Goal: Task Accomplishment & Management: Manage account settings

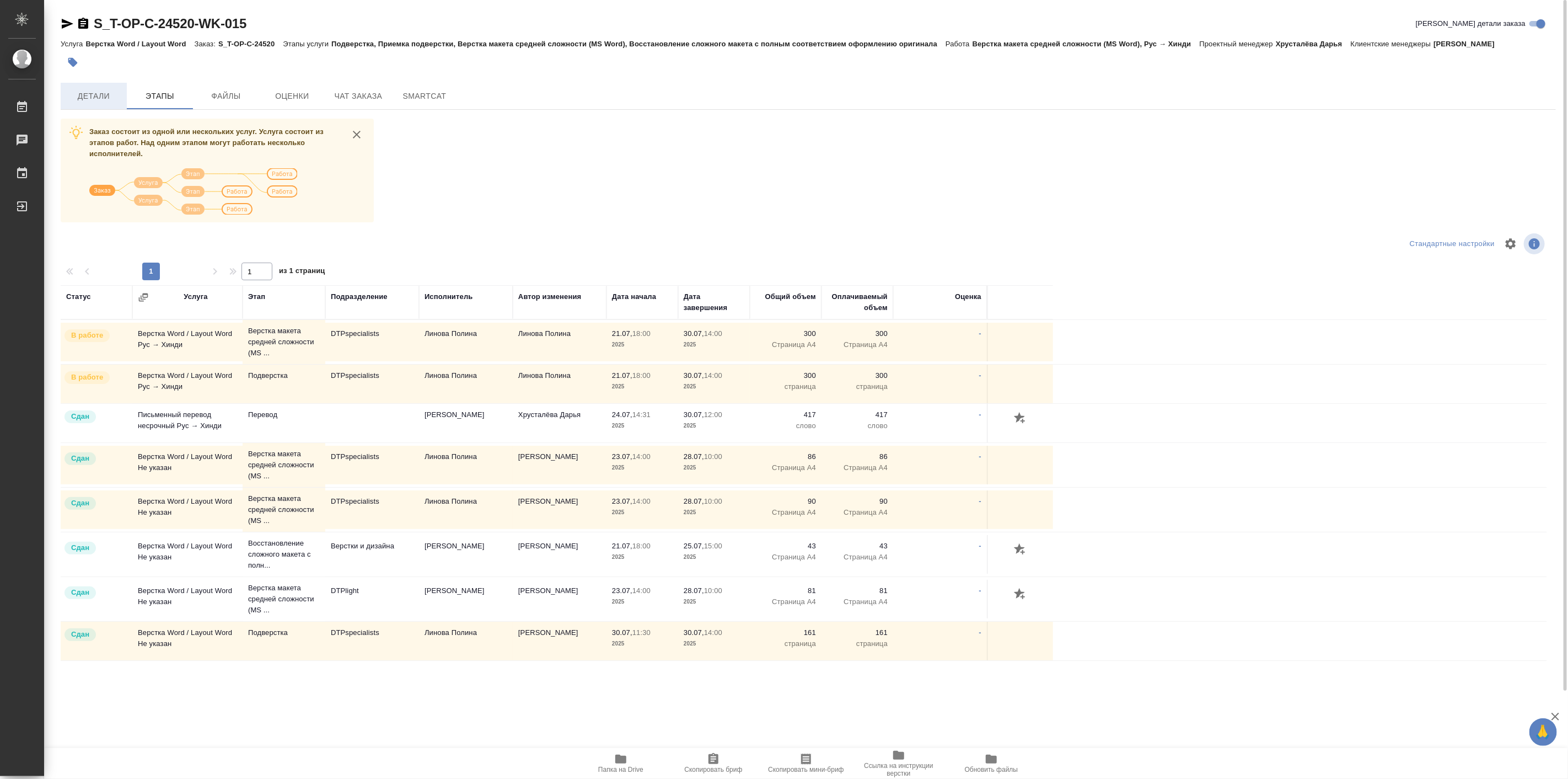
click at [78, 104] on span "Детали" at bounding box center [93, 95] width 53 height 14
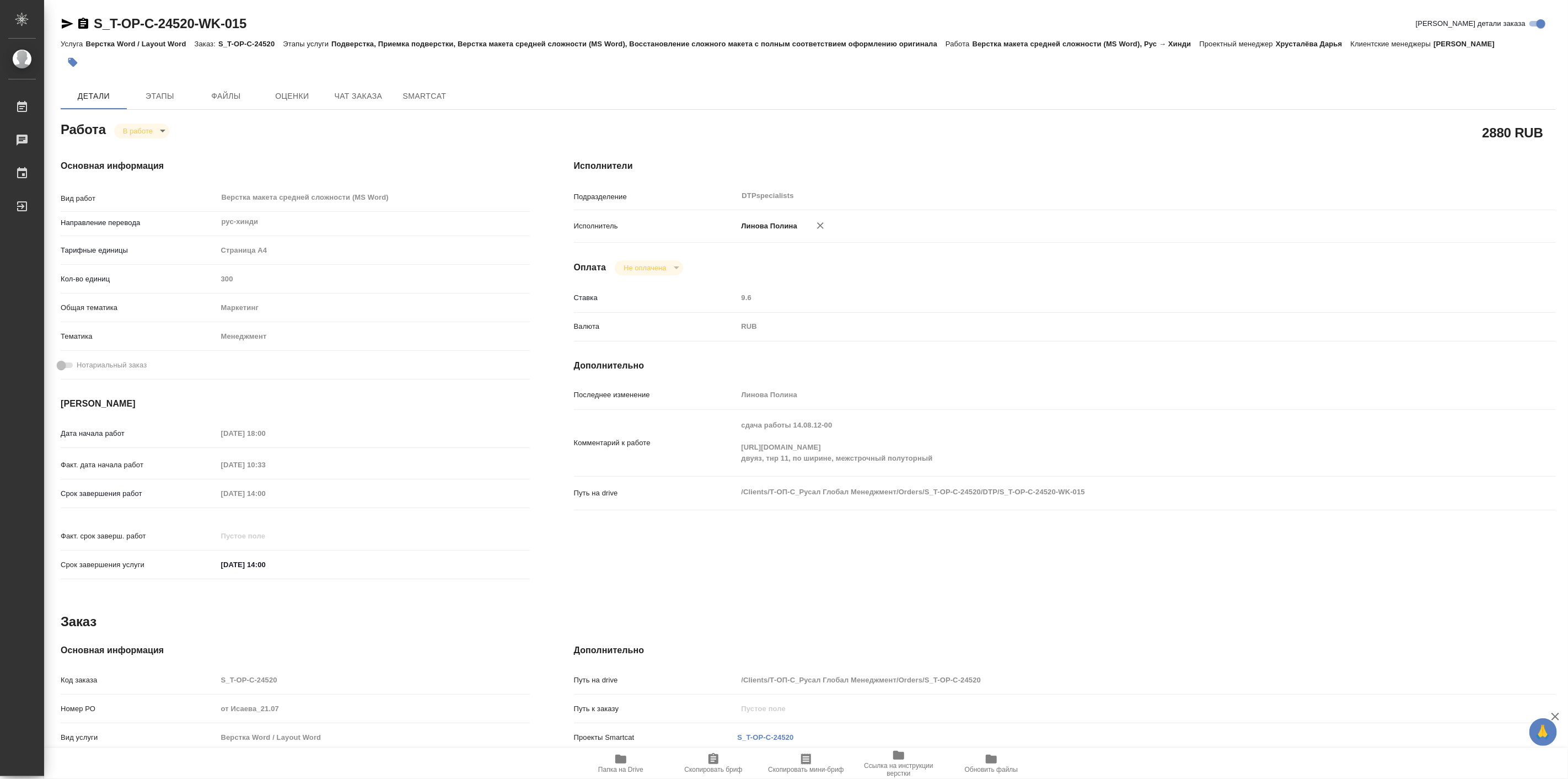
type textarea "x"
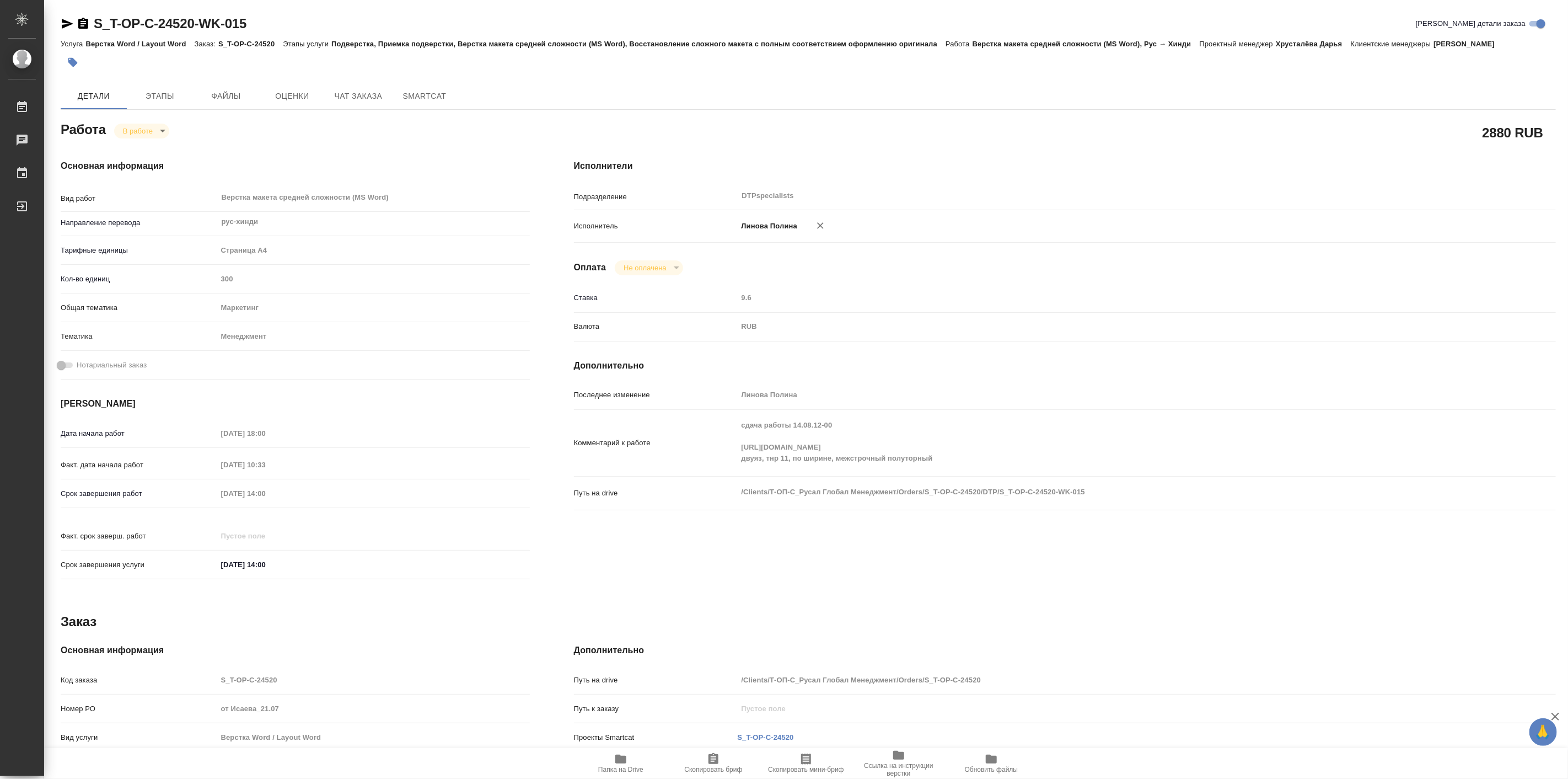
type textarea "x"
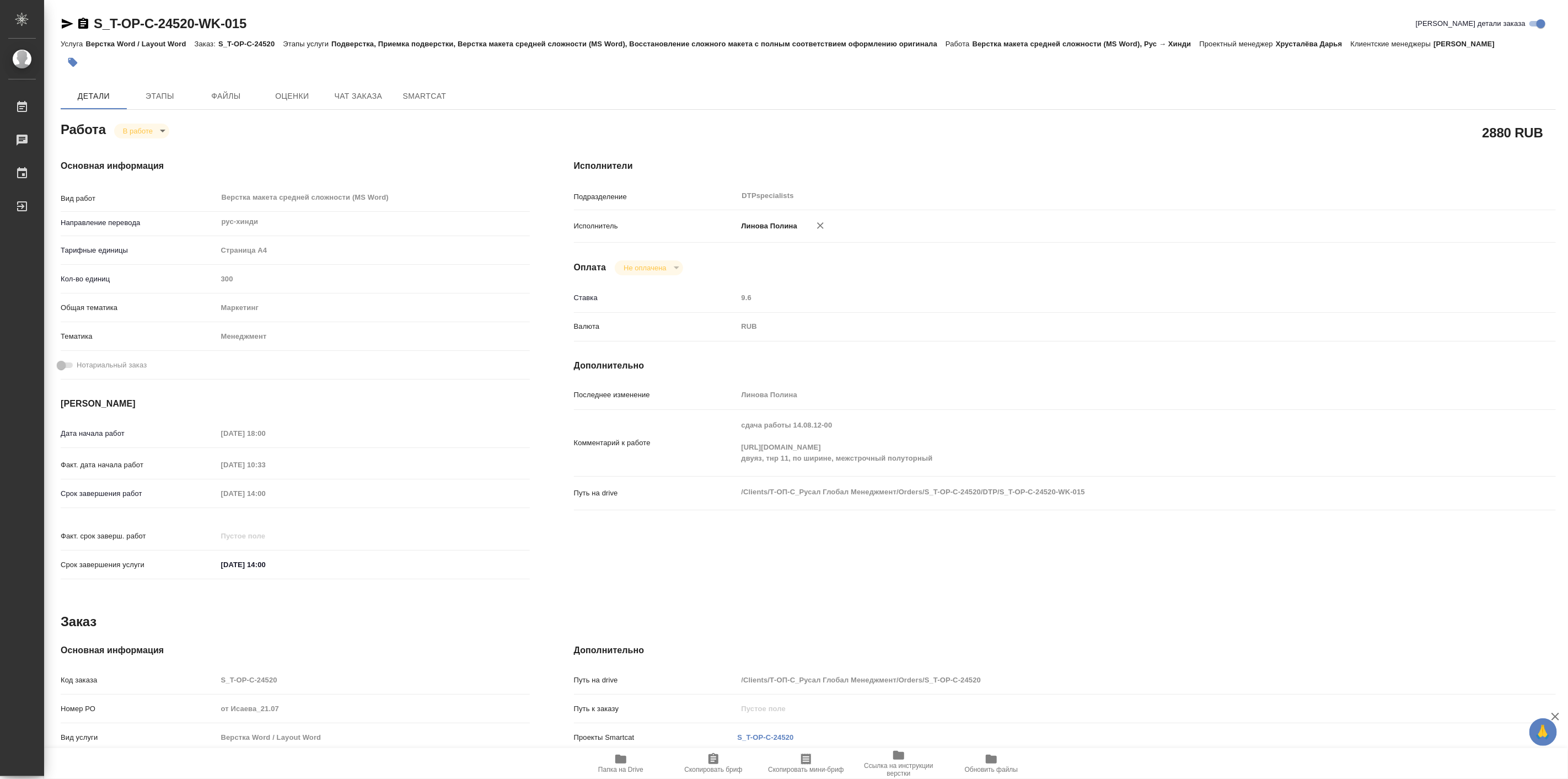
type textarea "x"
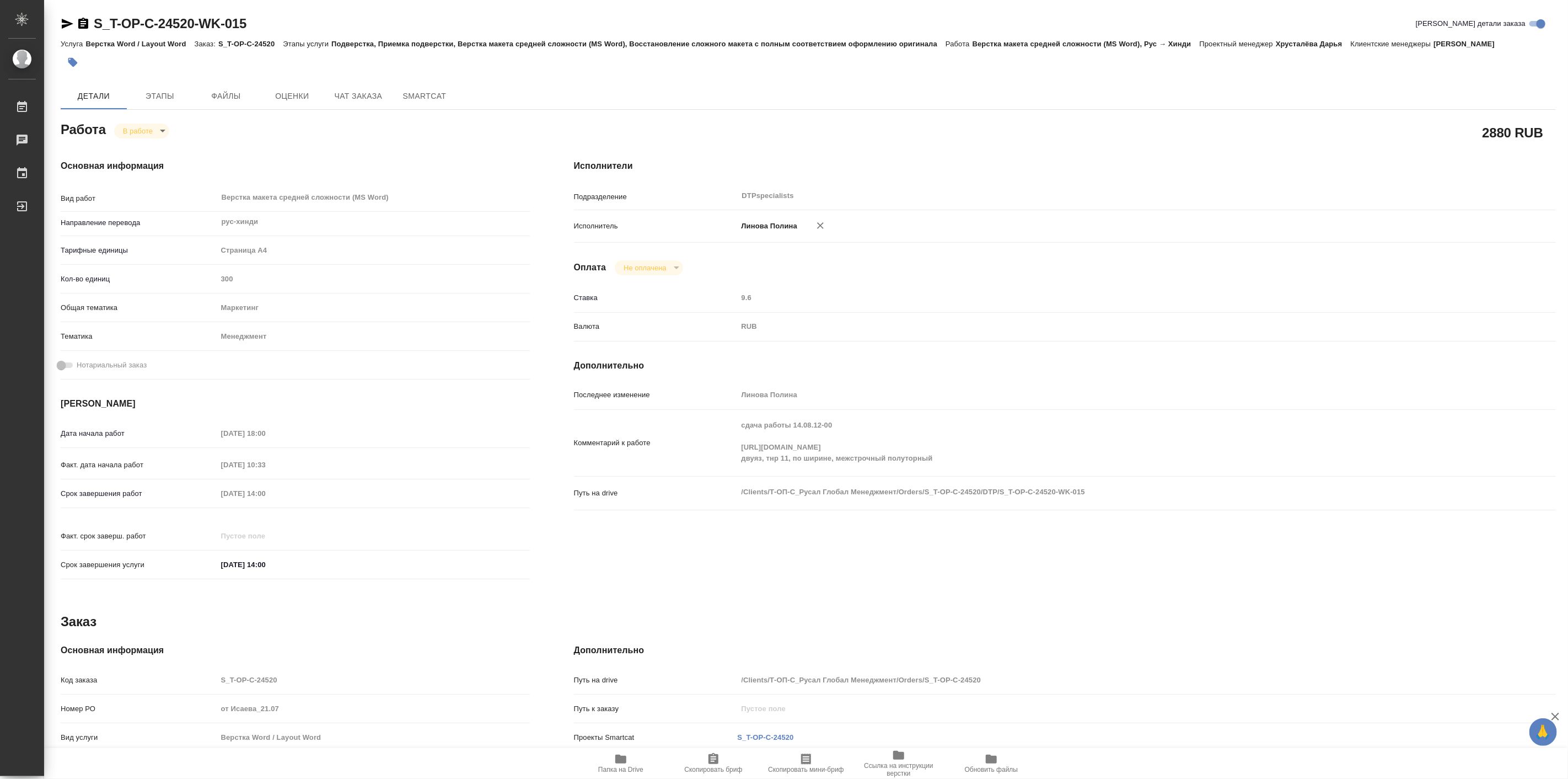
type textarea "x"
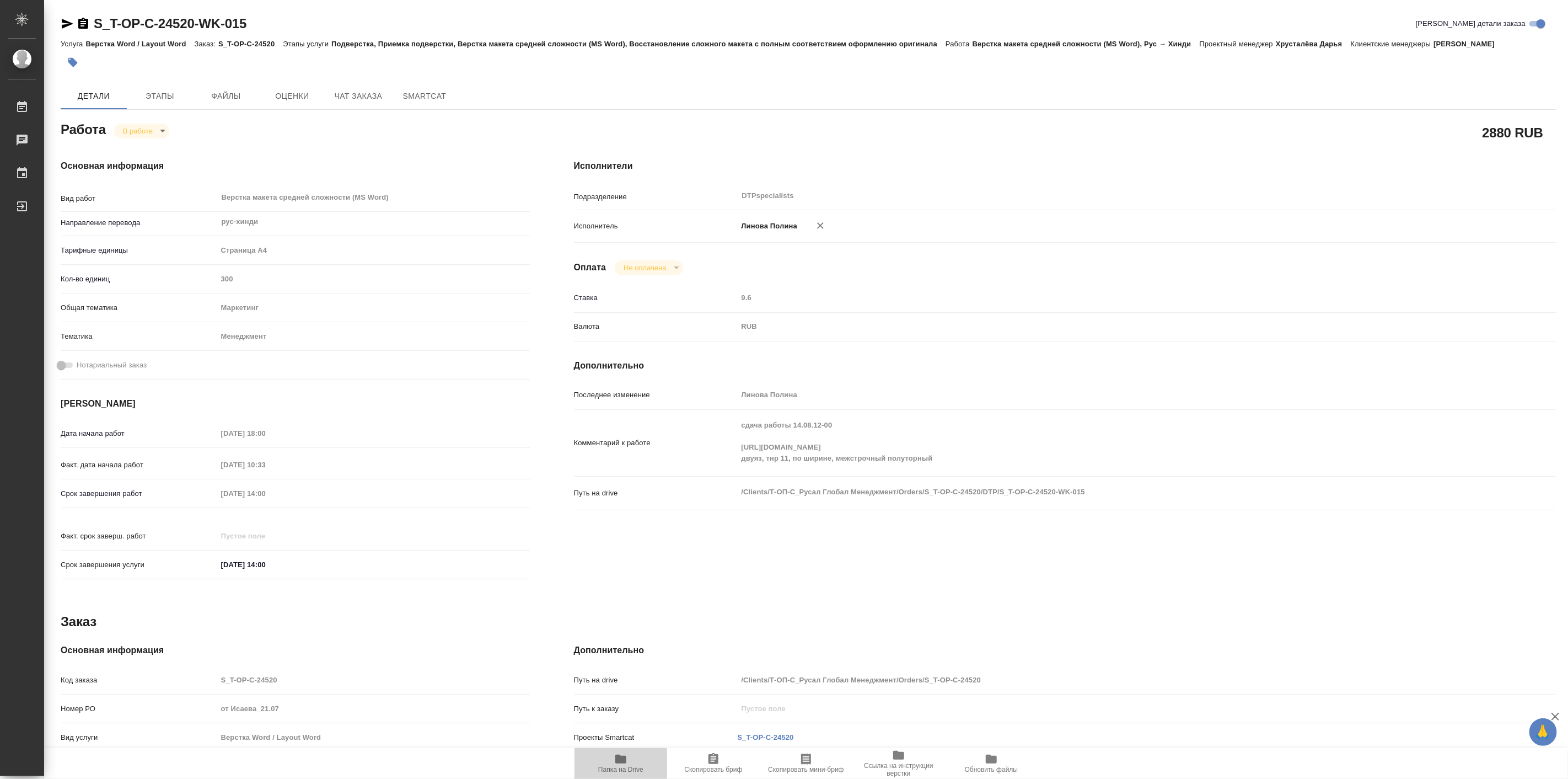
click at [605, 762] on span "Папка на Drive" at bounding box center [620, 763] width 79 height 21
click at [137, 144] on body "🙏 .cls-1 fill:#fff; AWATERA Linova Polina Работы 0 Чаты График Выйти S_T-OP-C-2…" at bounding box center [784, 390] width 1568 height 779
click at [148, 165] on button "Выполнен" at bounding box center [142, 163] width 40 height 12
type textarea "x"
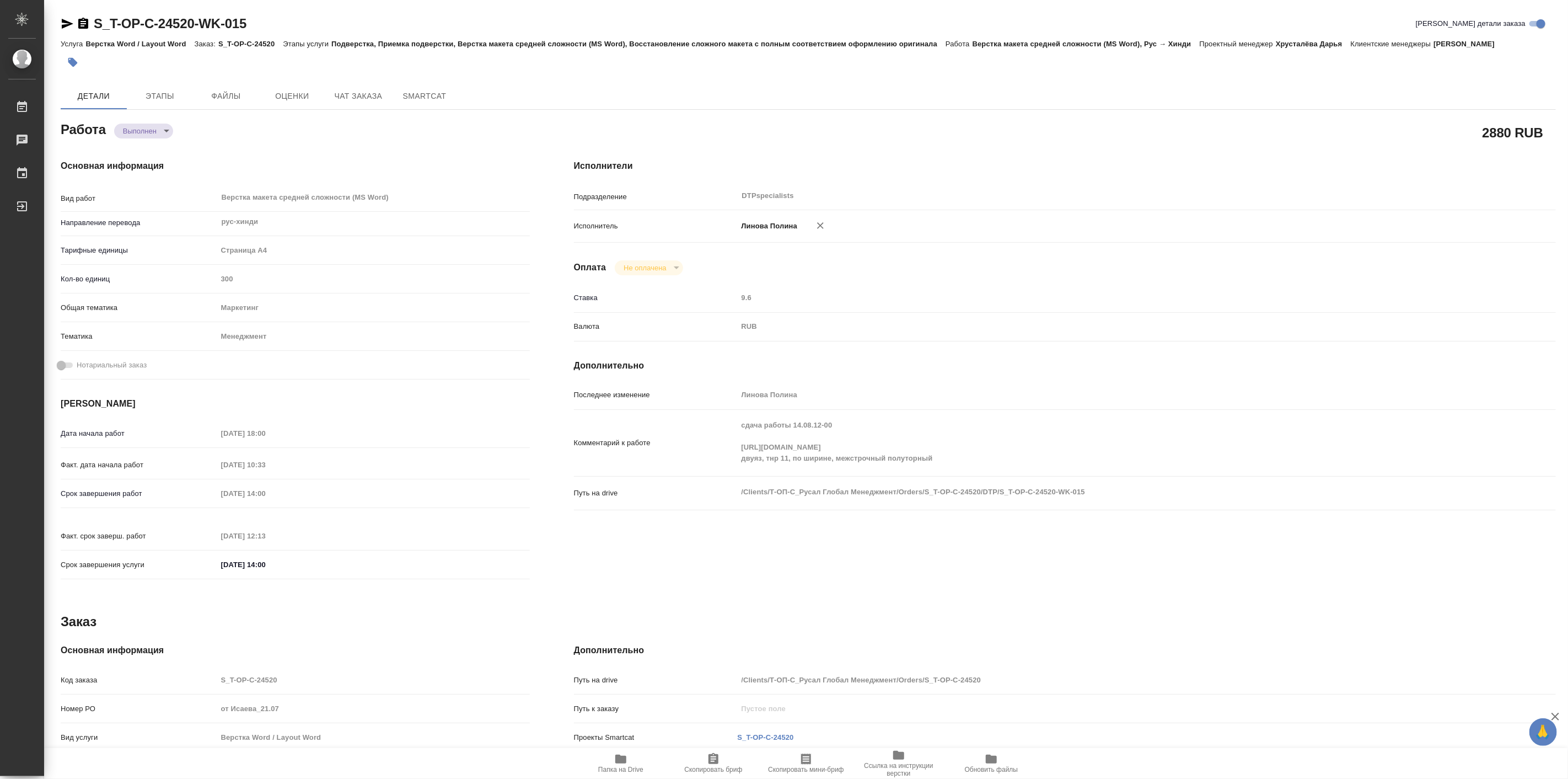
type textarea "x"
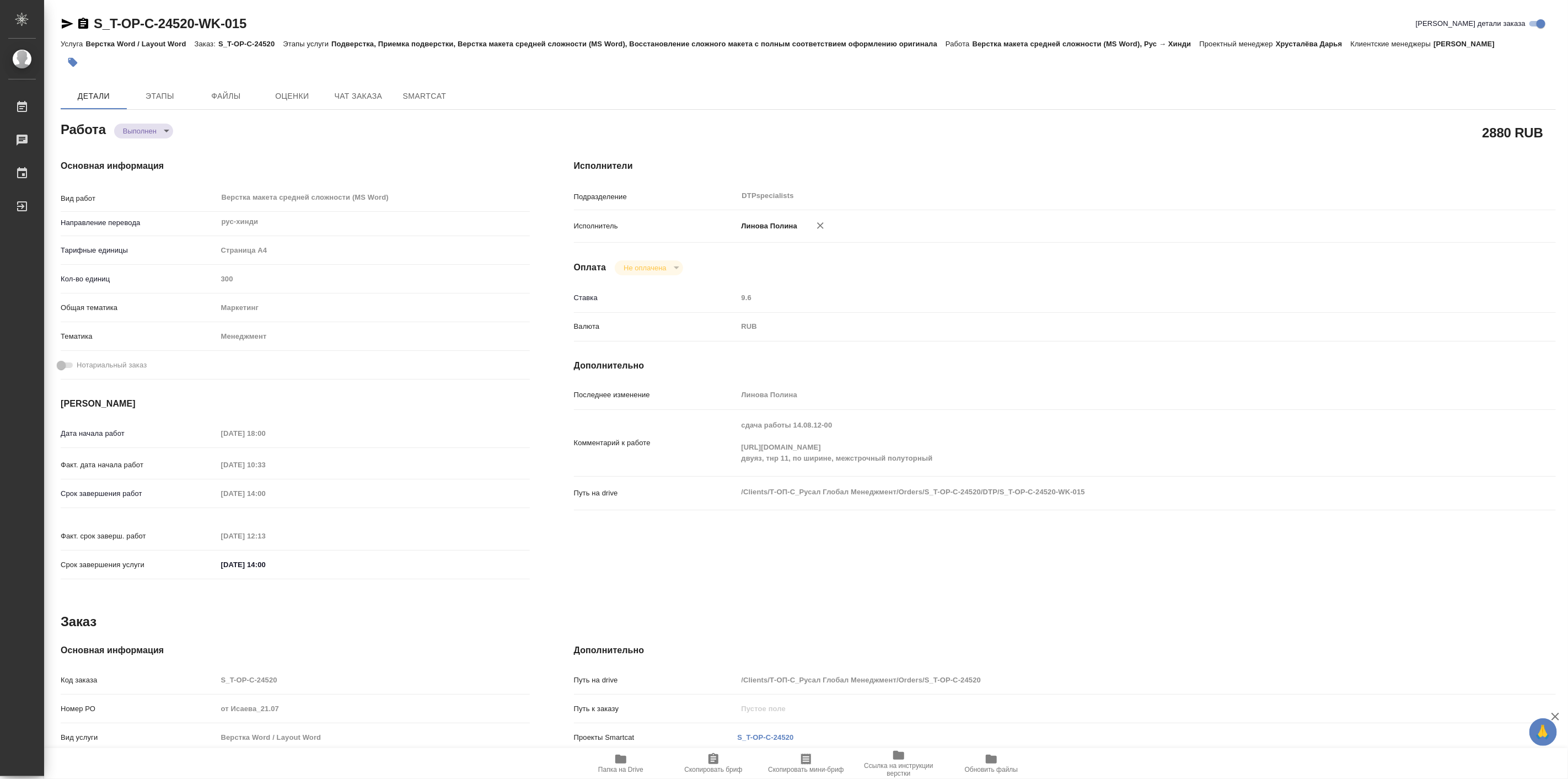
type textarea "x"
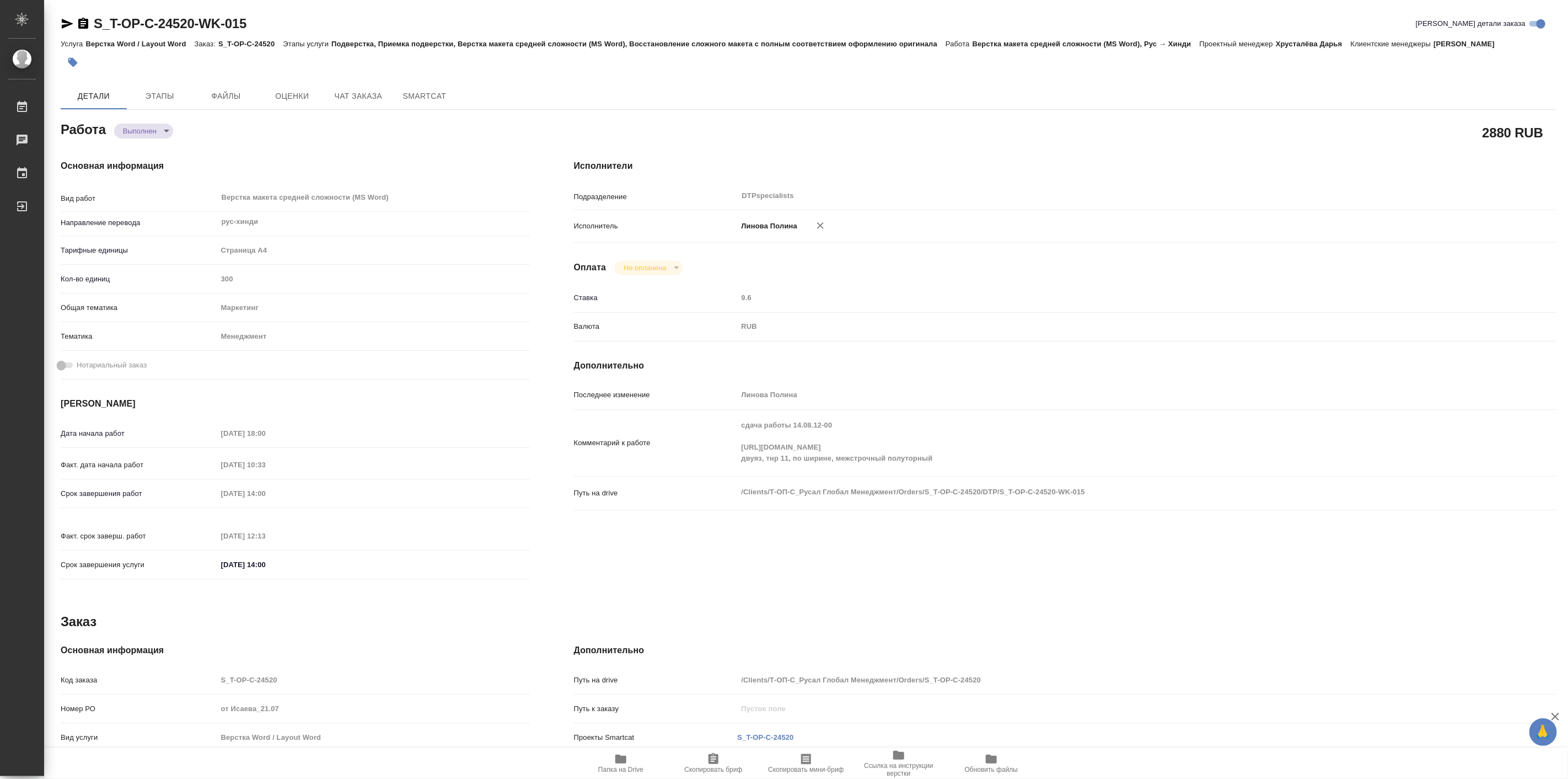
type textarea "x"
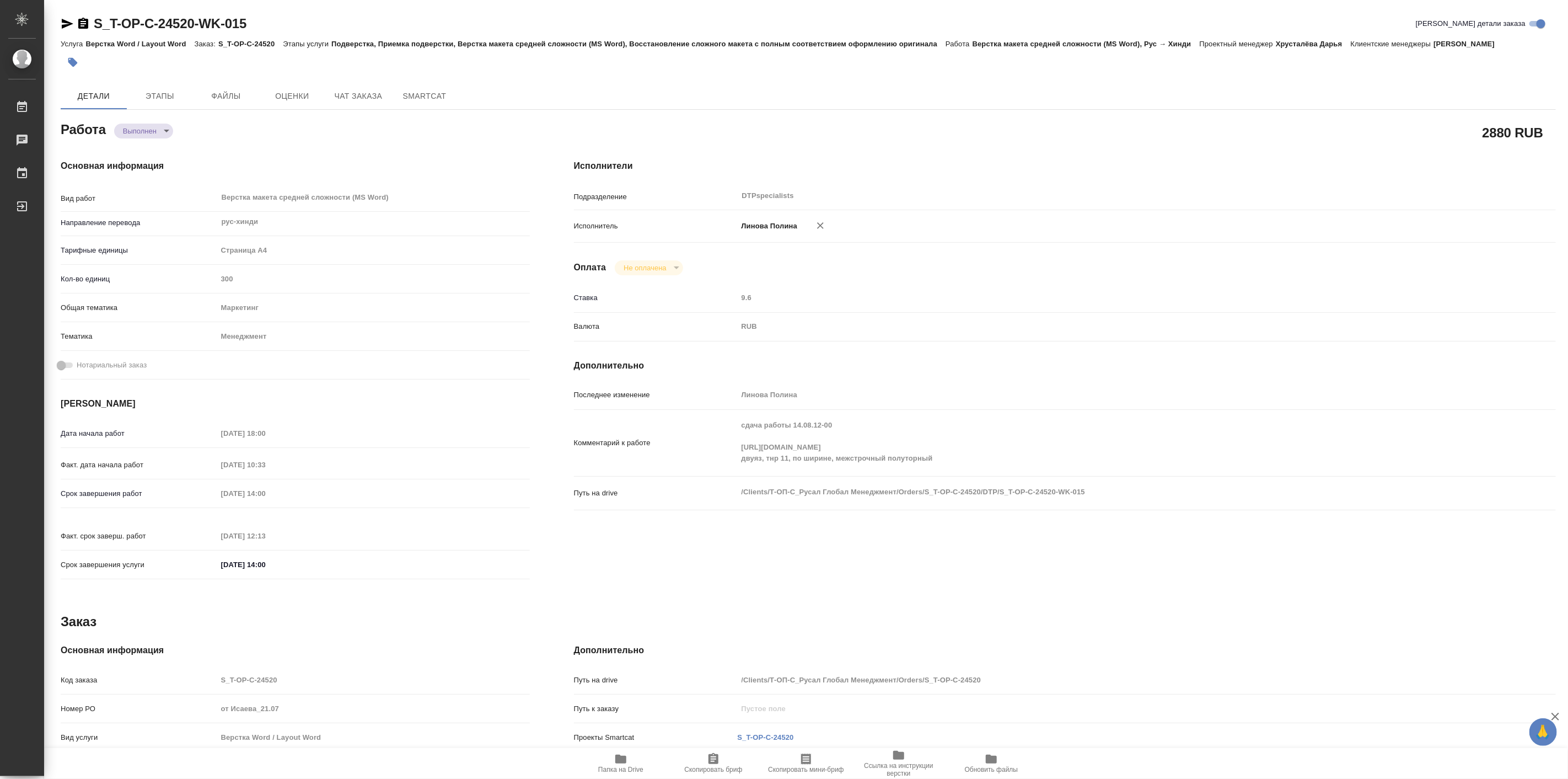
type textarea "x"
drag, startPoint x: 93, startPoint y: 14, endPoint x: 258, endPoint y: 30, distance: 165.8
click at [258, 30] on div "S_T-OP-C-24520-WK-015 Кратко детали заказа Услуга Верстка Word / Layout Word За…" at bounding box center [808, 494] width 1507 height 988
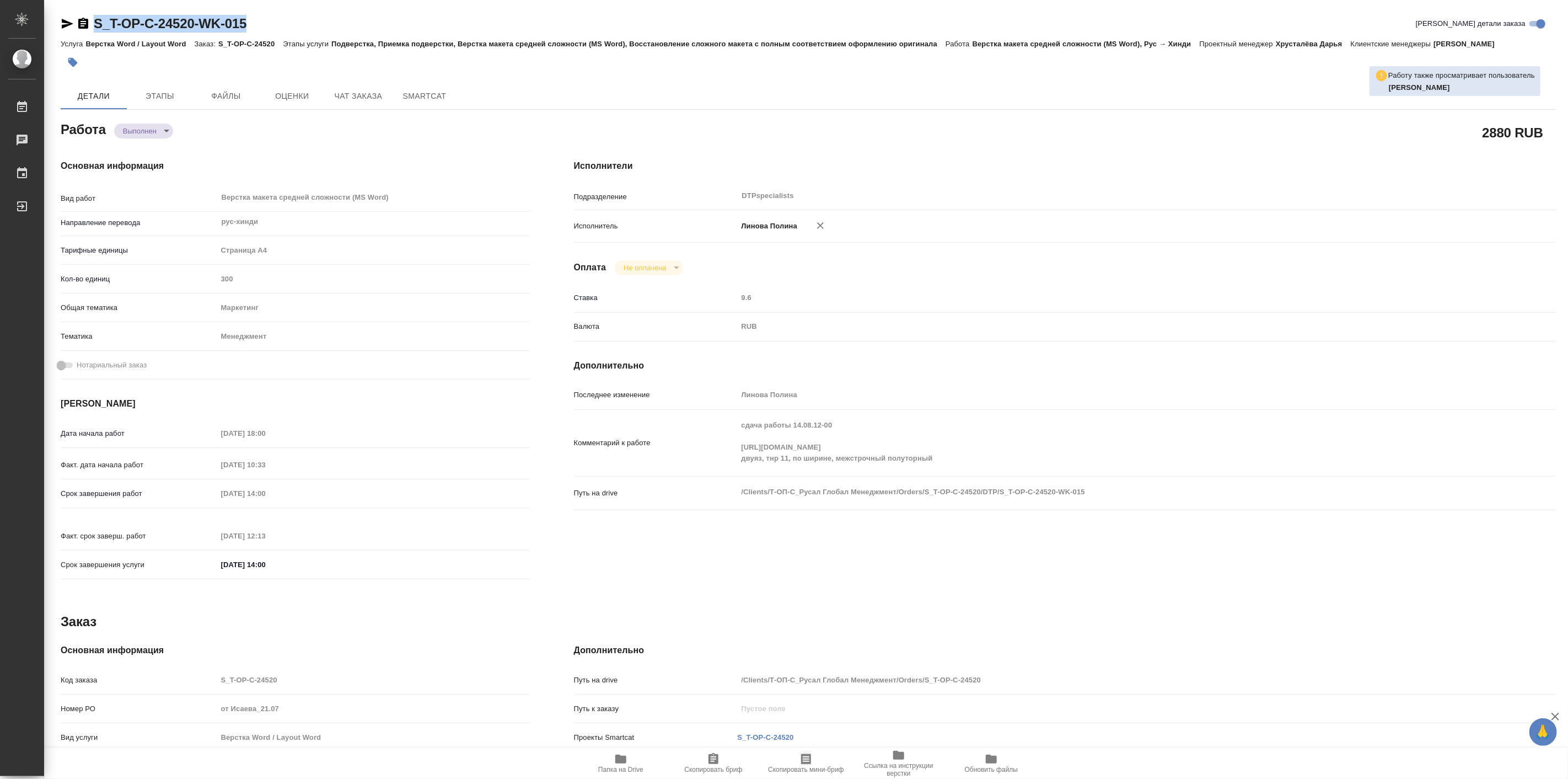
copy link "S_T-OP-C-24520-WK-015"
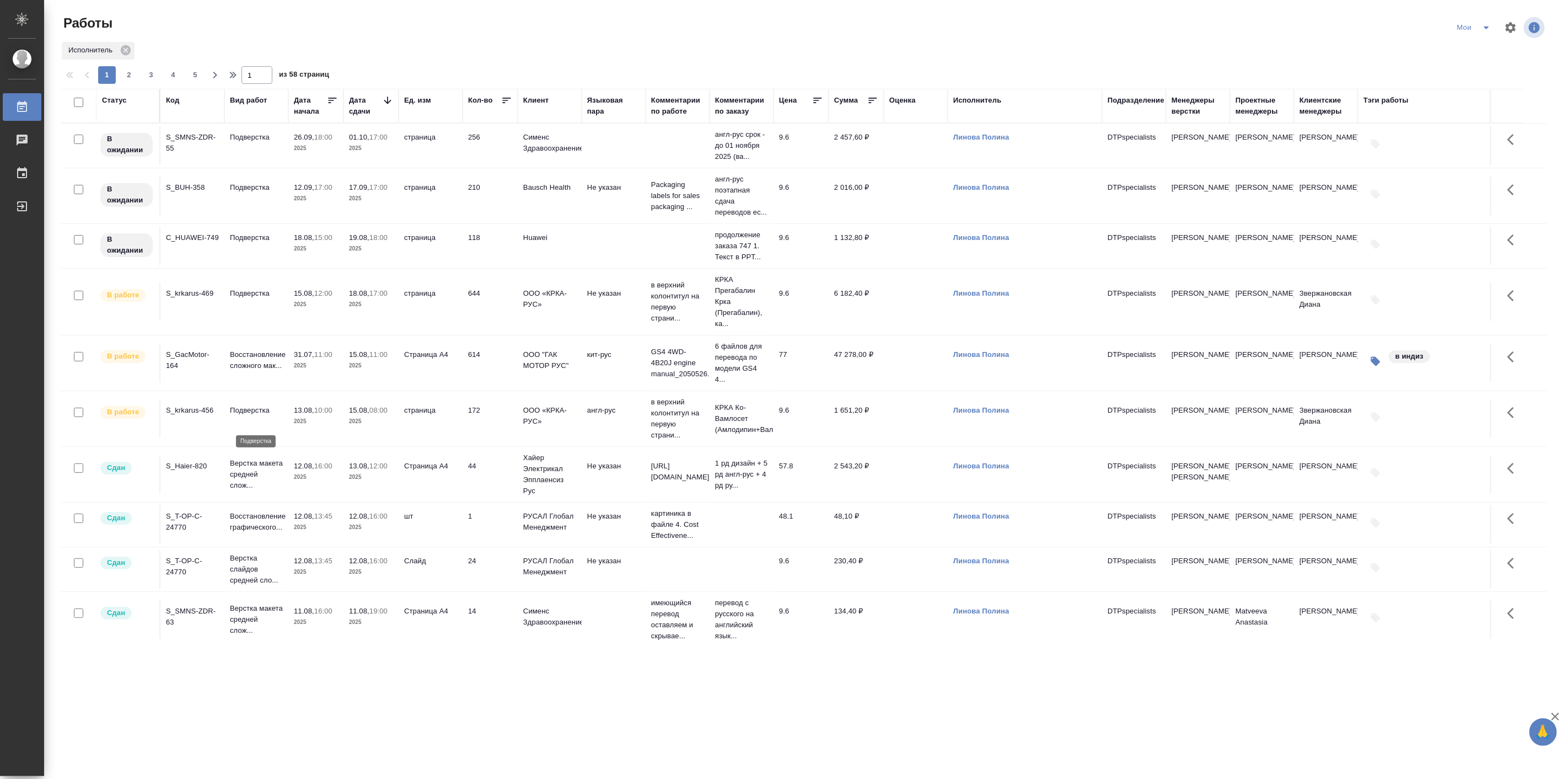
click at [276, 416] on p "Подверстка" at bounding box center [256, 410] width 53 height 11
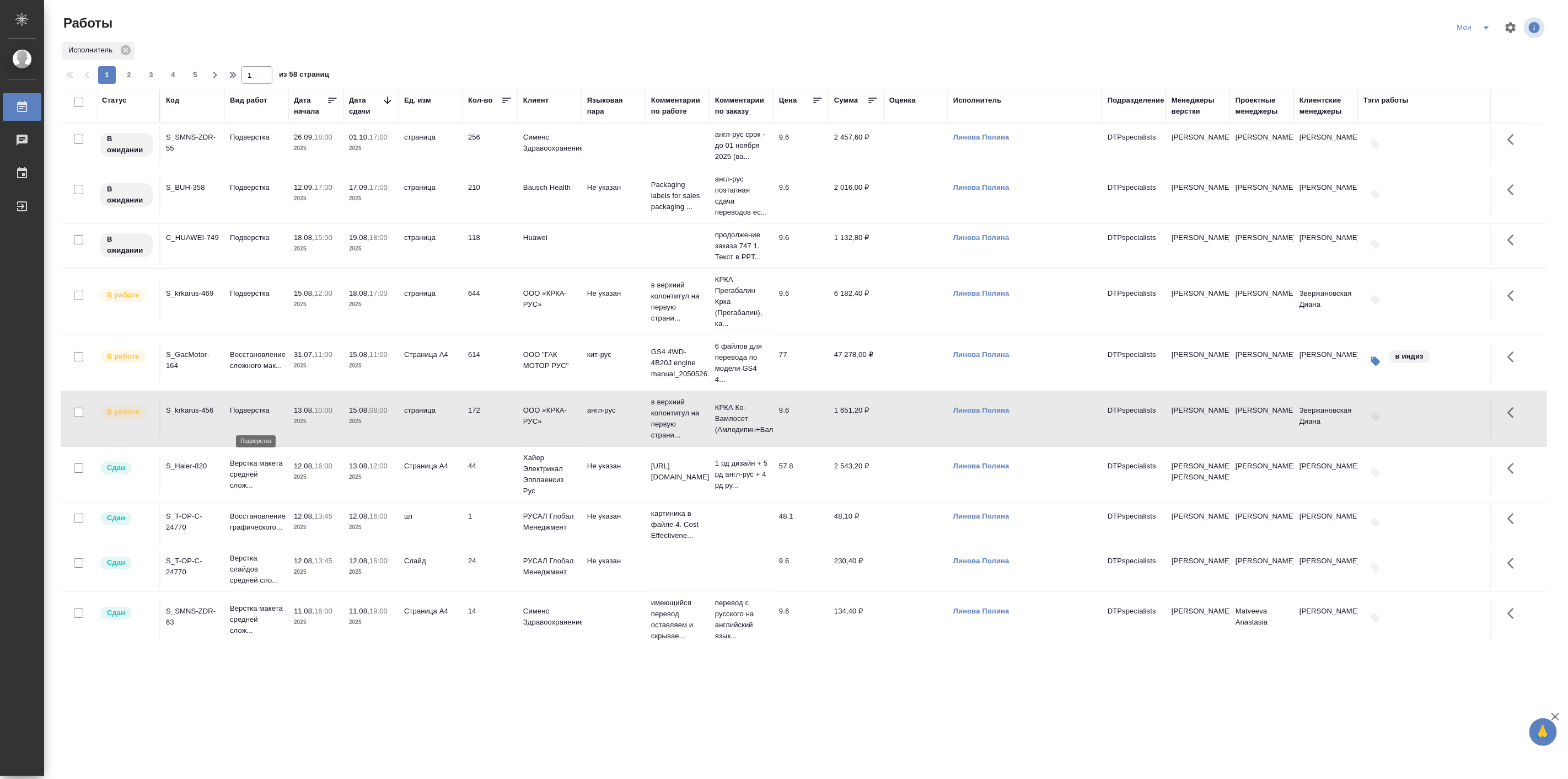
click at [276, 416] on p "Подверстка" at bounding box center [256, 410] width 53 height 11
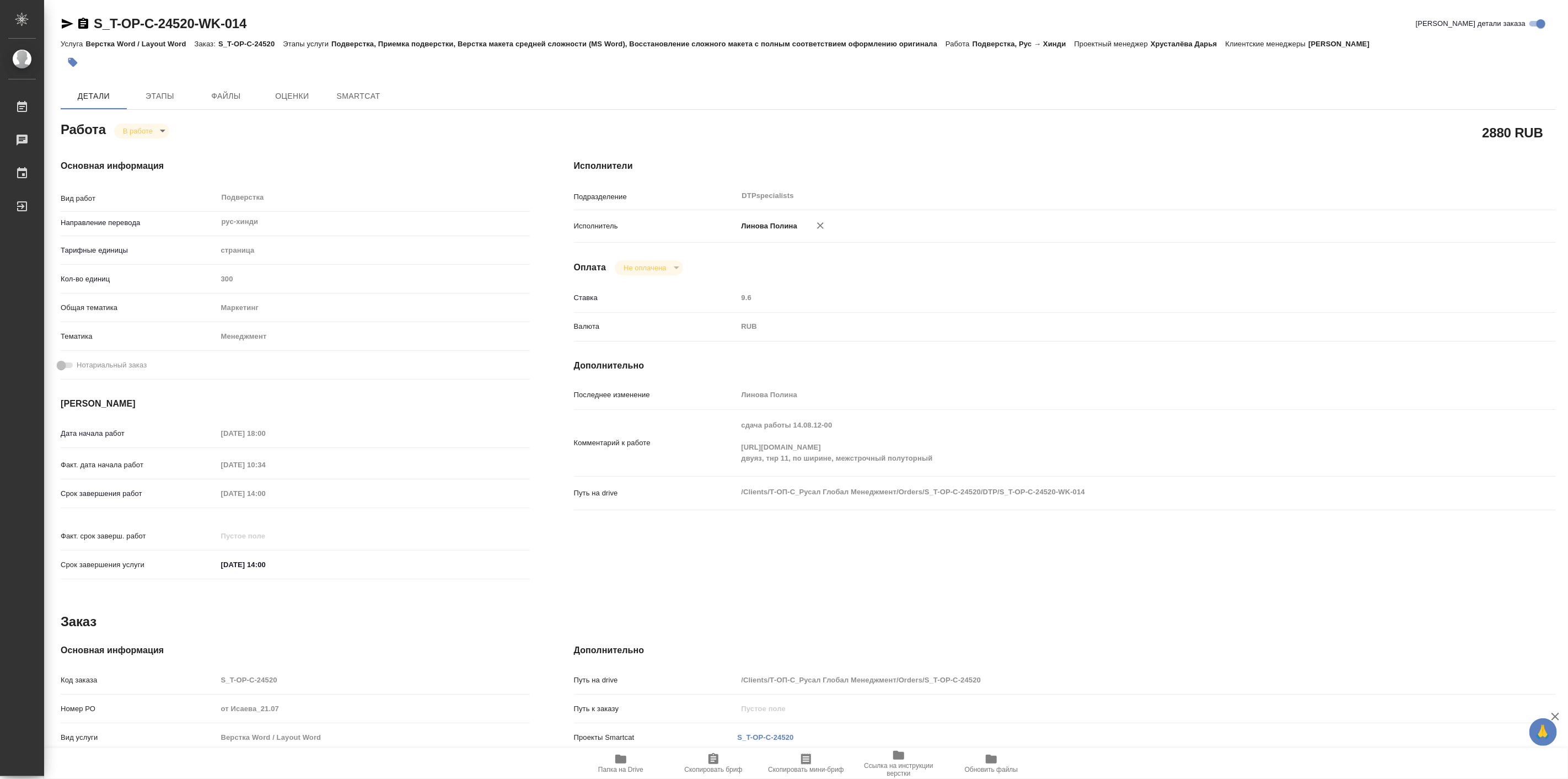
type textarea "x"
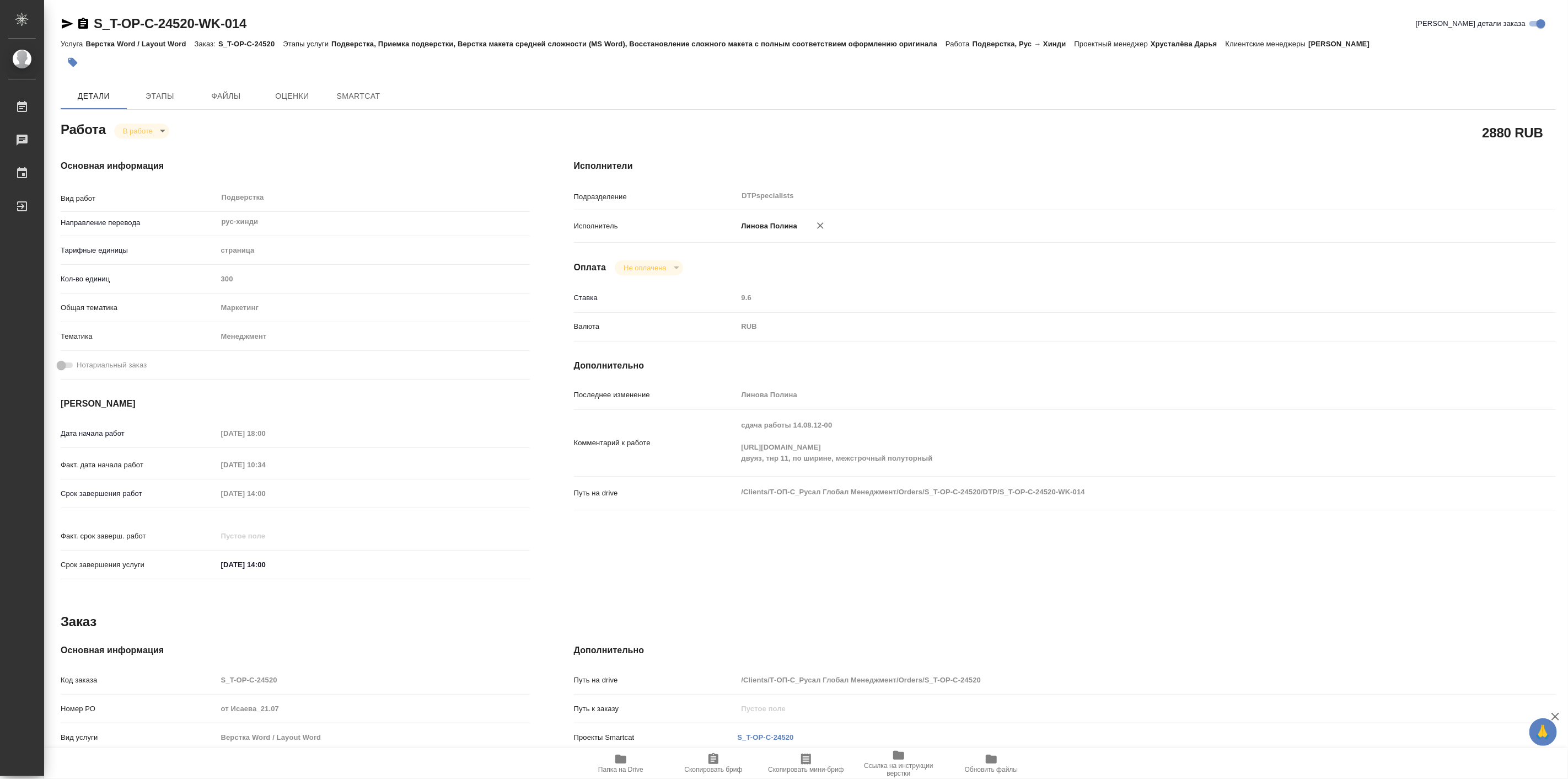
type textarea "x"
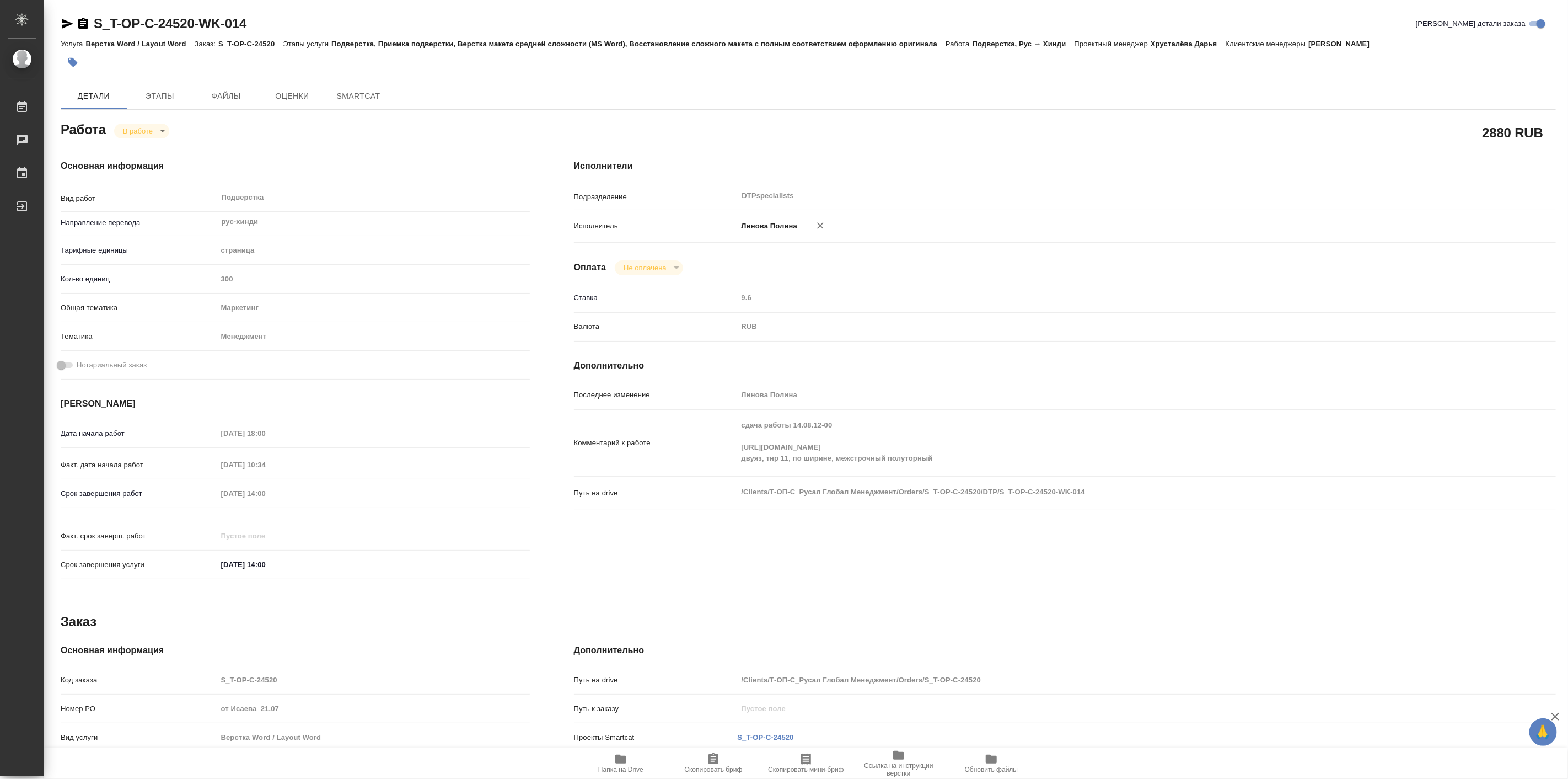
type textarea "x"
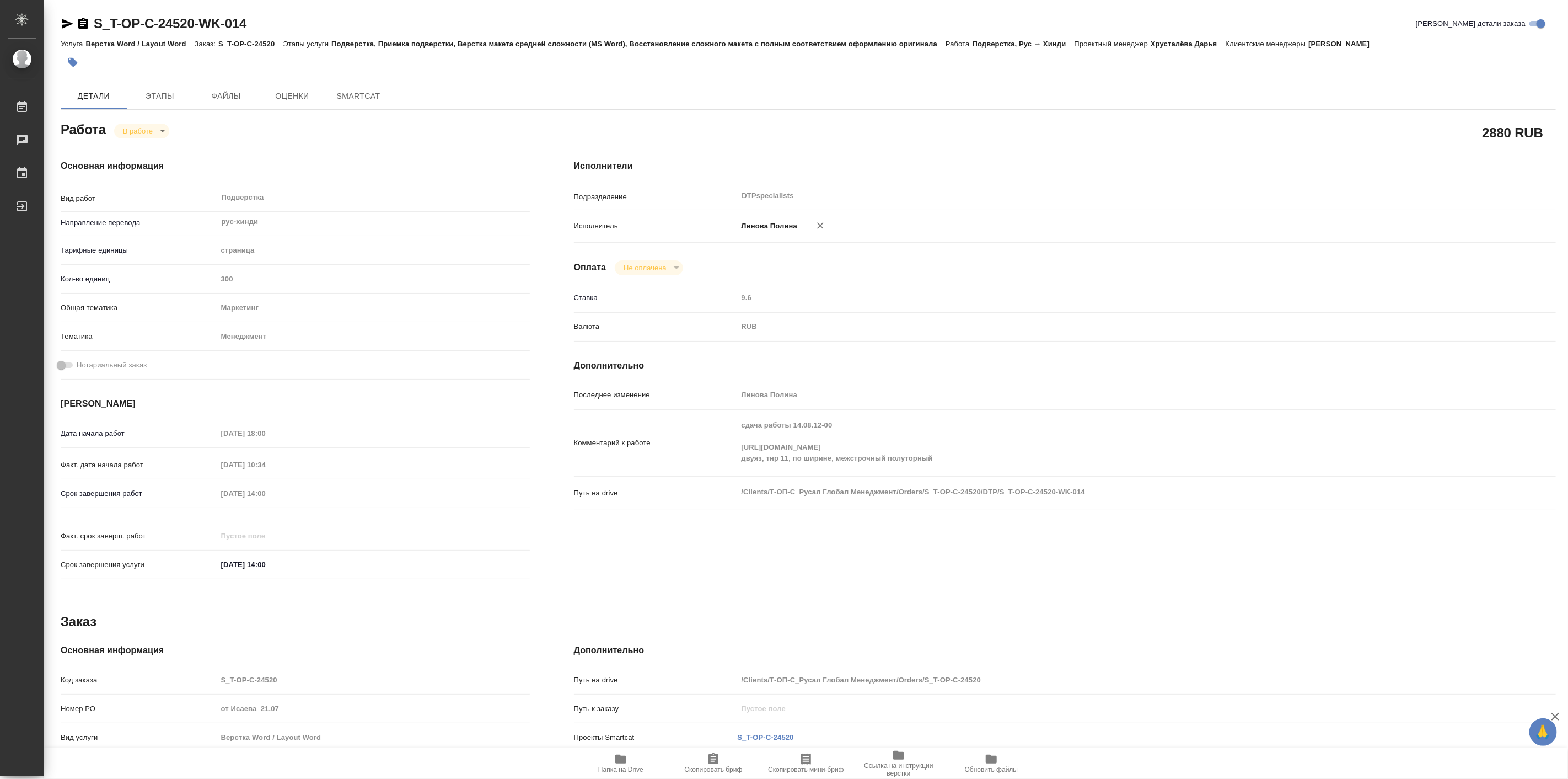
type textarea "x"
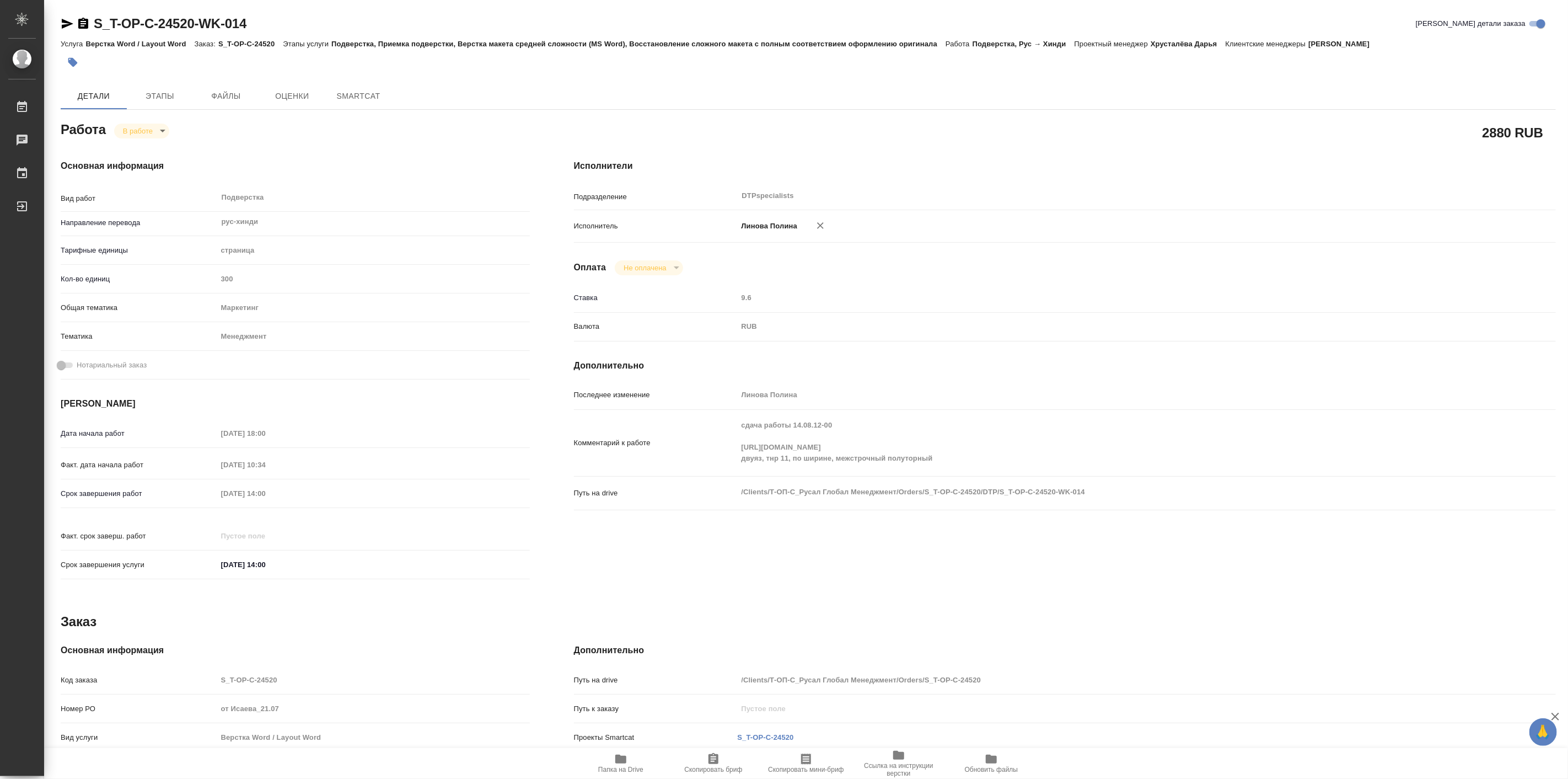
type textarea "x"
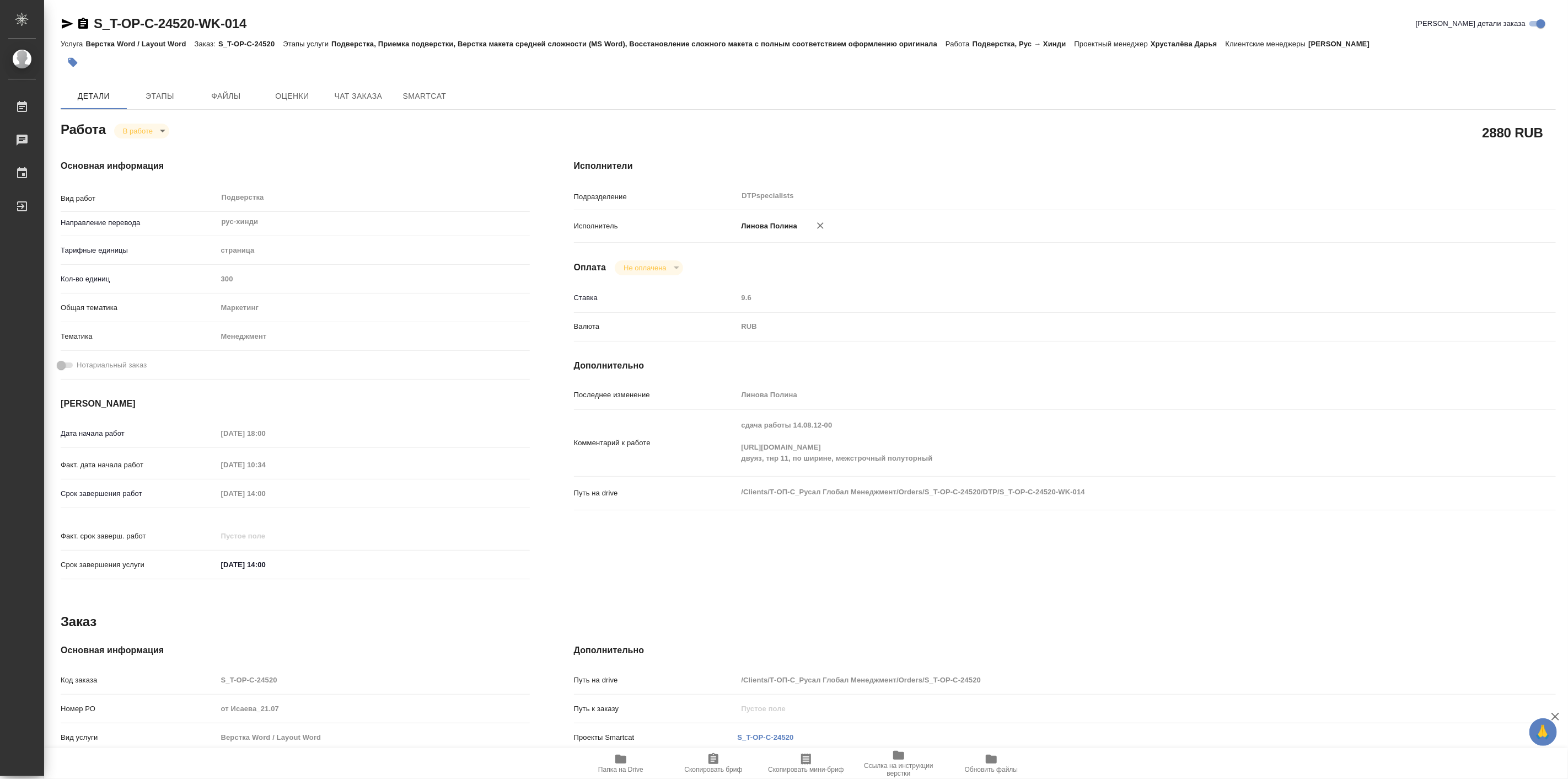
type textarea "x"
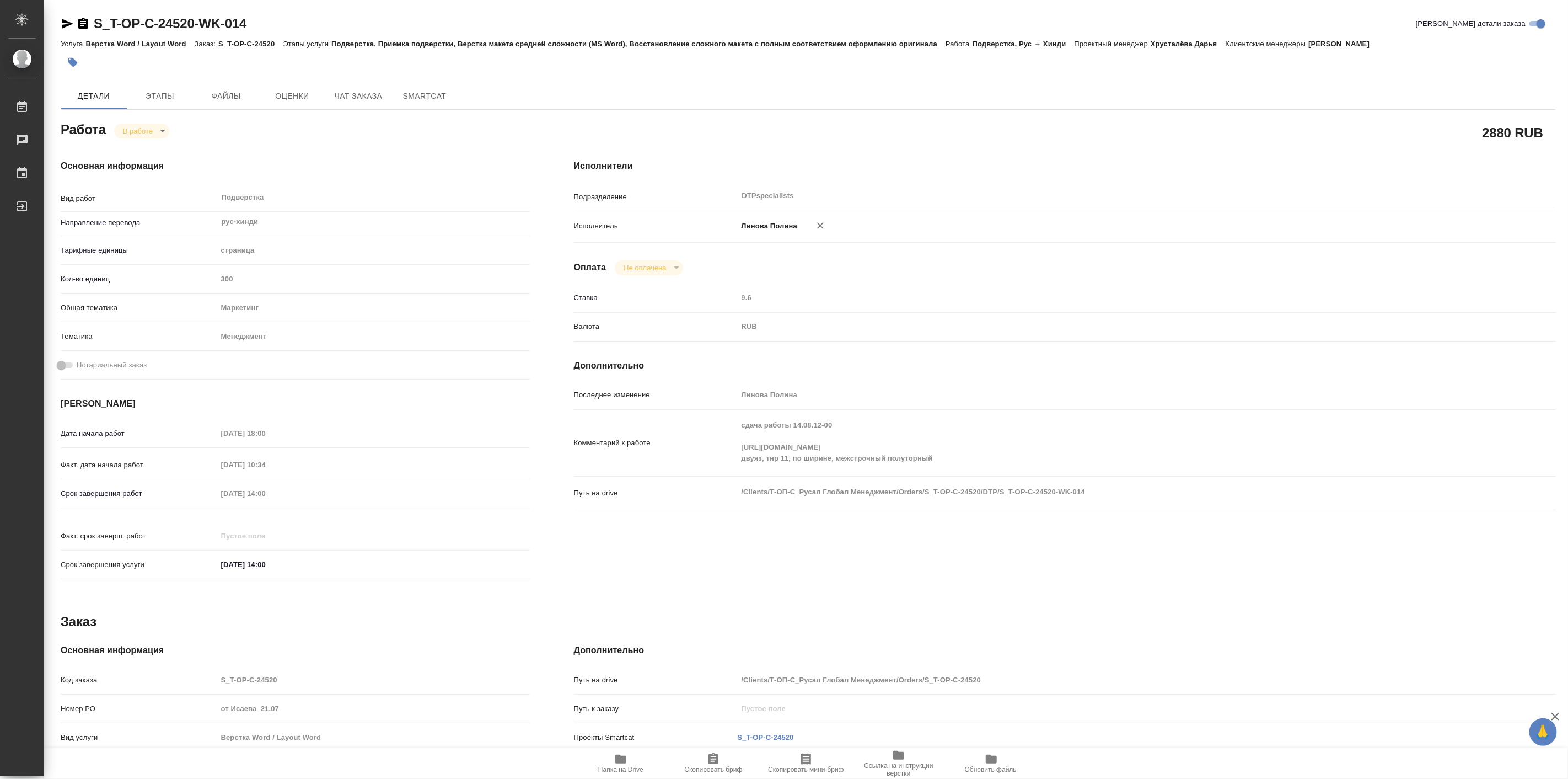
type textarea "x"
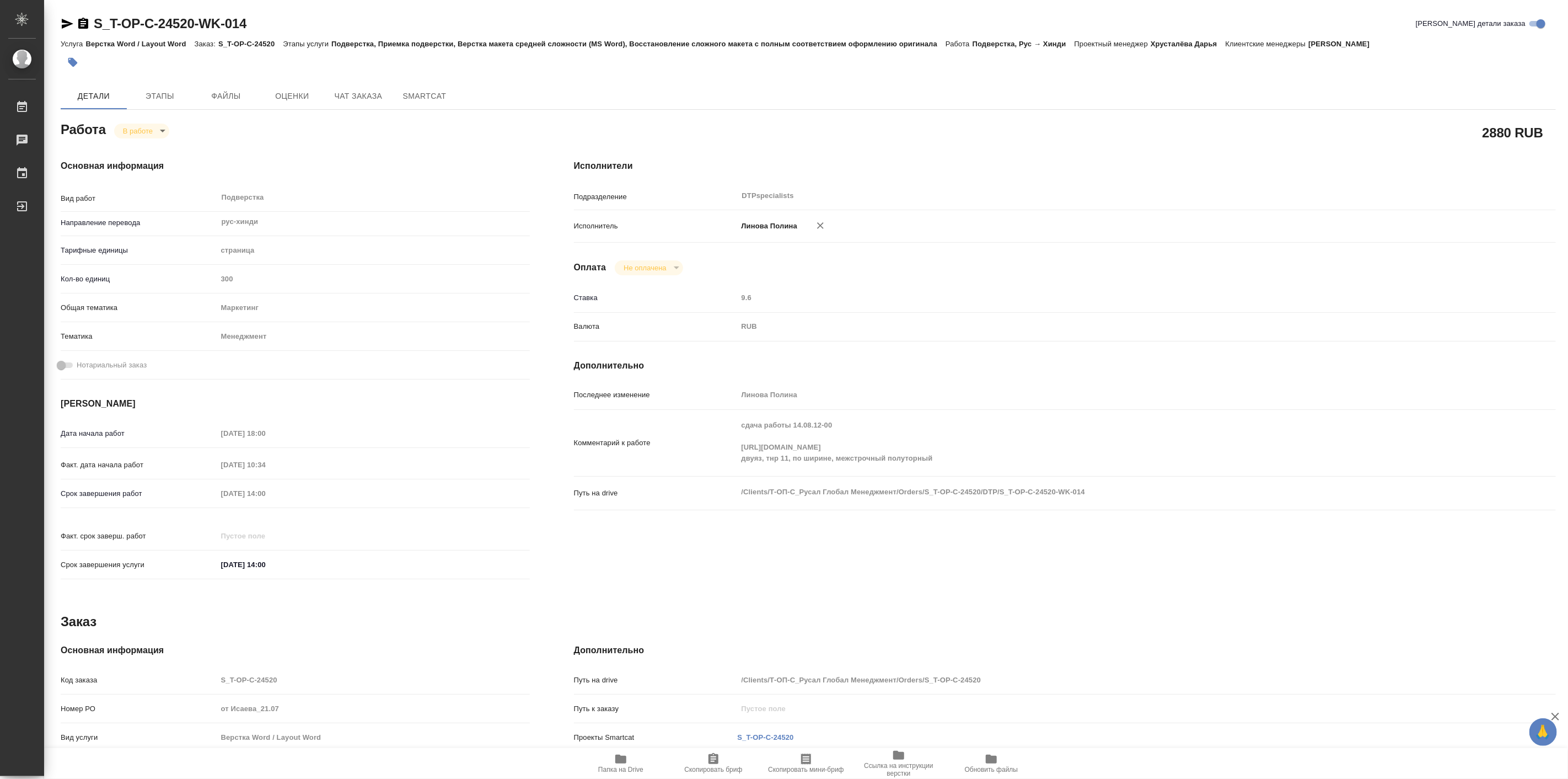
type textarea "x"
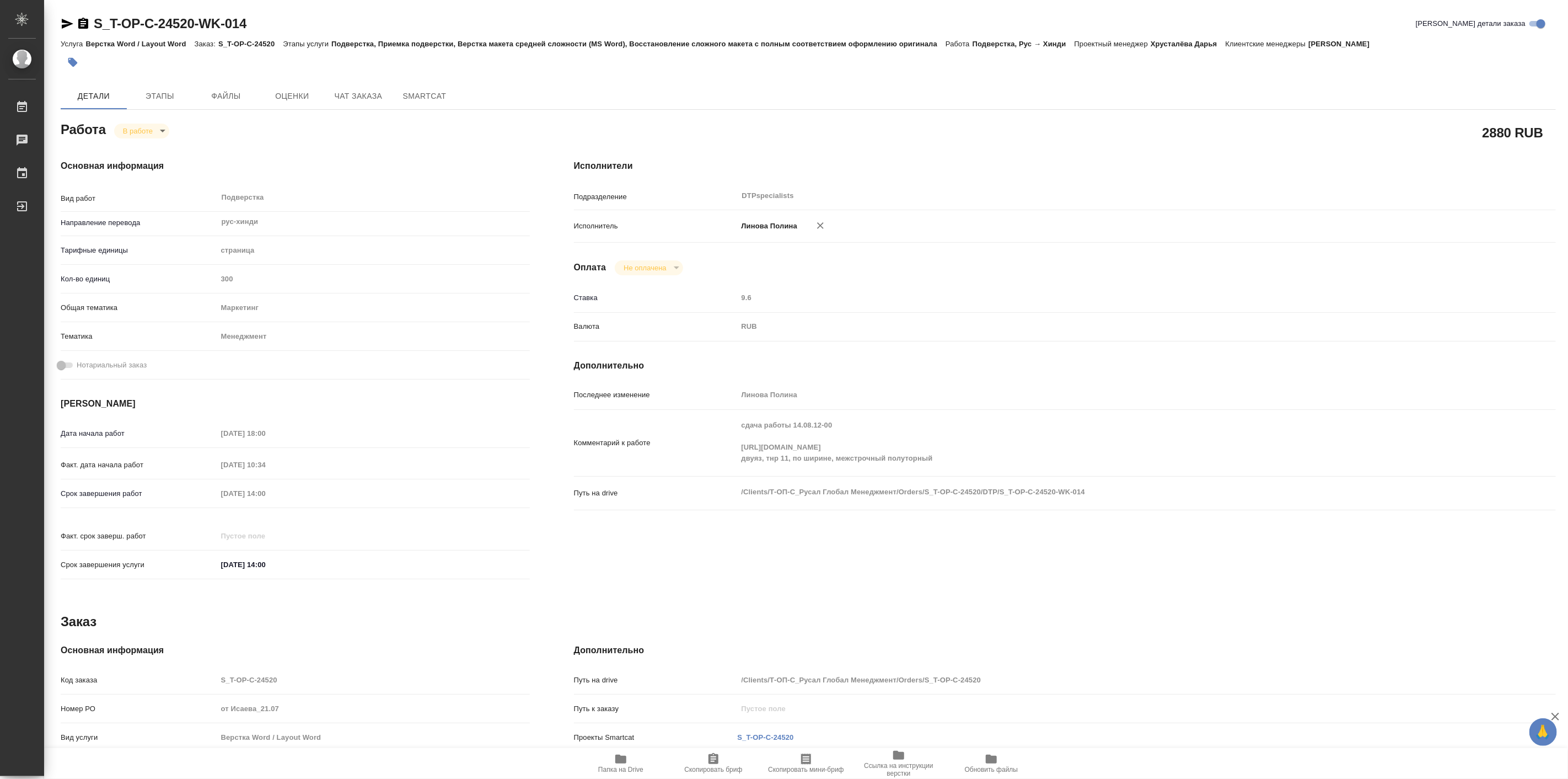
click at [605, 764] on span "Папка на Drive" at bounding box center [620, 763] width 79 height 21
type textarea "x"
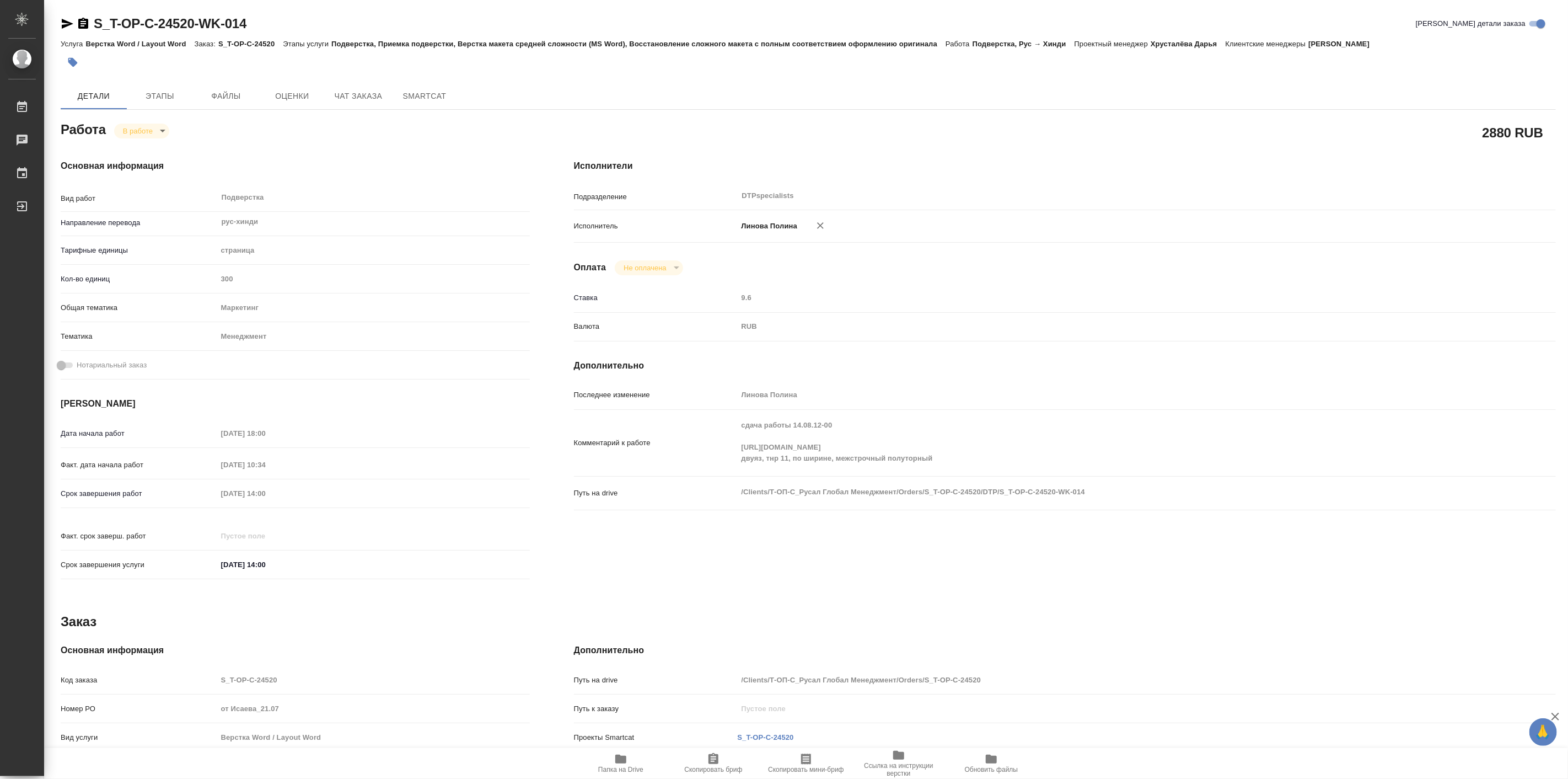
type textarea "x"
click at [154, 133] on body "🙏 .cls-1 fill:#fff; AWATERA Linova Polina Работы 0 Чаты График Выйти S_T-OP-C-2…" at bounding box center [784, 390] width 1568 height 779
click at [151, 151] on button "Выполнен" at bounding box center [142, 149] width 40 height 12
type textarea "x"
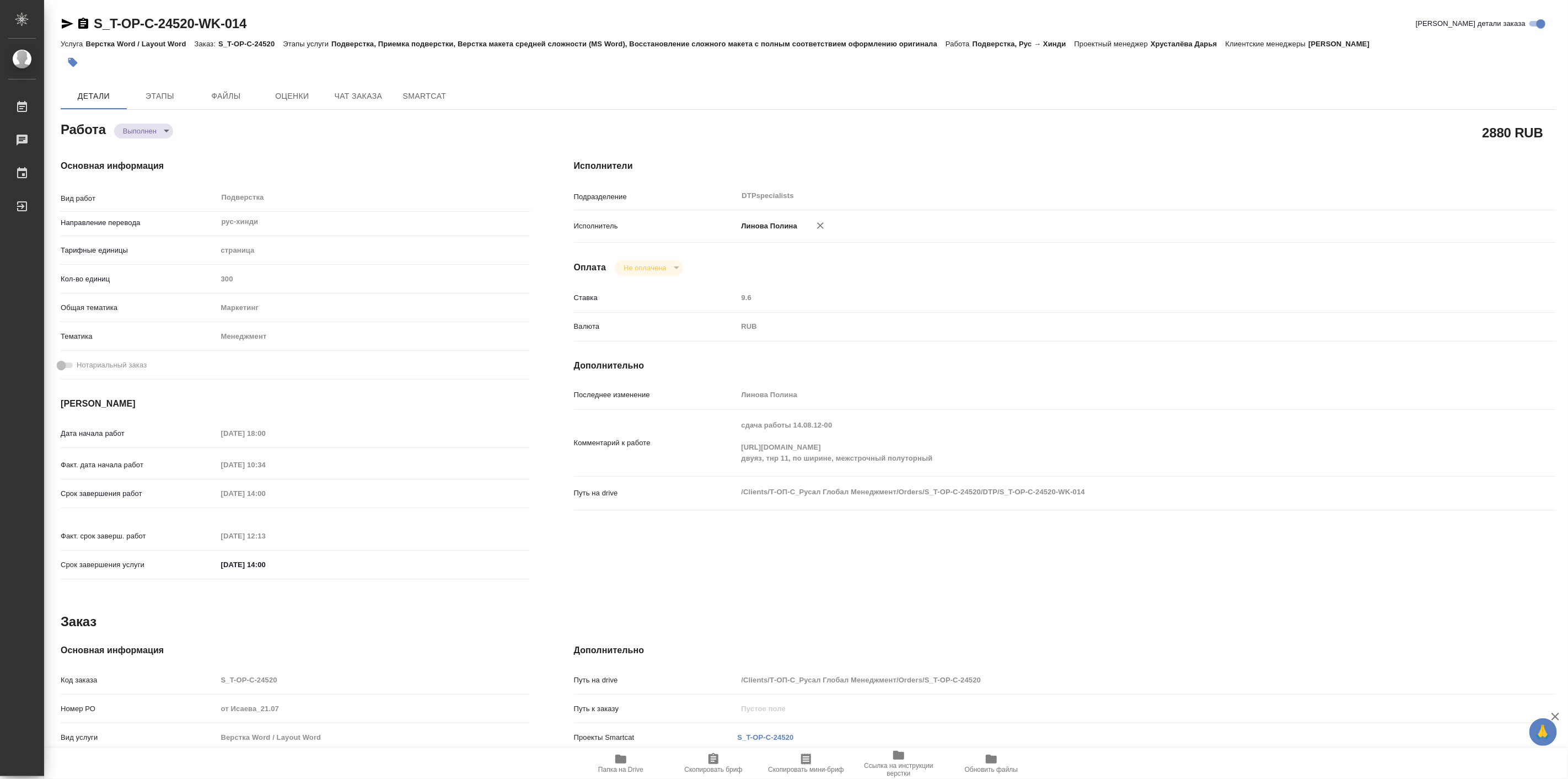
type textarea "x"
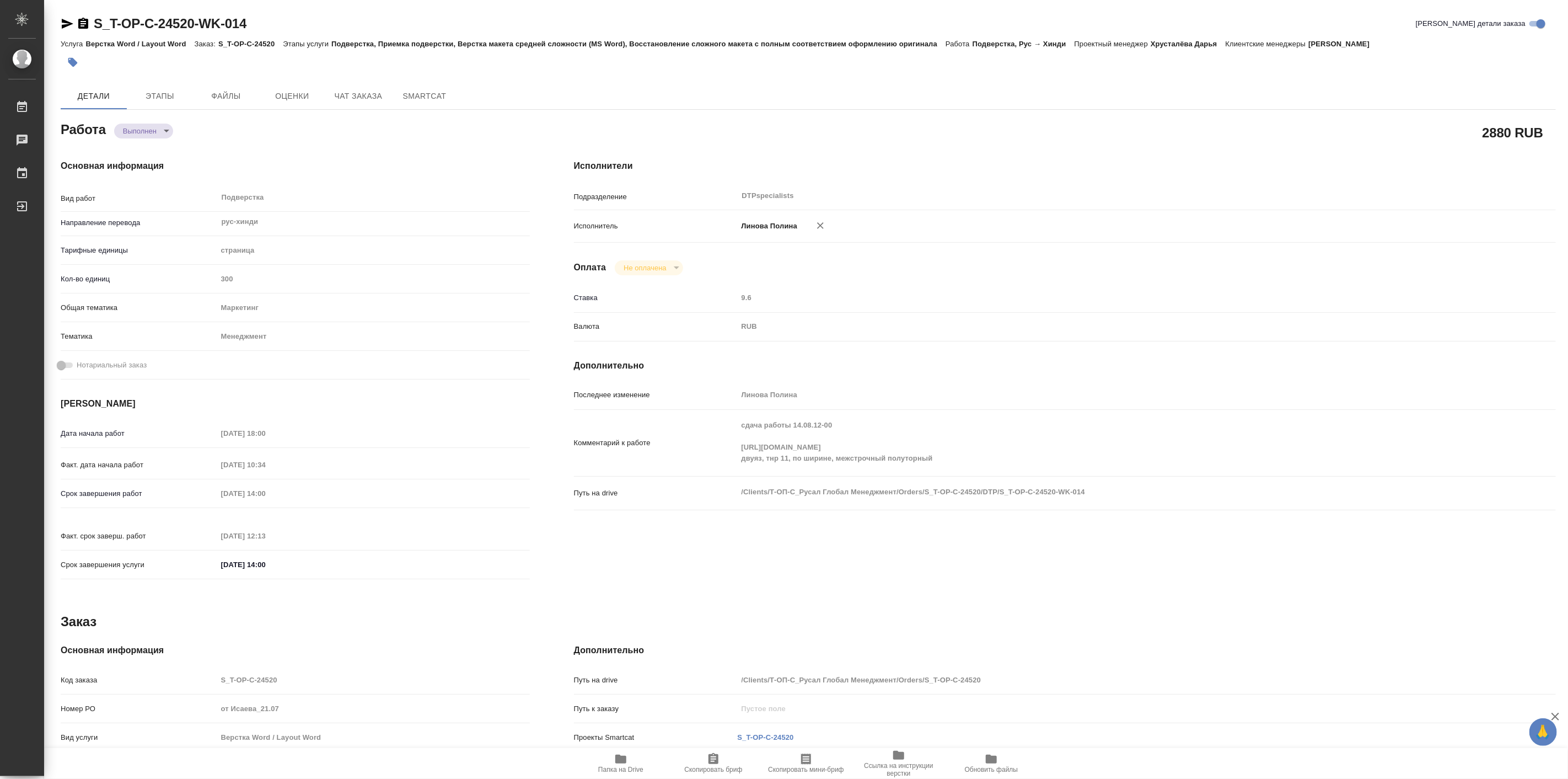
type textarea "x"
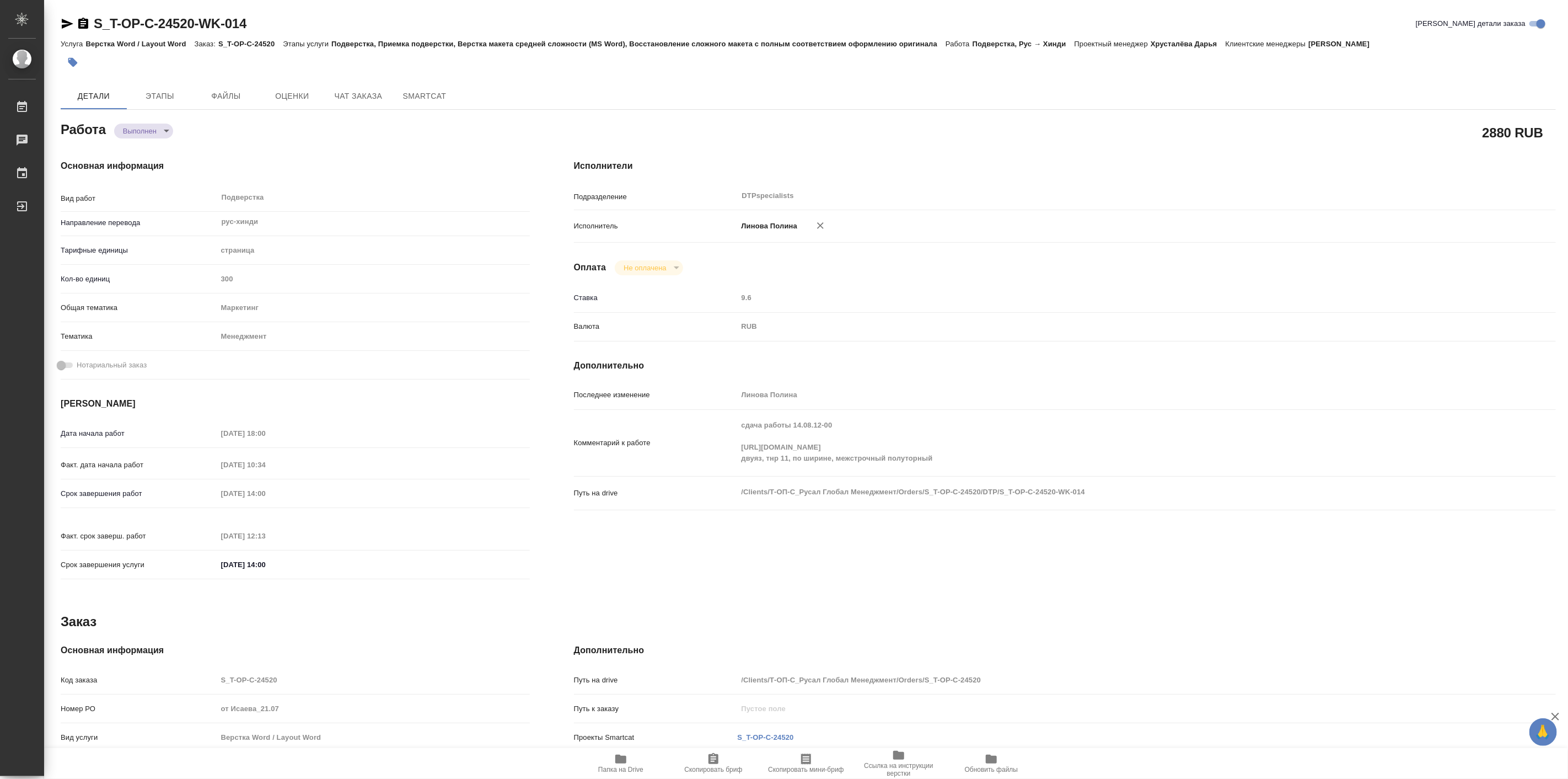
type textarea "x"
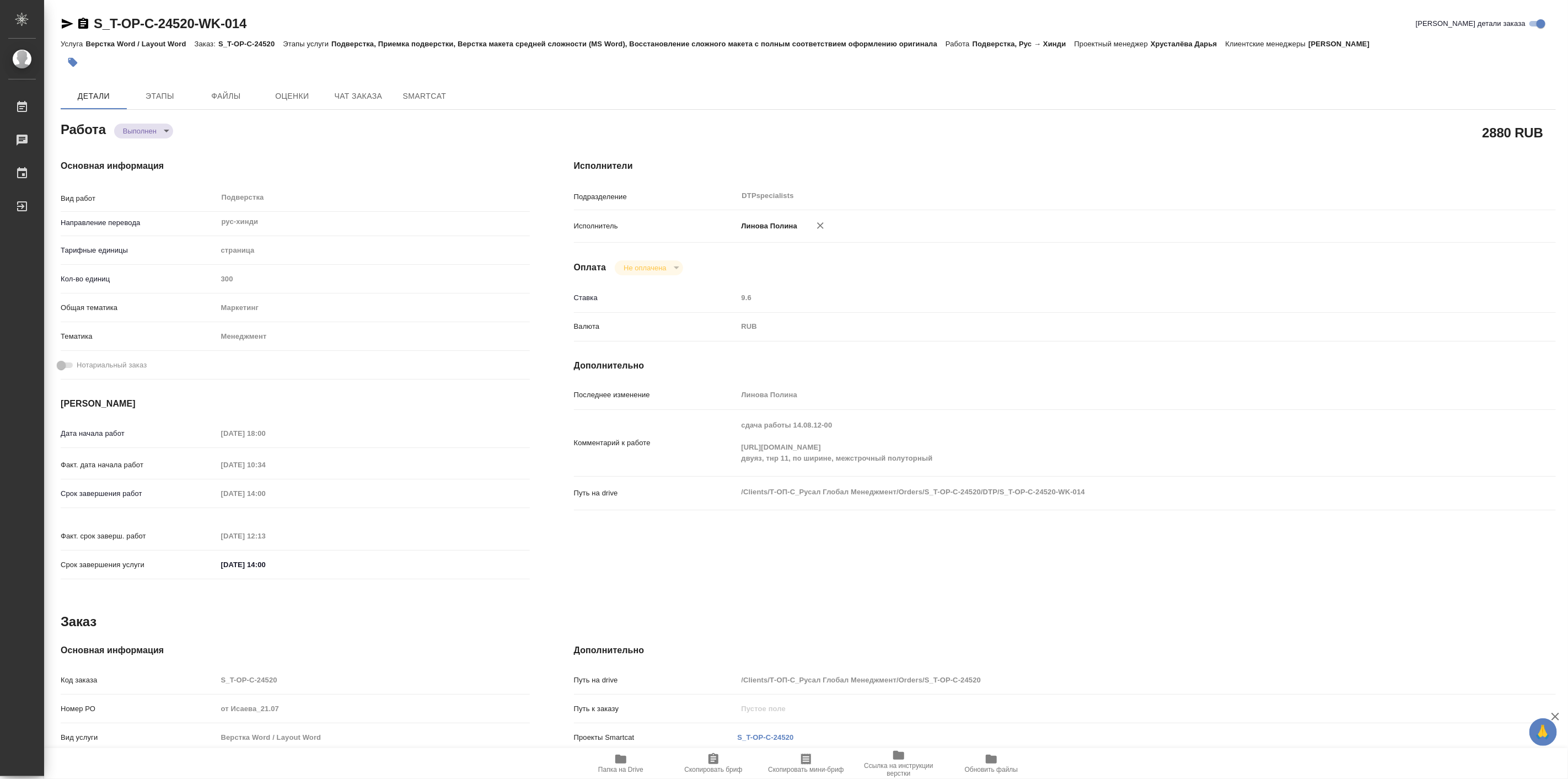
type textarea "x"
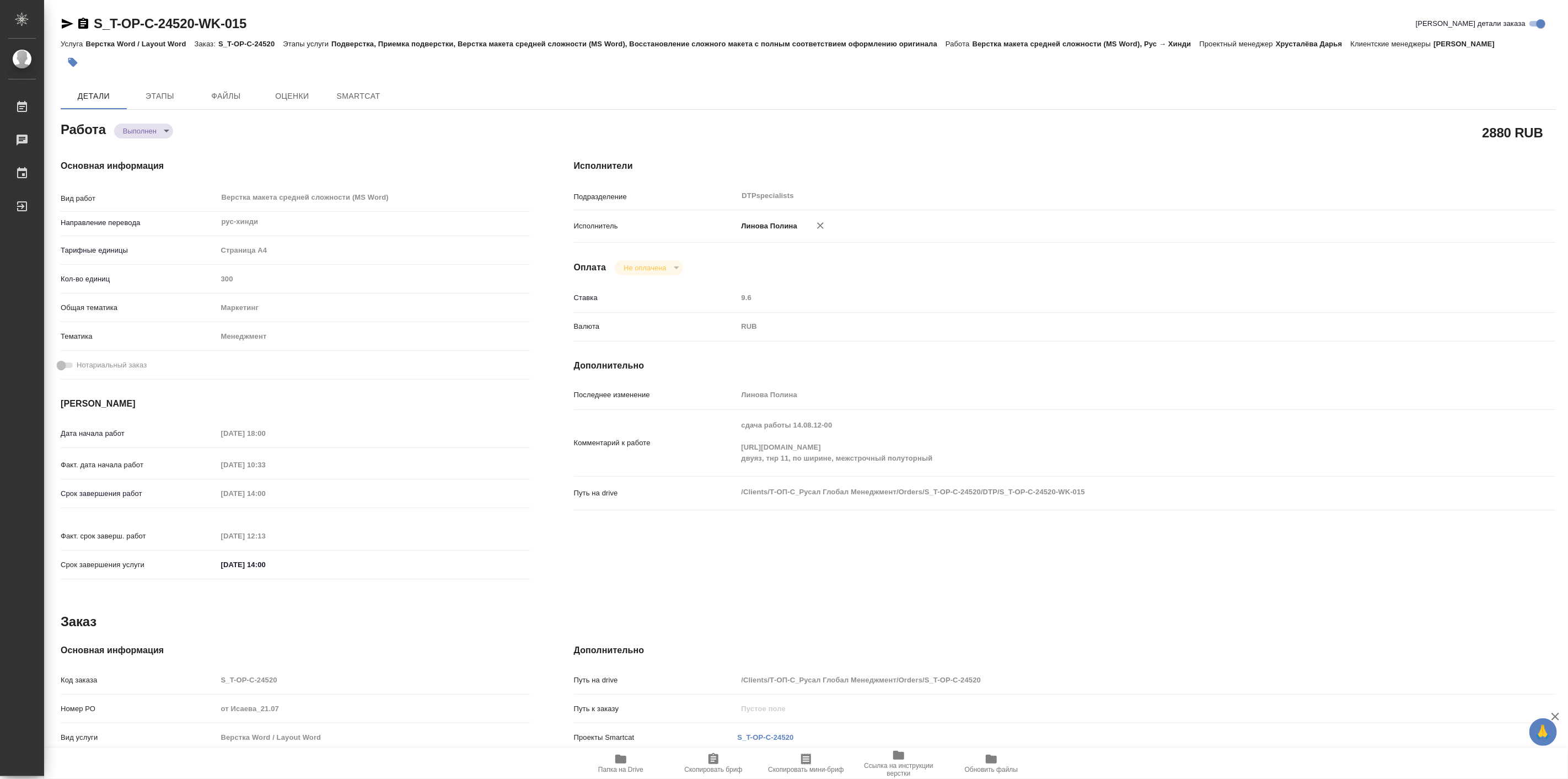
type textarea "x"
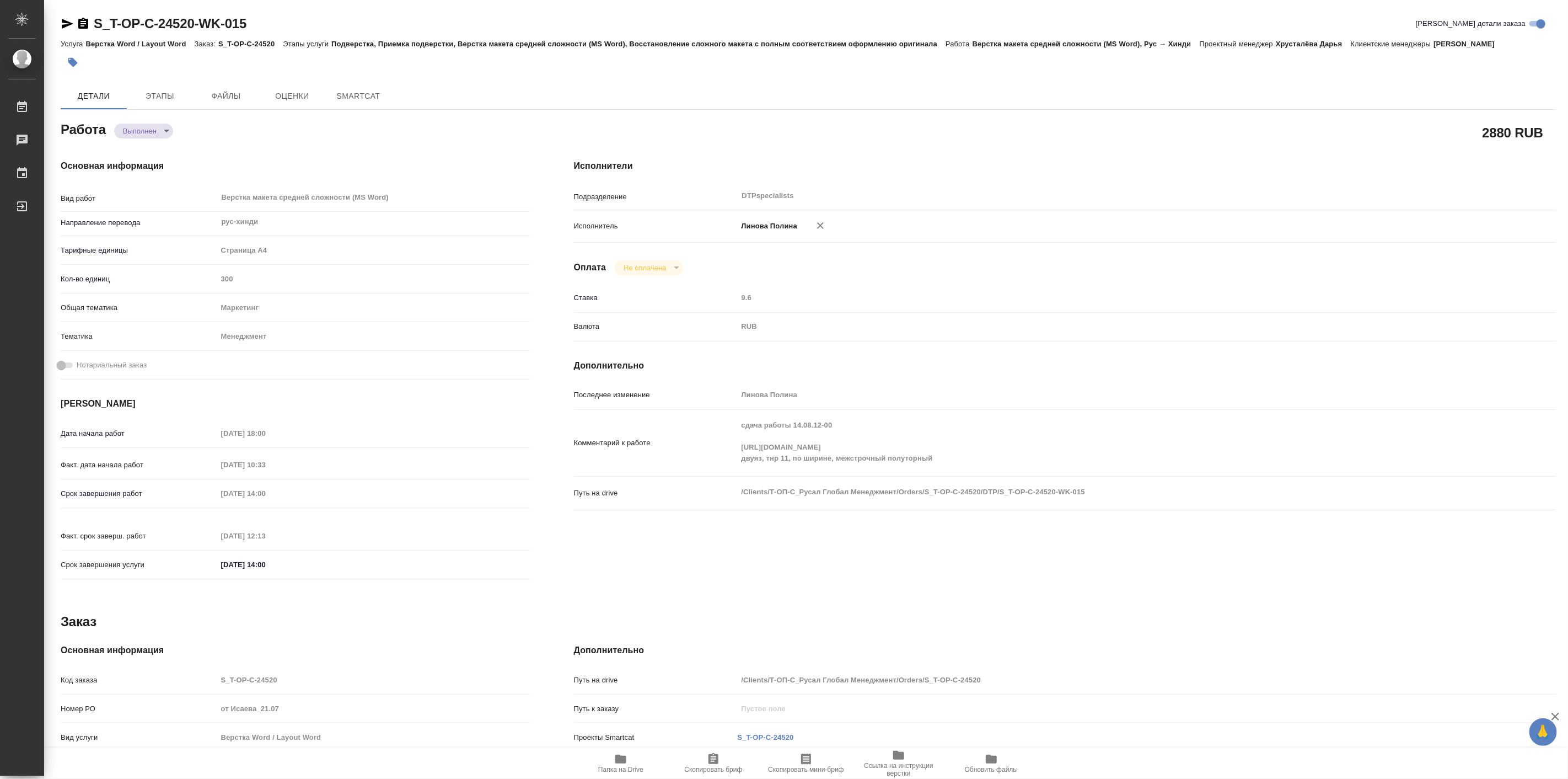
type textarea "x"
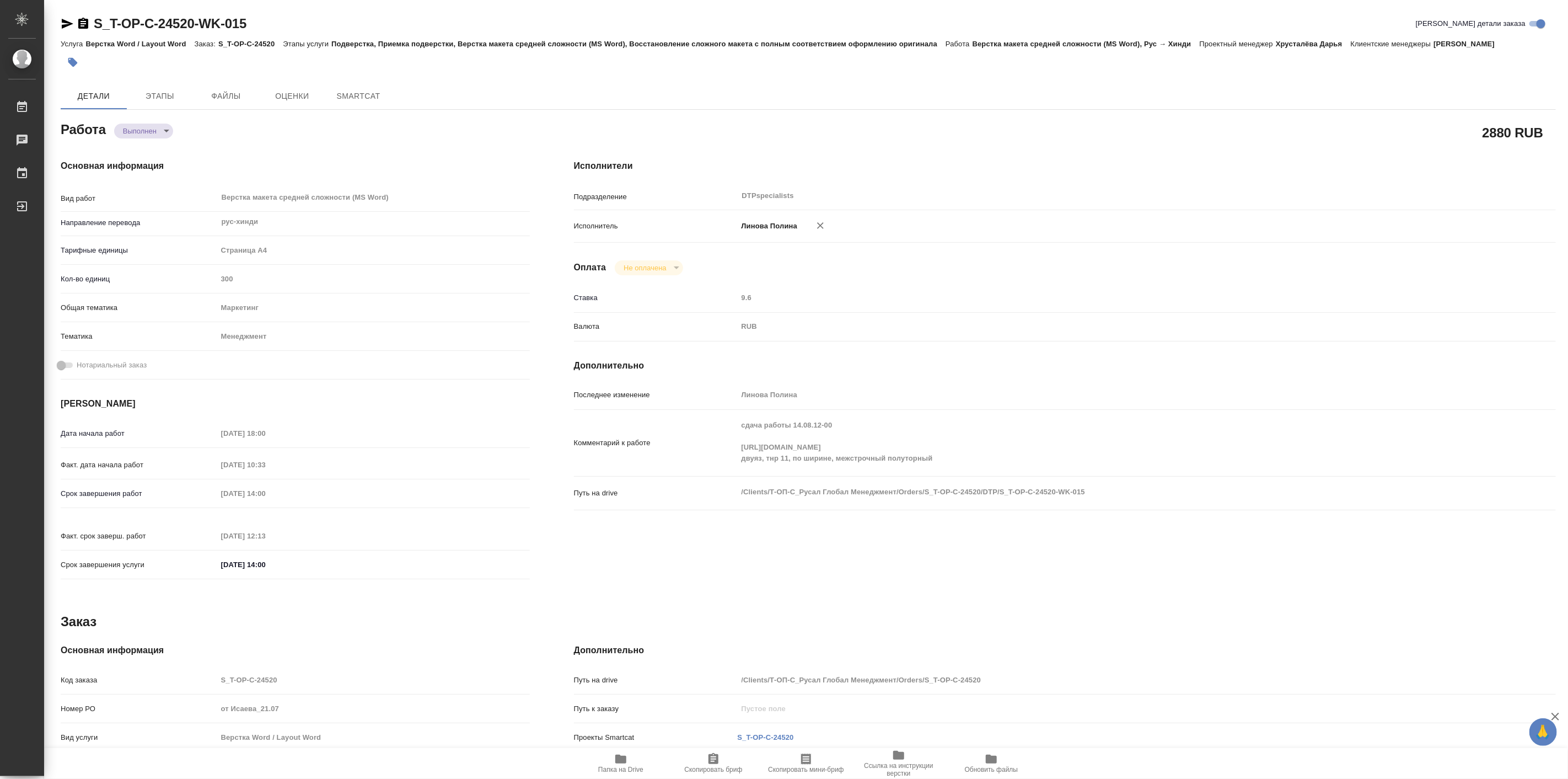
type textarea "x"
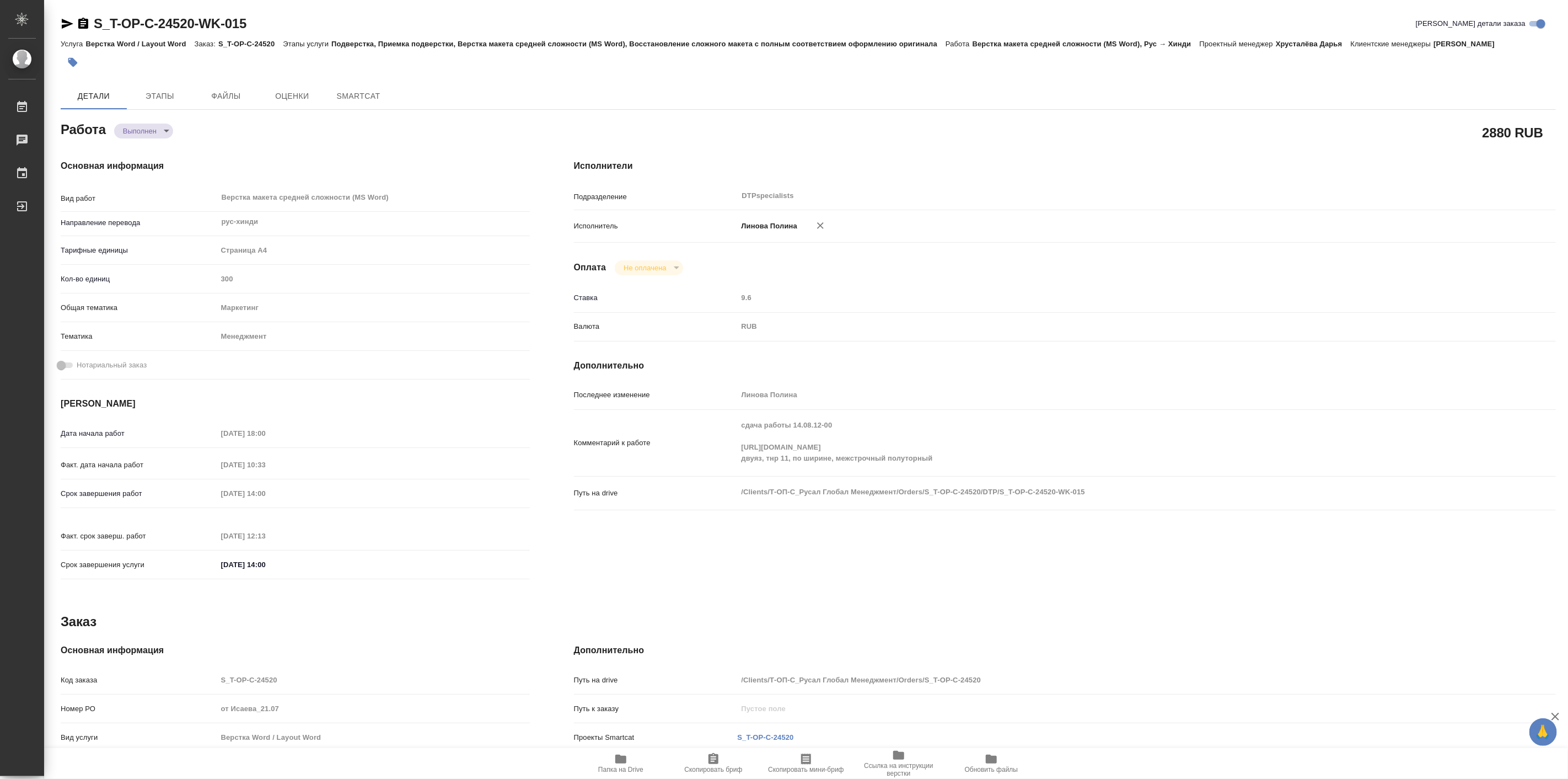
type textarea "x"
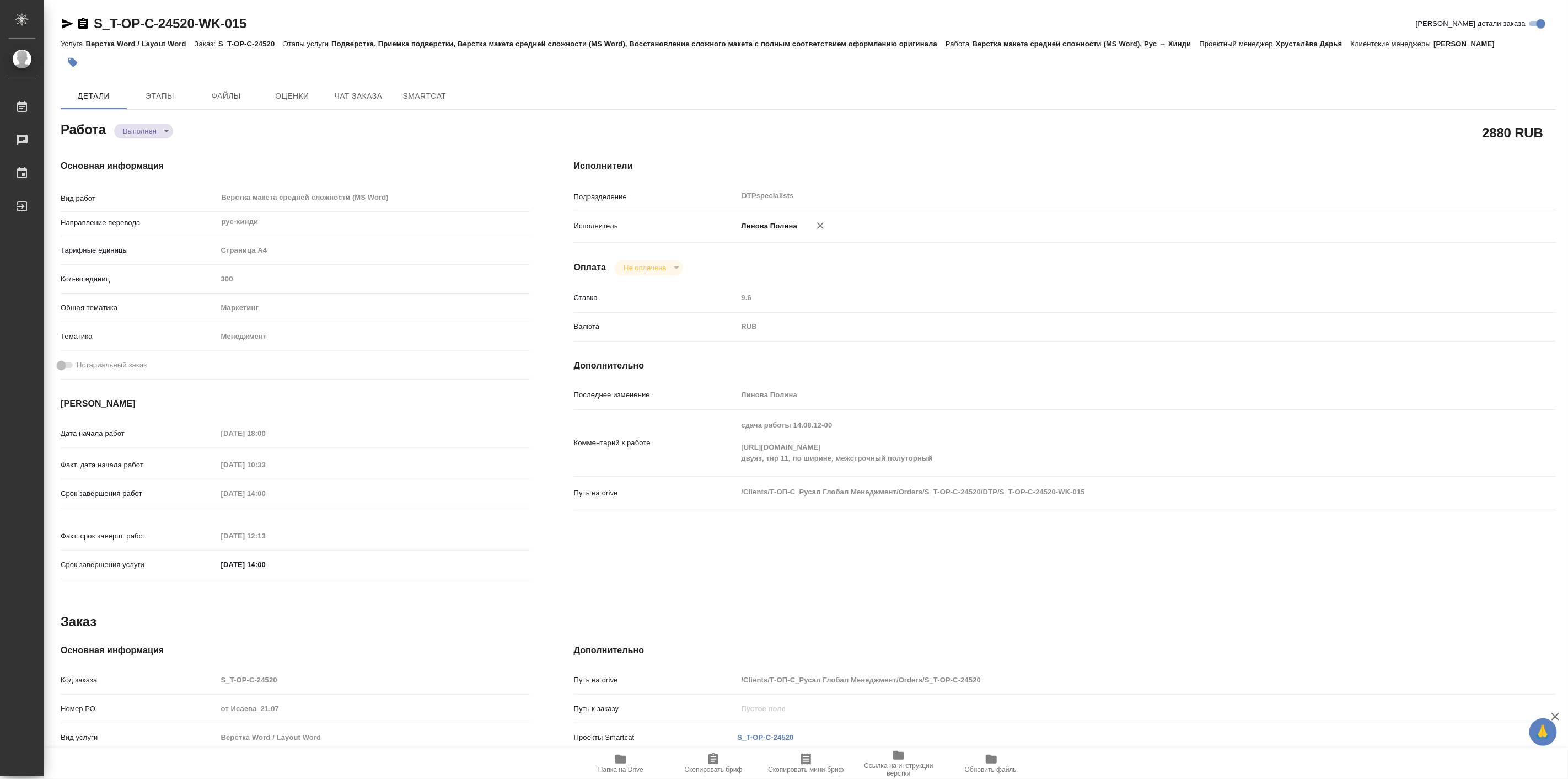
type textarea "x"
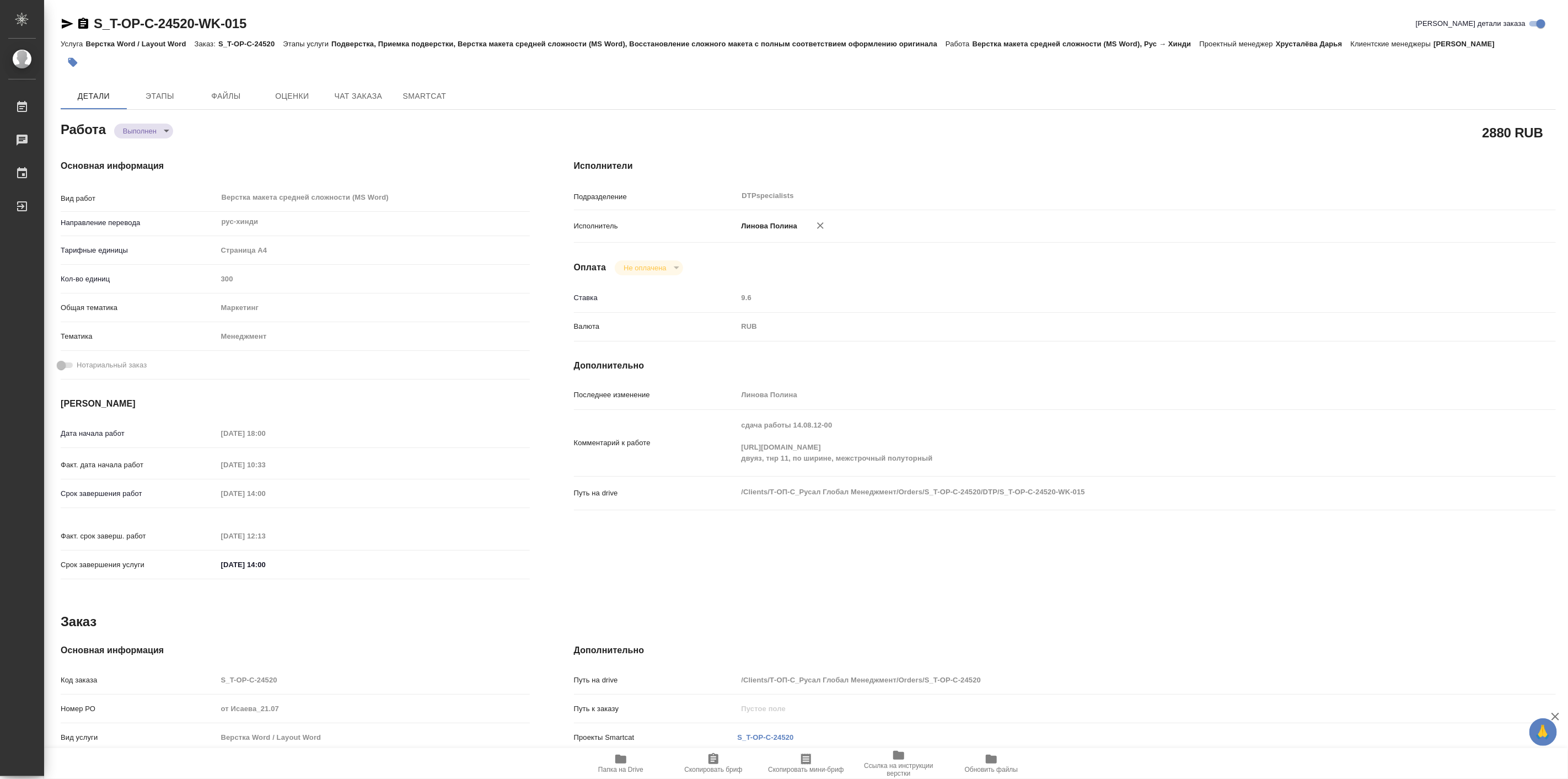
type textarea "x"
click at [623, 764] on icon "button" at bounding box center [621, 759] width 14 height 14
type textarea "x"
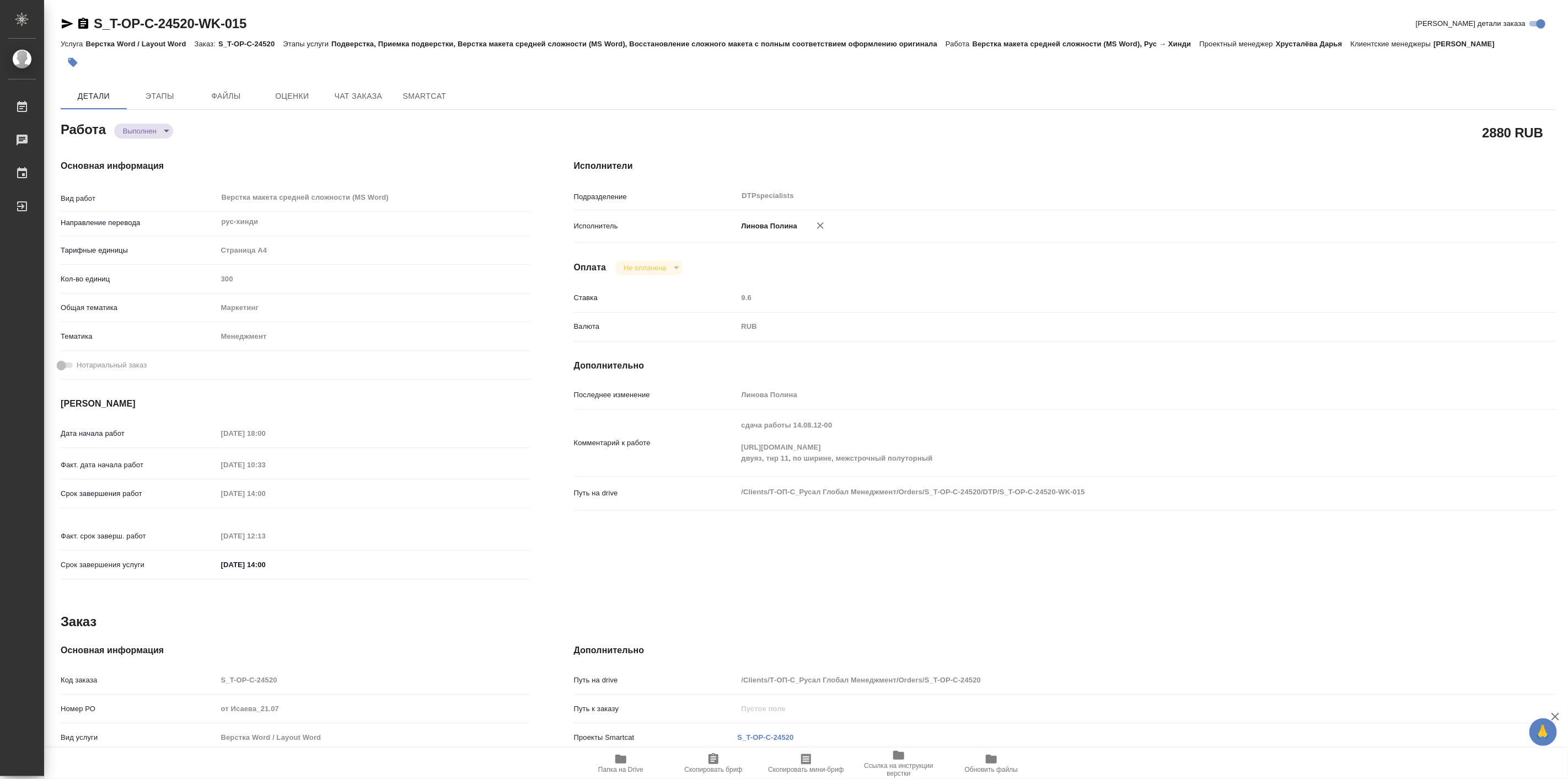
type textarea "x"
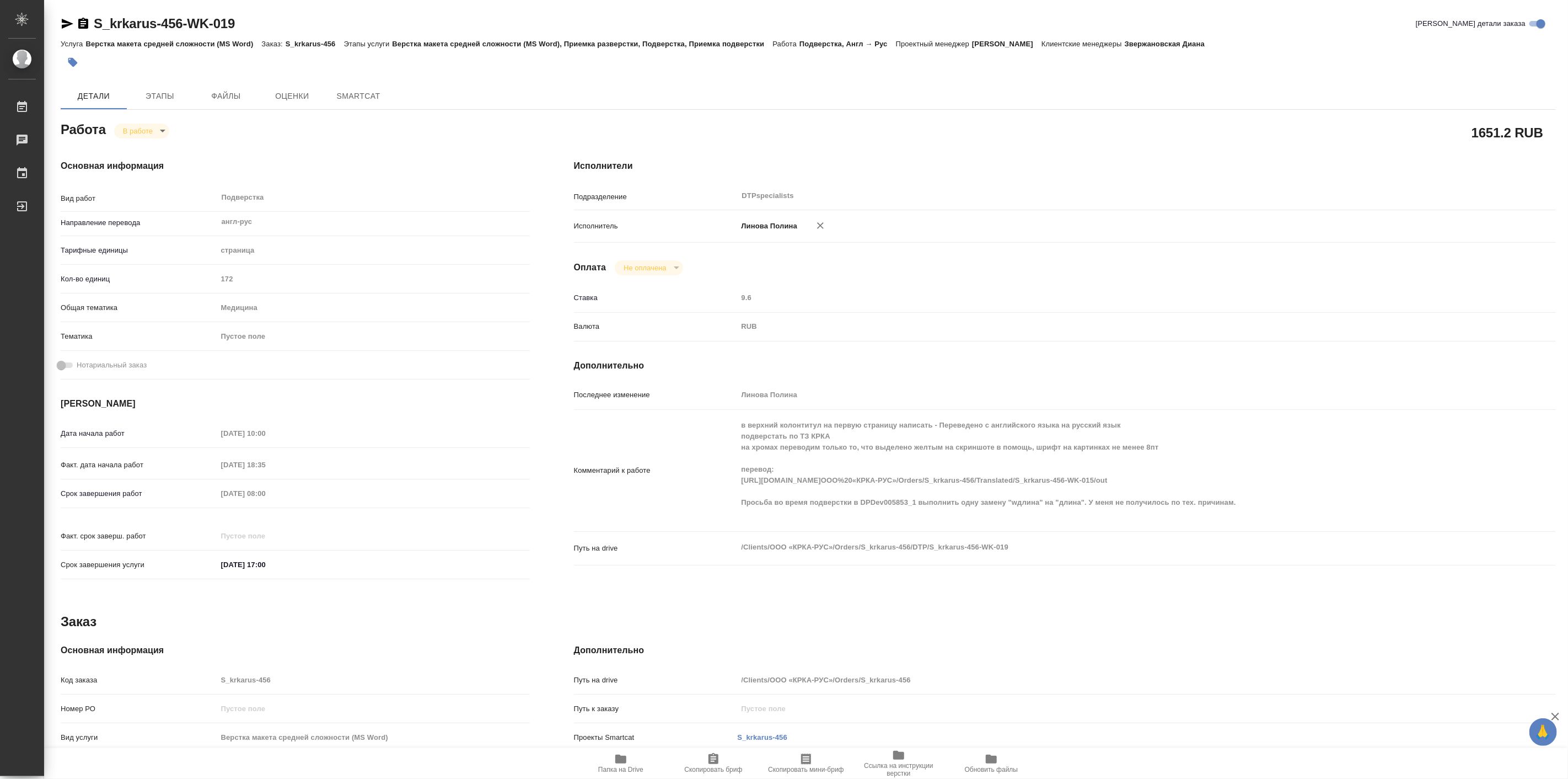
type textarea "x"
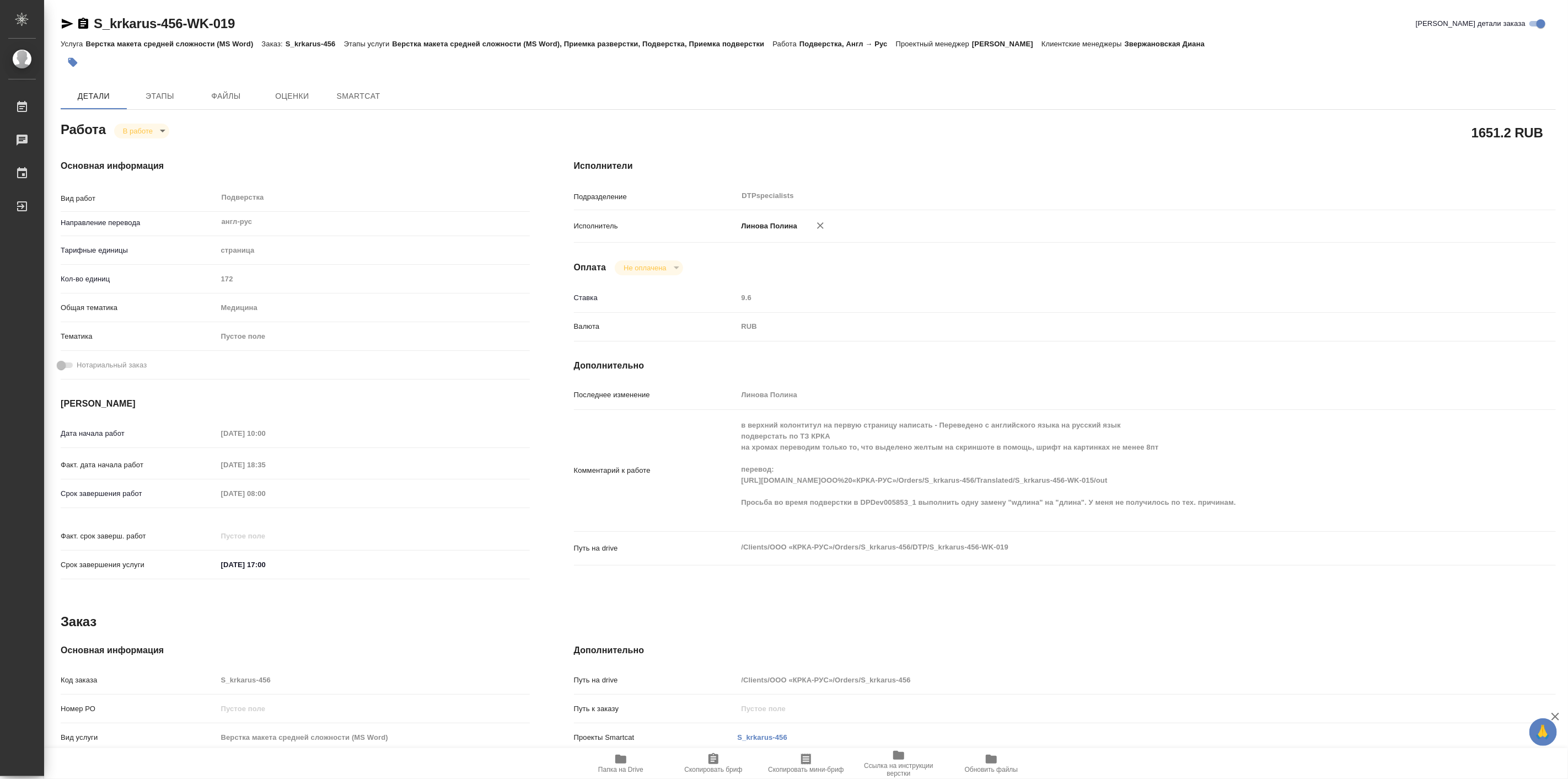
type textarea "x"
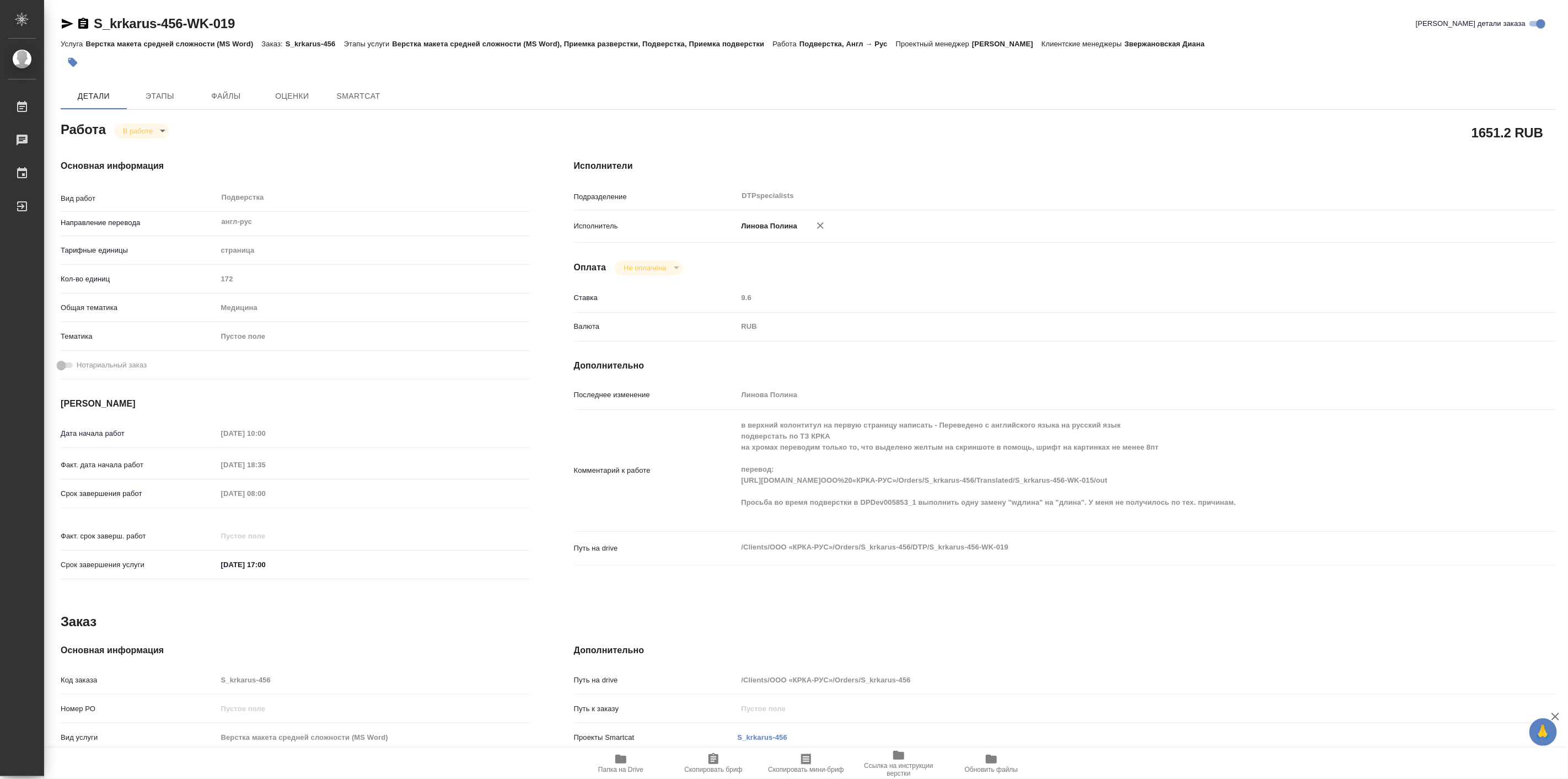
type textarea "x"
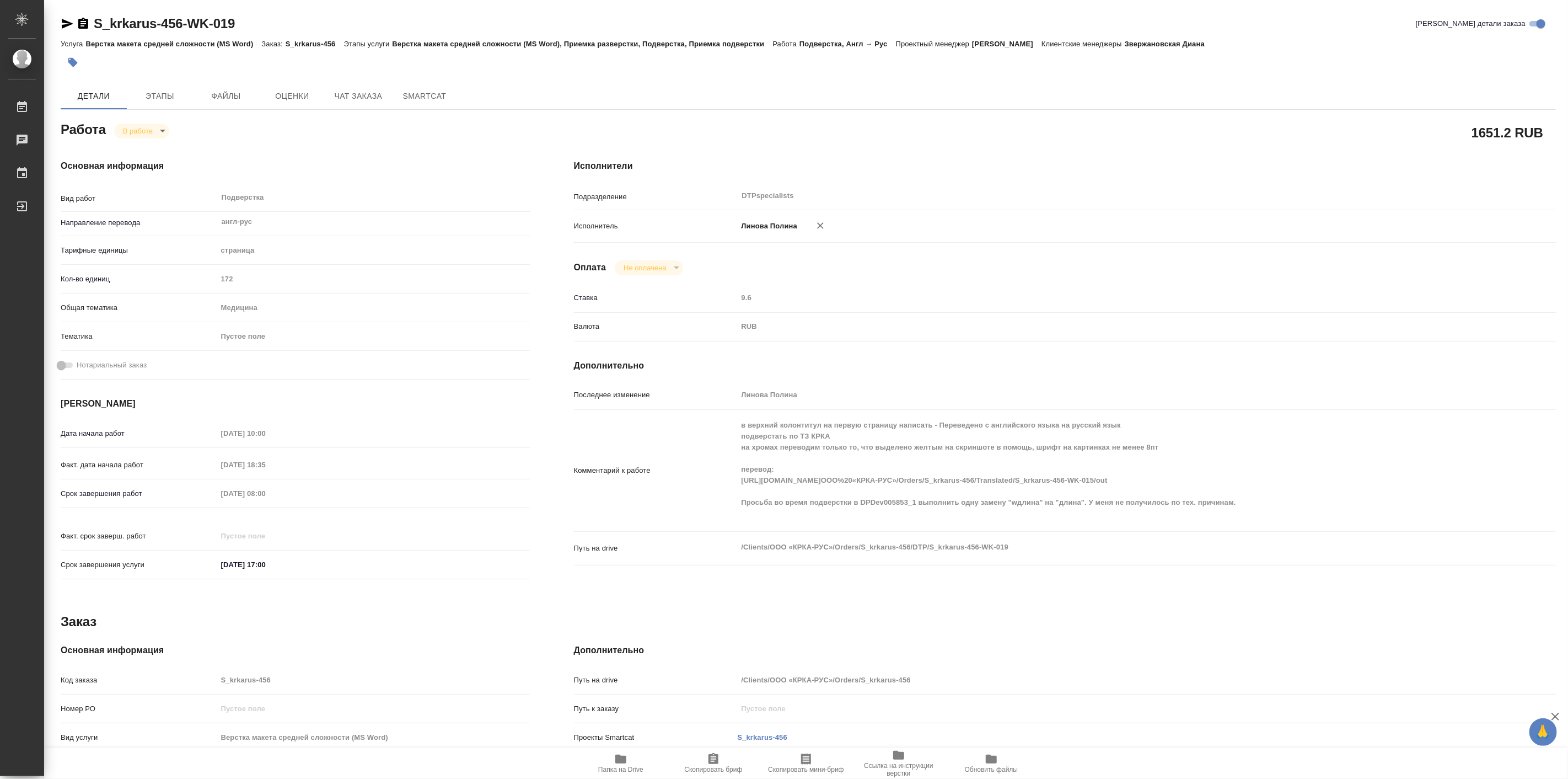
type textarea "x"
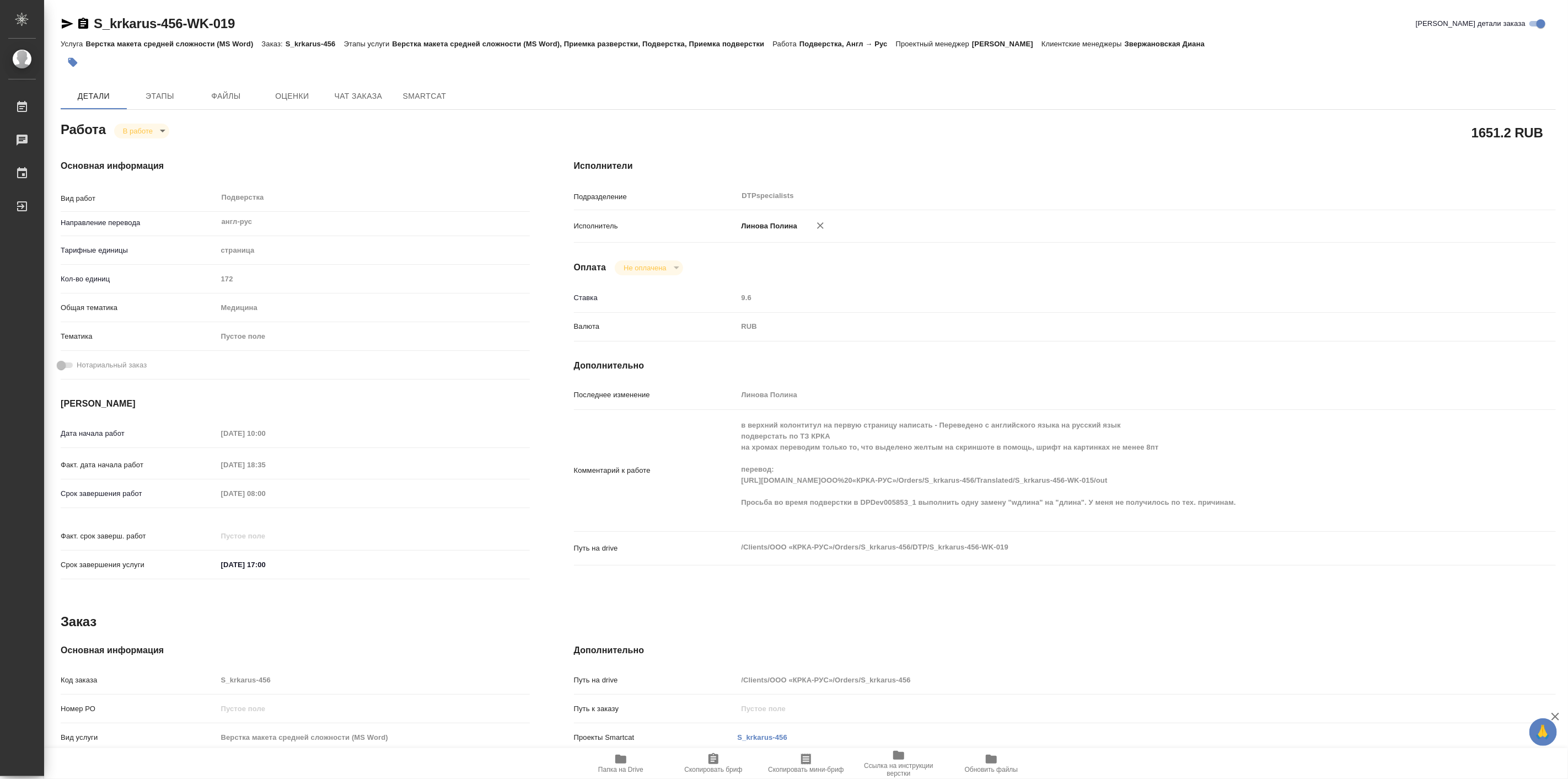
type textarea "x"
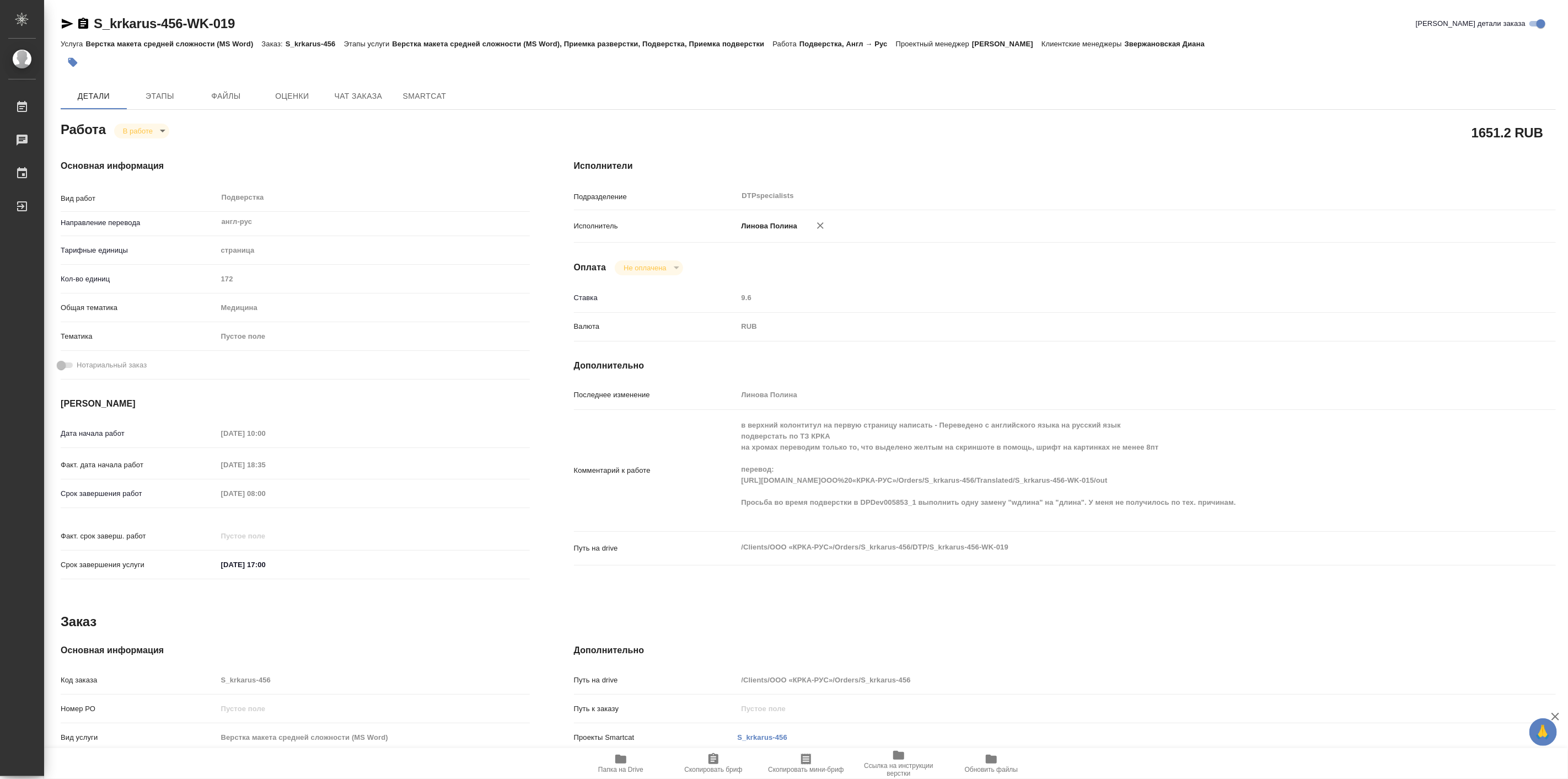
type textarea "x"
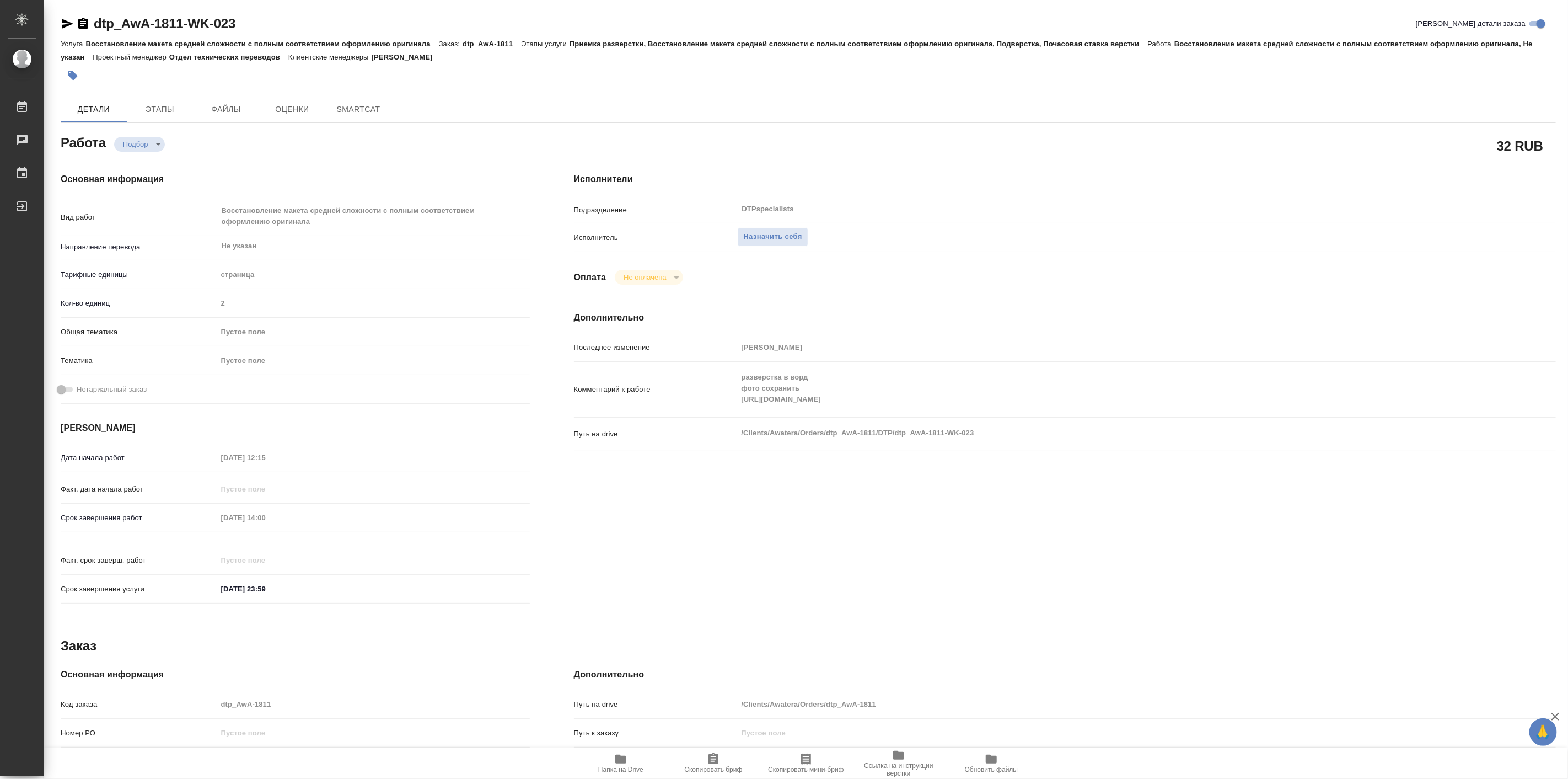
type textarea "x"
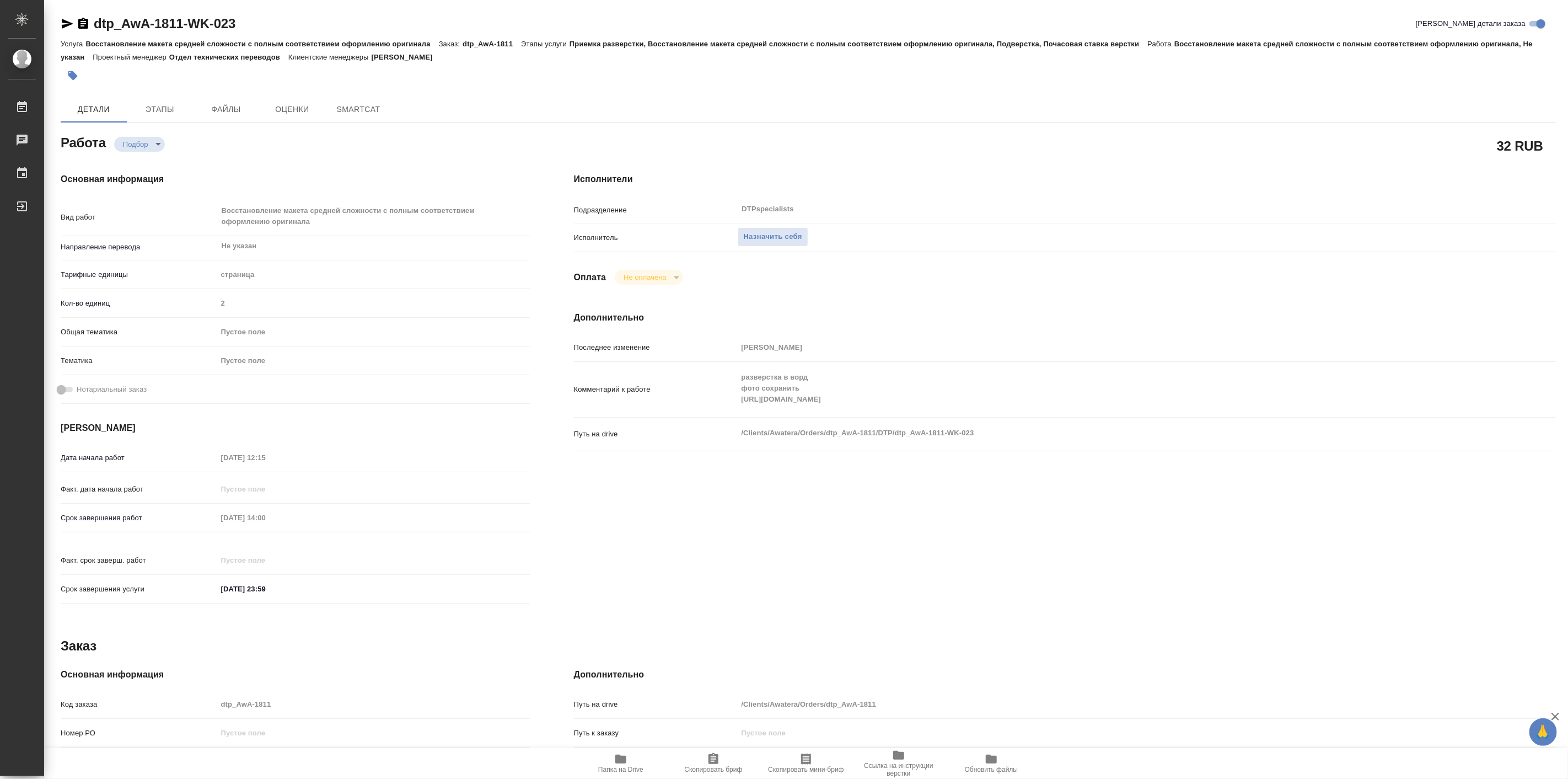
type textarea "x"
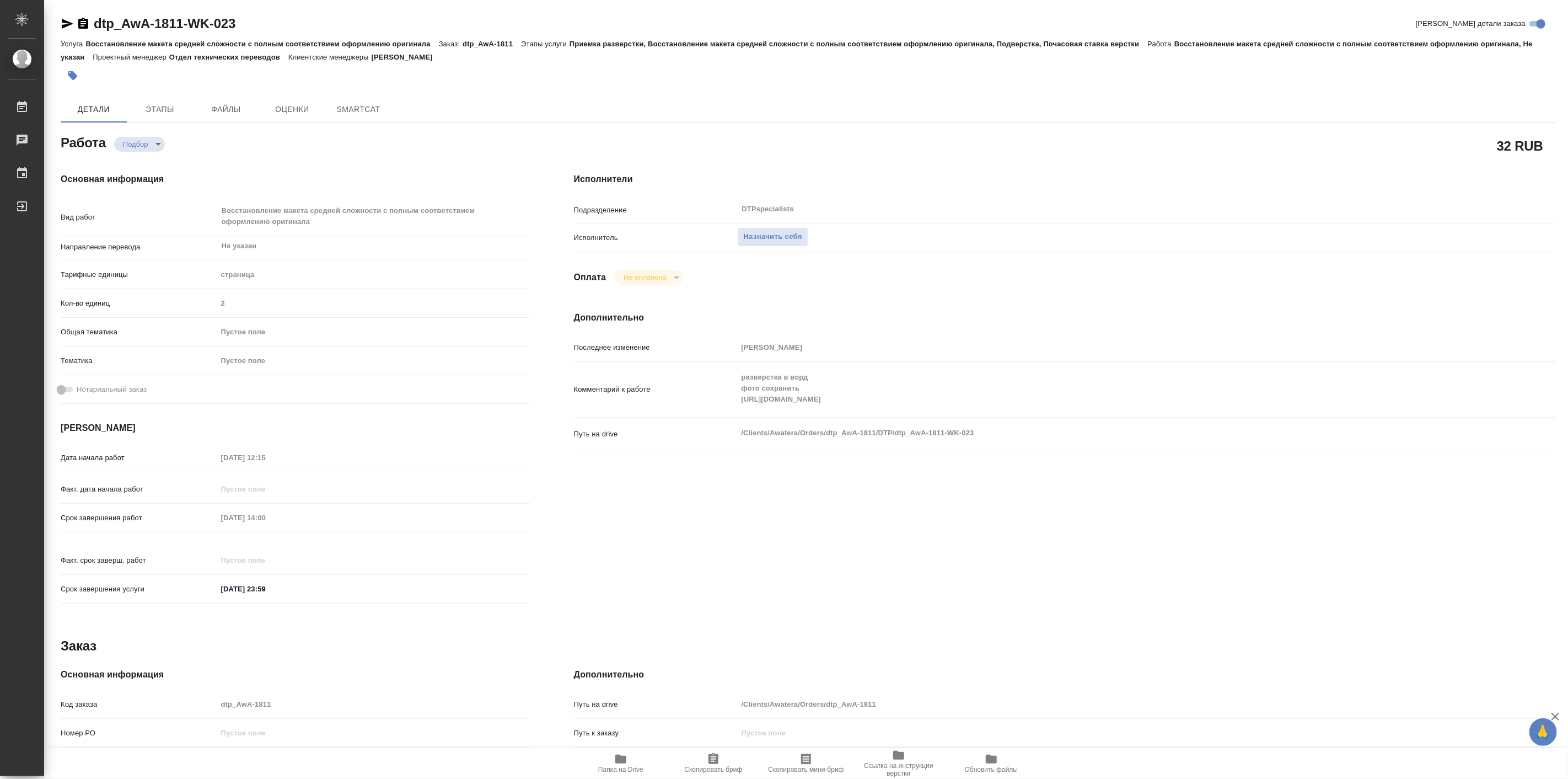
type textarea "x"
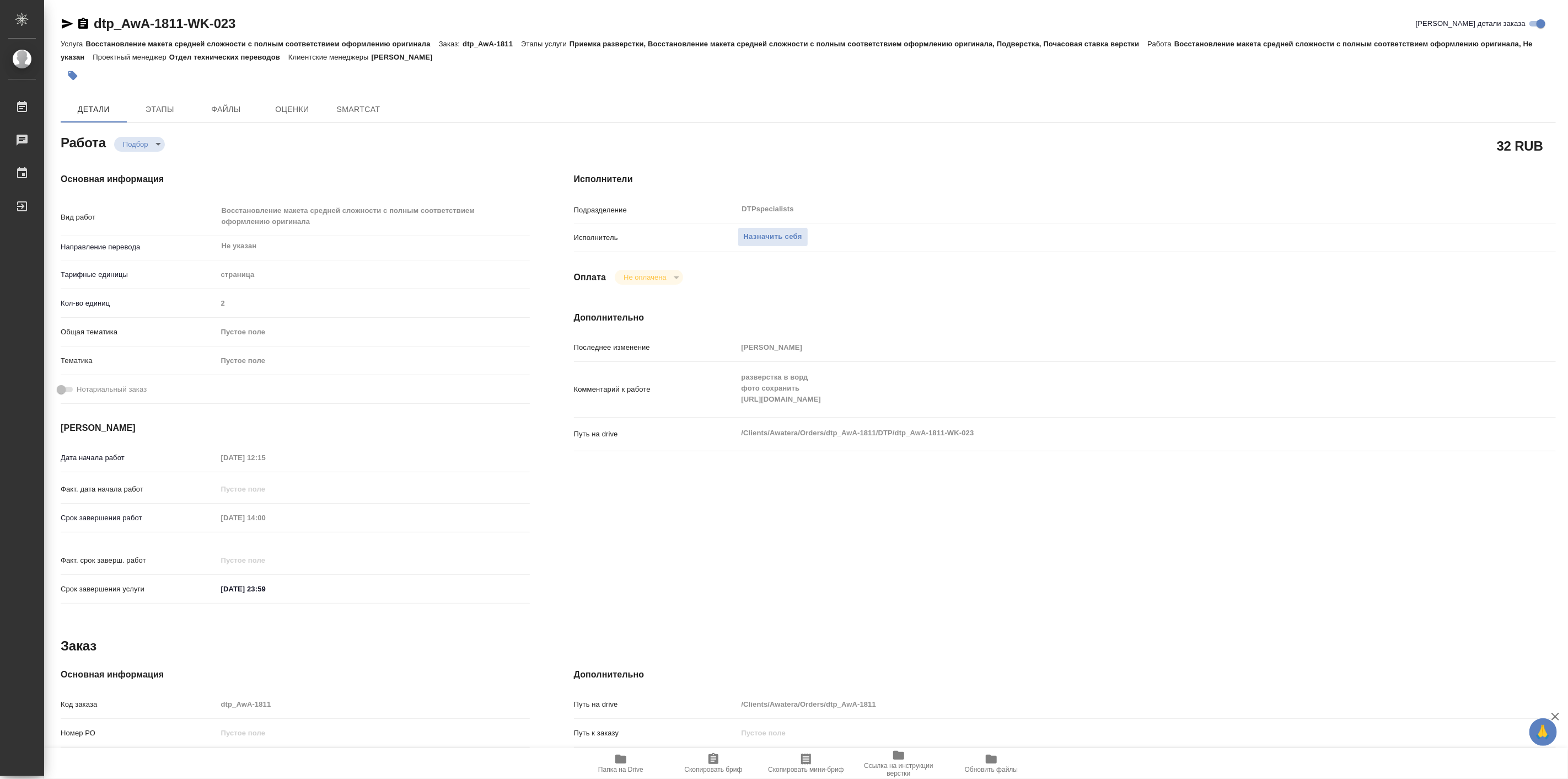
type textarea "x"
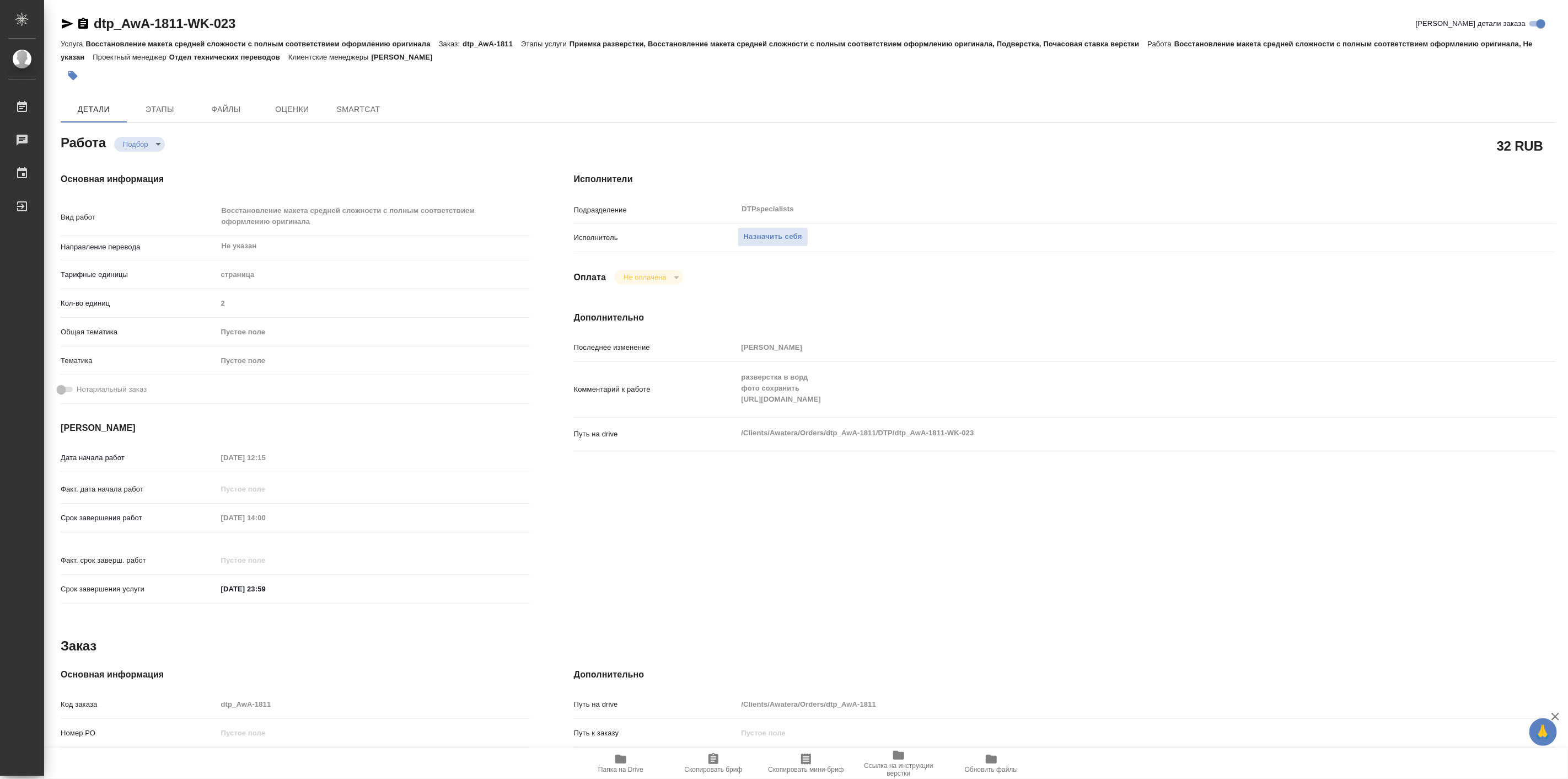
type textarea "x"
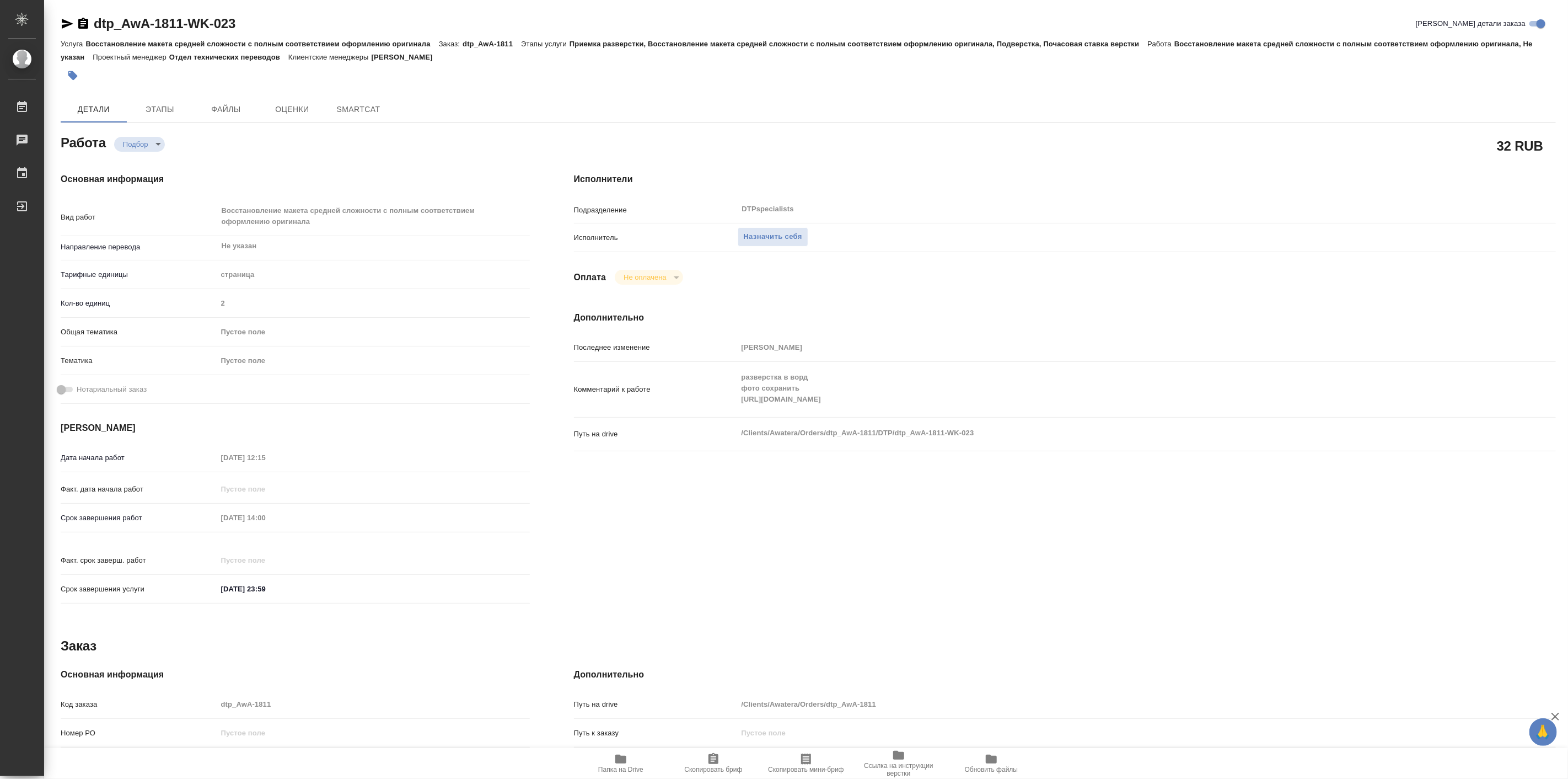
type textarea "x"
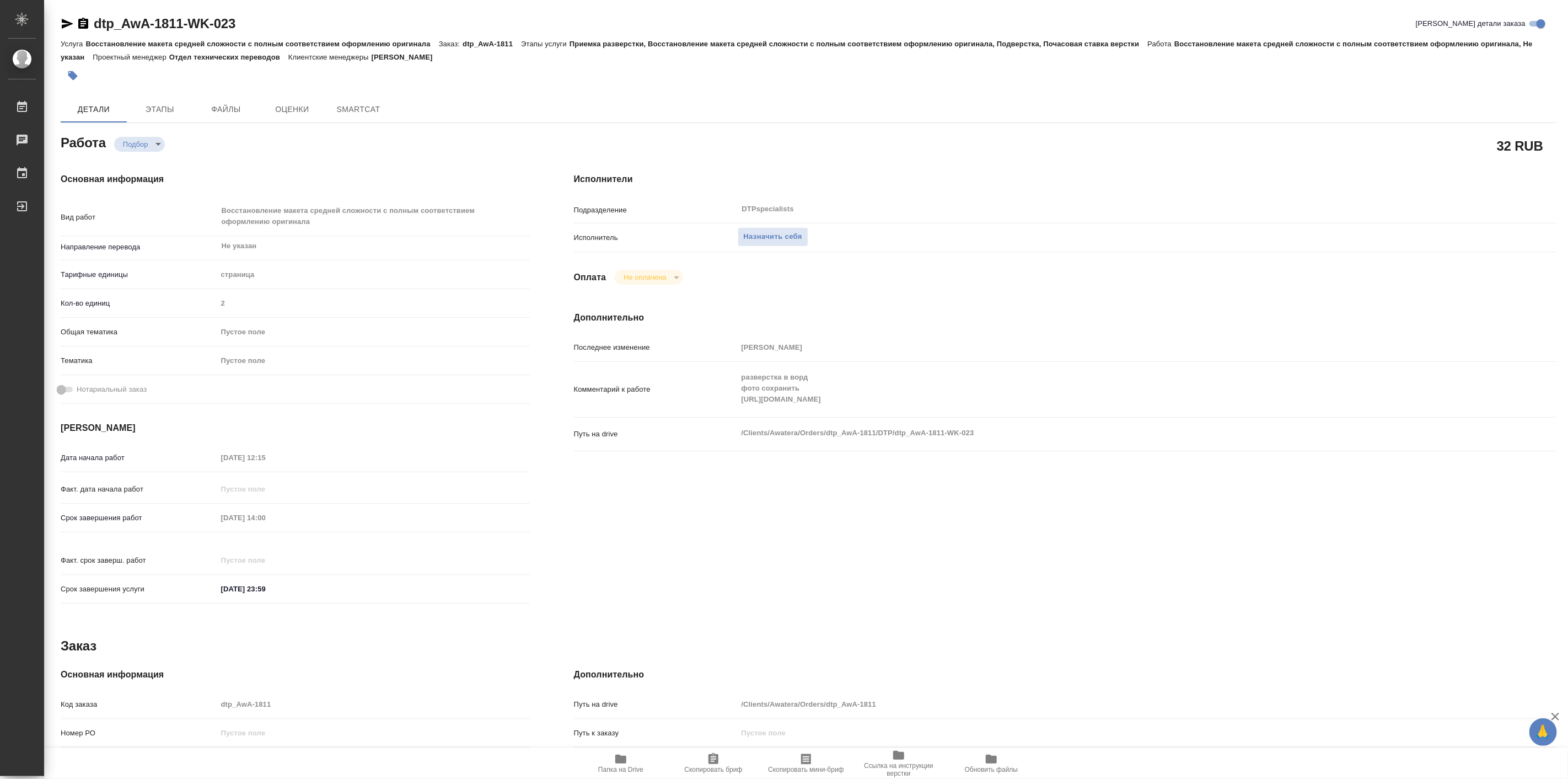
type textarea "x"
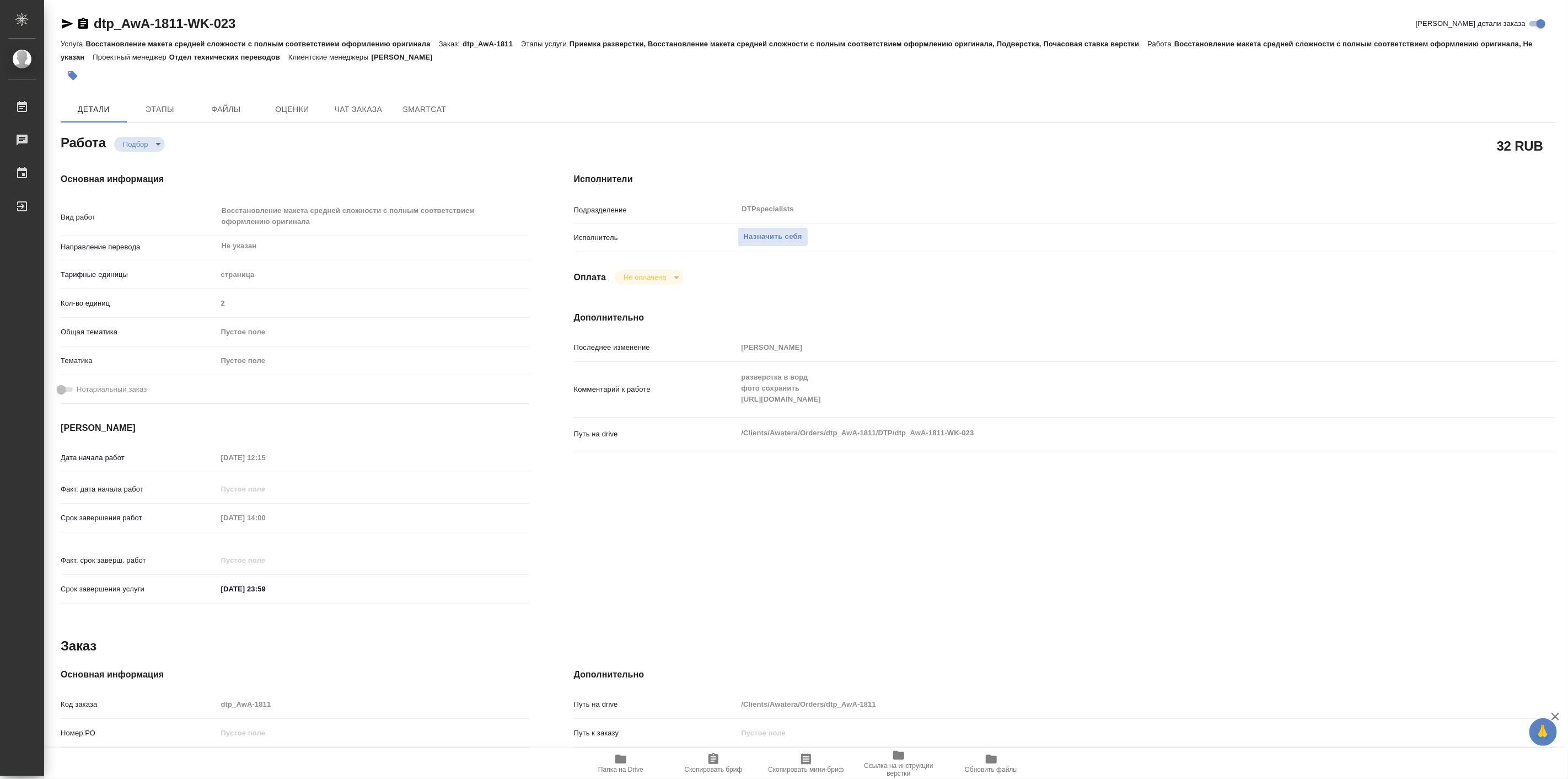
type textarea "x"
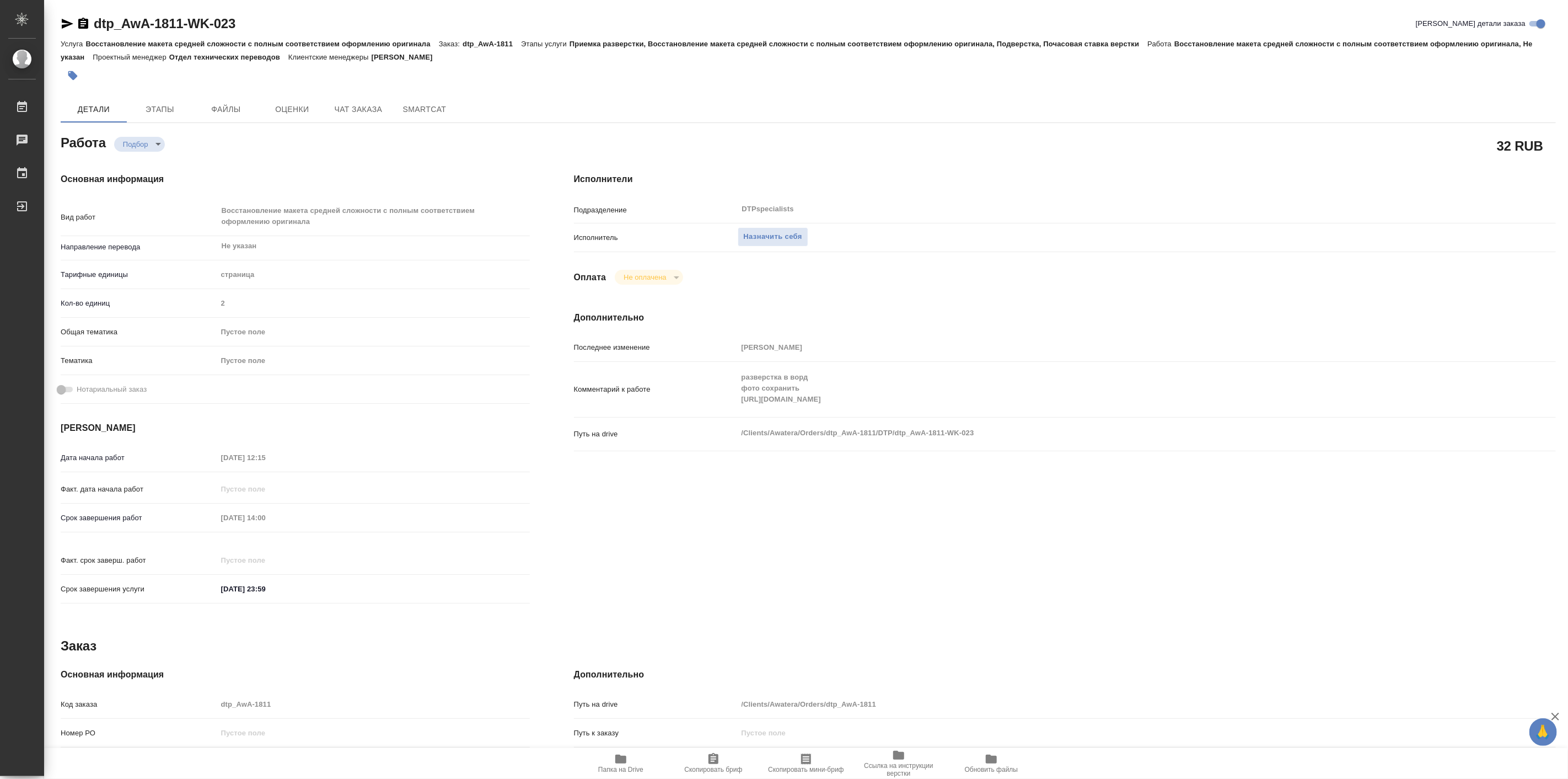
type textarea "x"
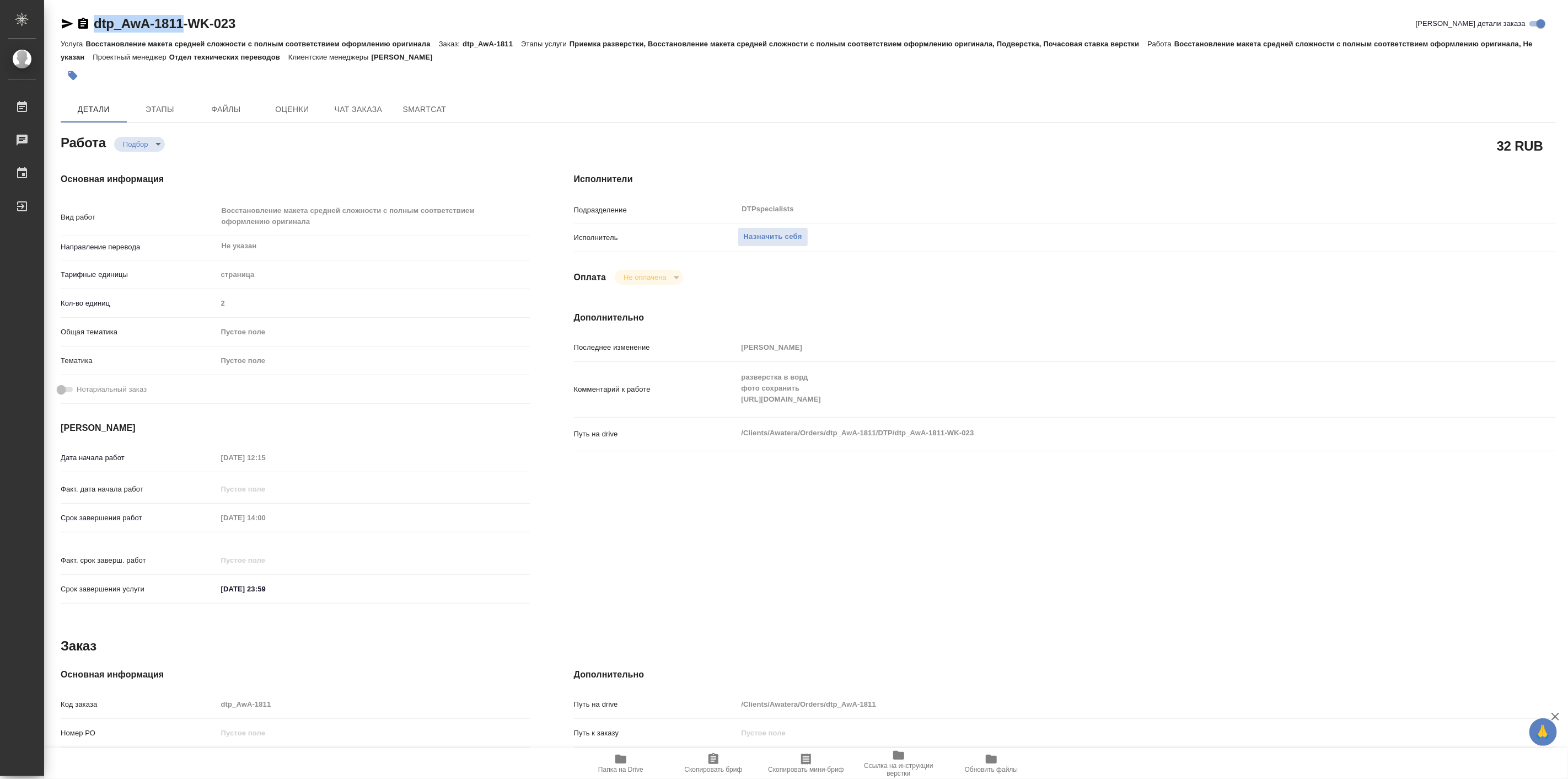
drag, startPoint x: 92, startPoint y: 17, endPoint x: 188, endPoint y: 45, distance: 100.0
click at [176, 28] on div "dtp_AwA-1811-WK-023" at bounding box center [148, 23] width 175 height 17
copy link "dtp_AwA-1811"
click at [755, 244] on button "Назначить себя" at bounding box center [773, 236] width 71 height 19
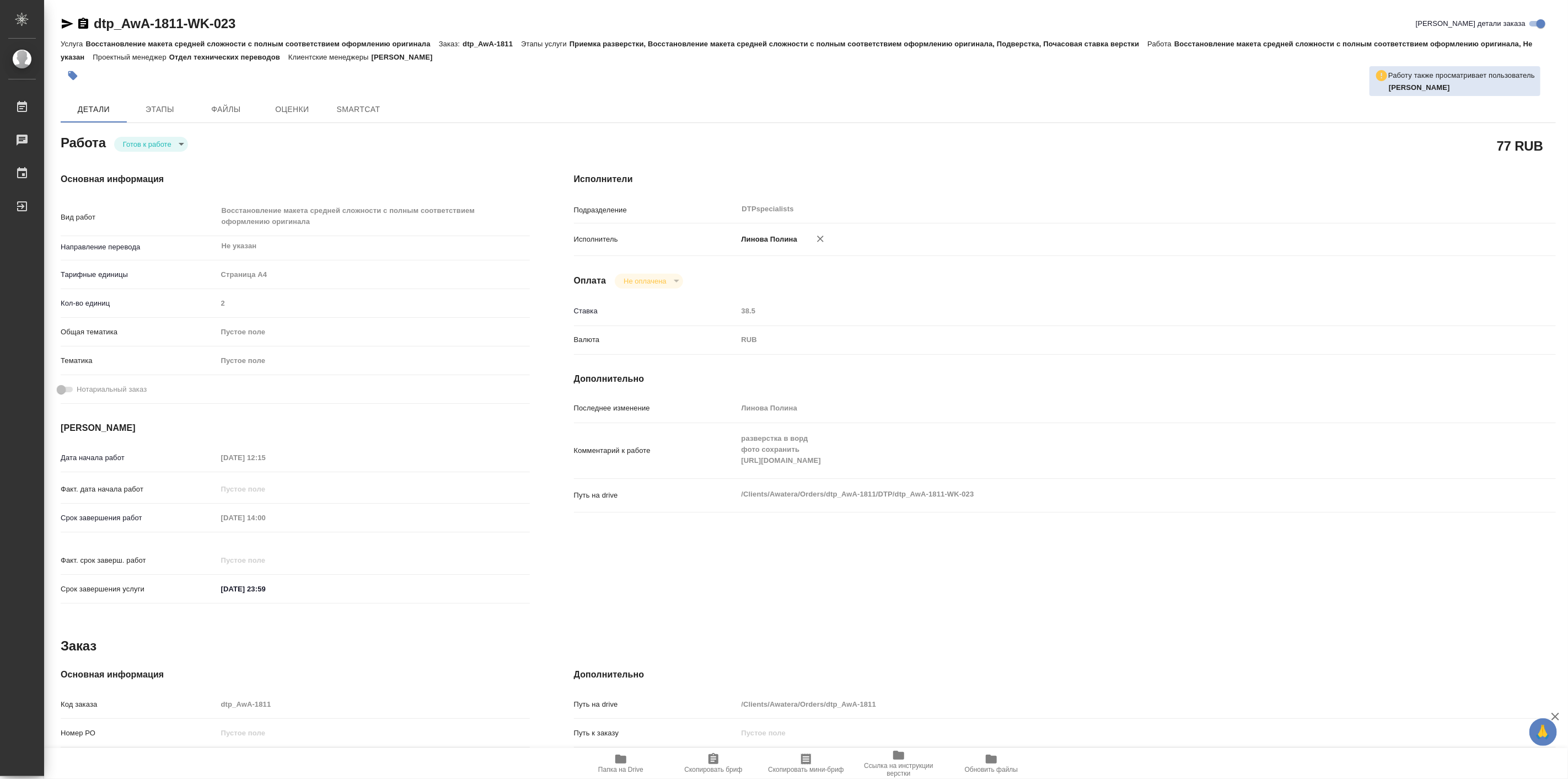
type textarea "x"
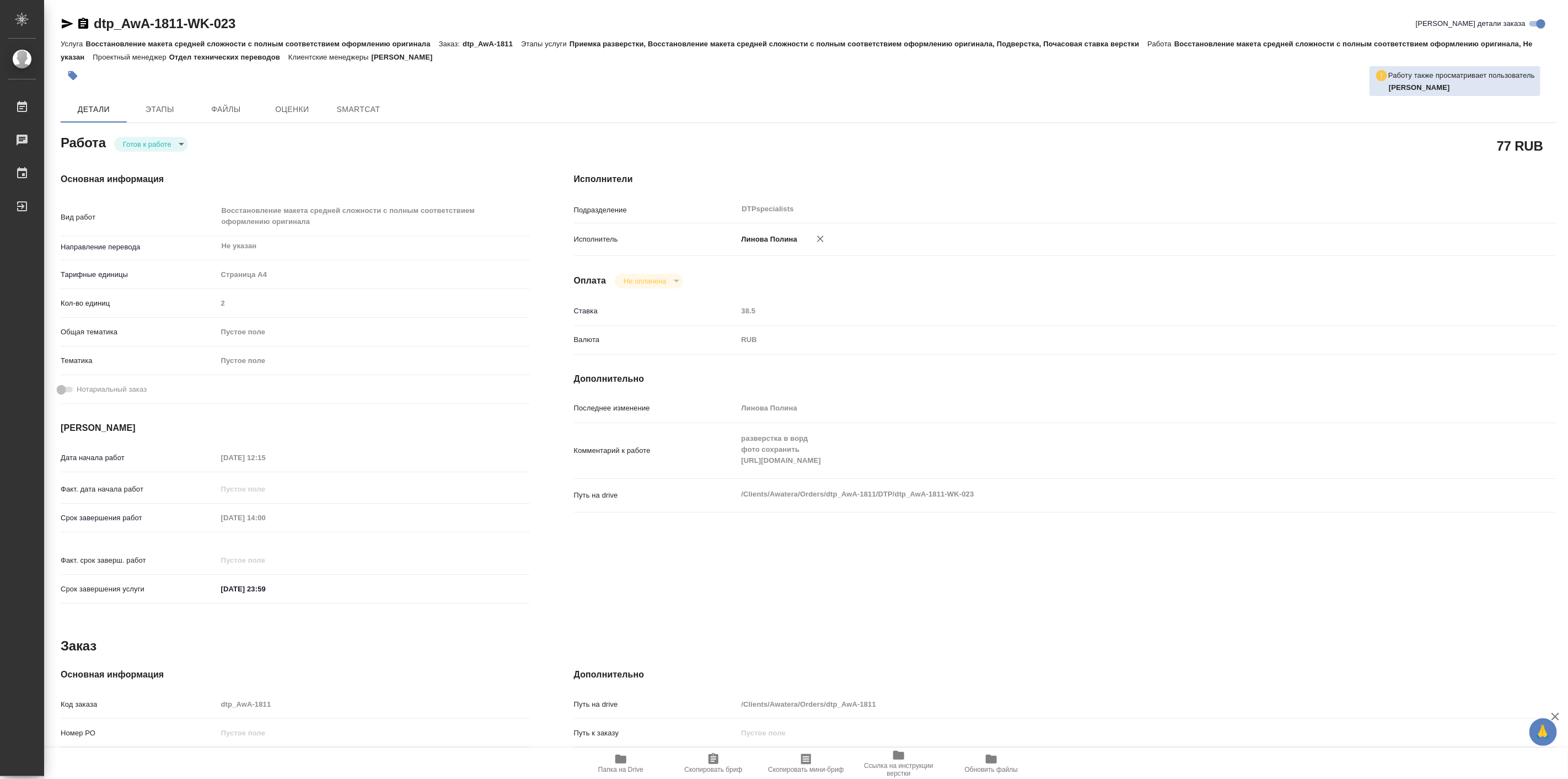
type textarea "x"
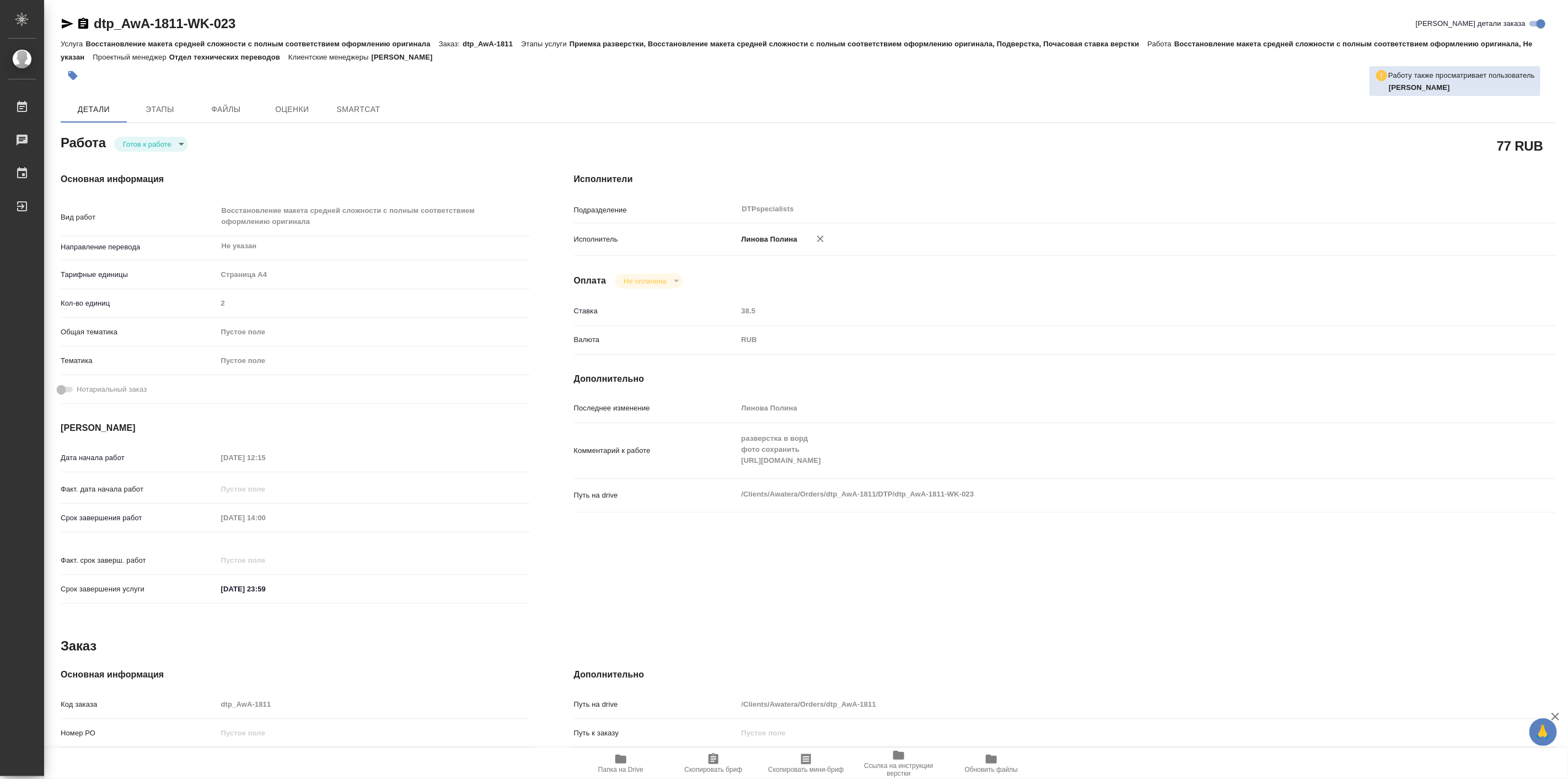
type textarea "x"
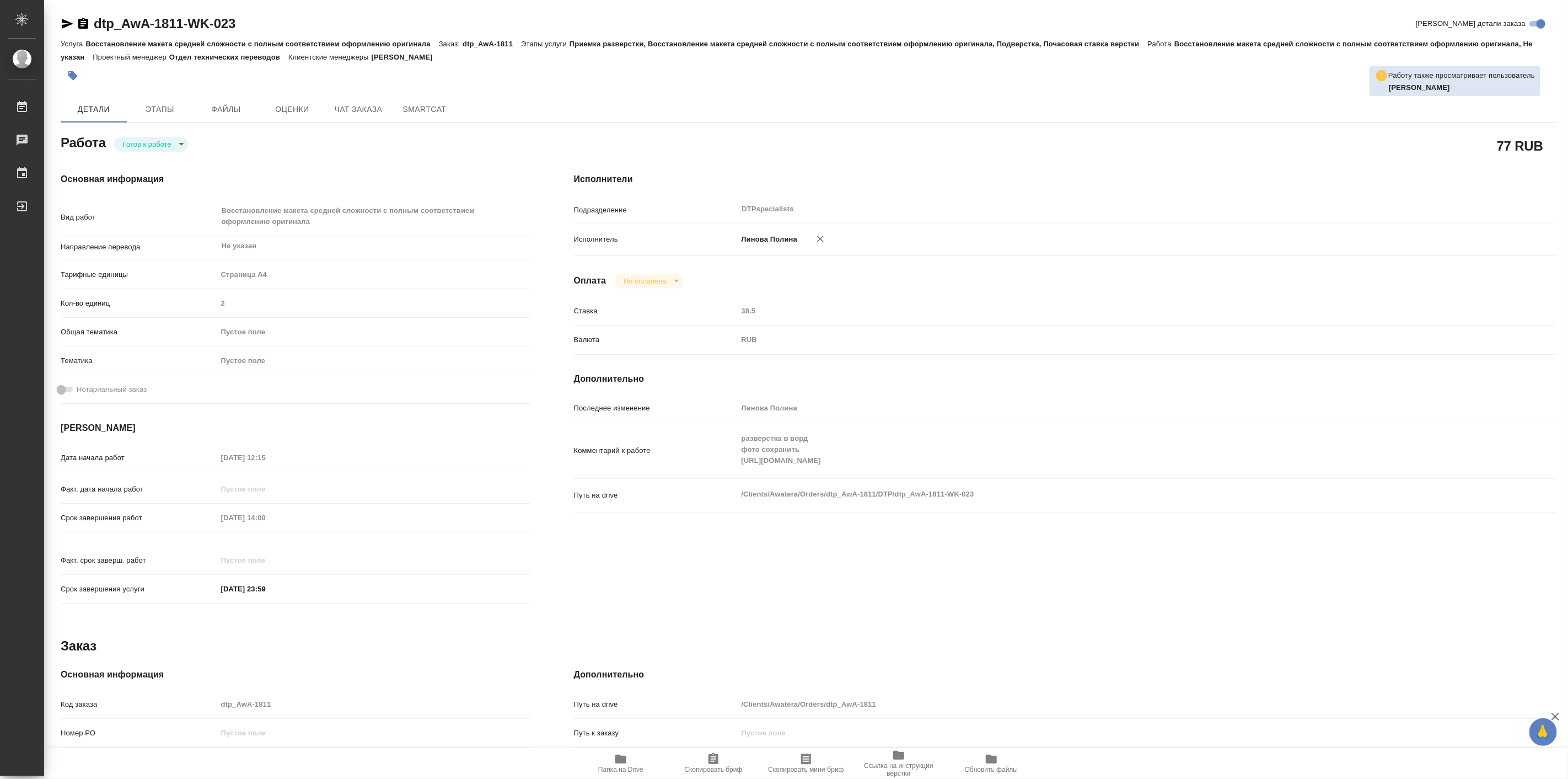
type textarea "x"
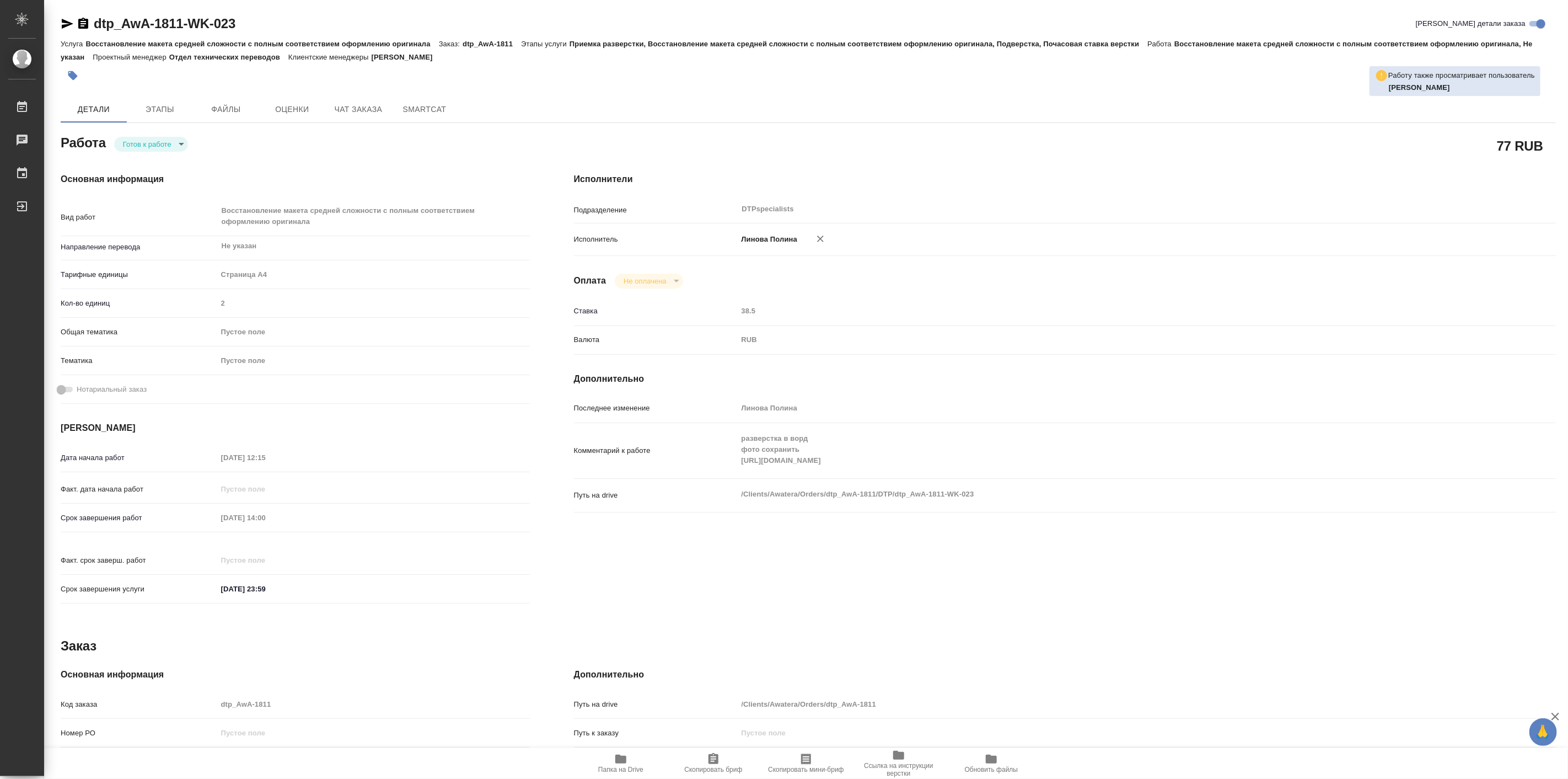
type textarea "x"
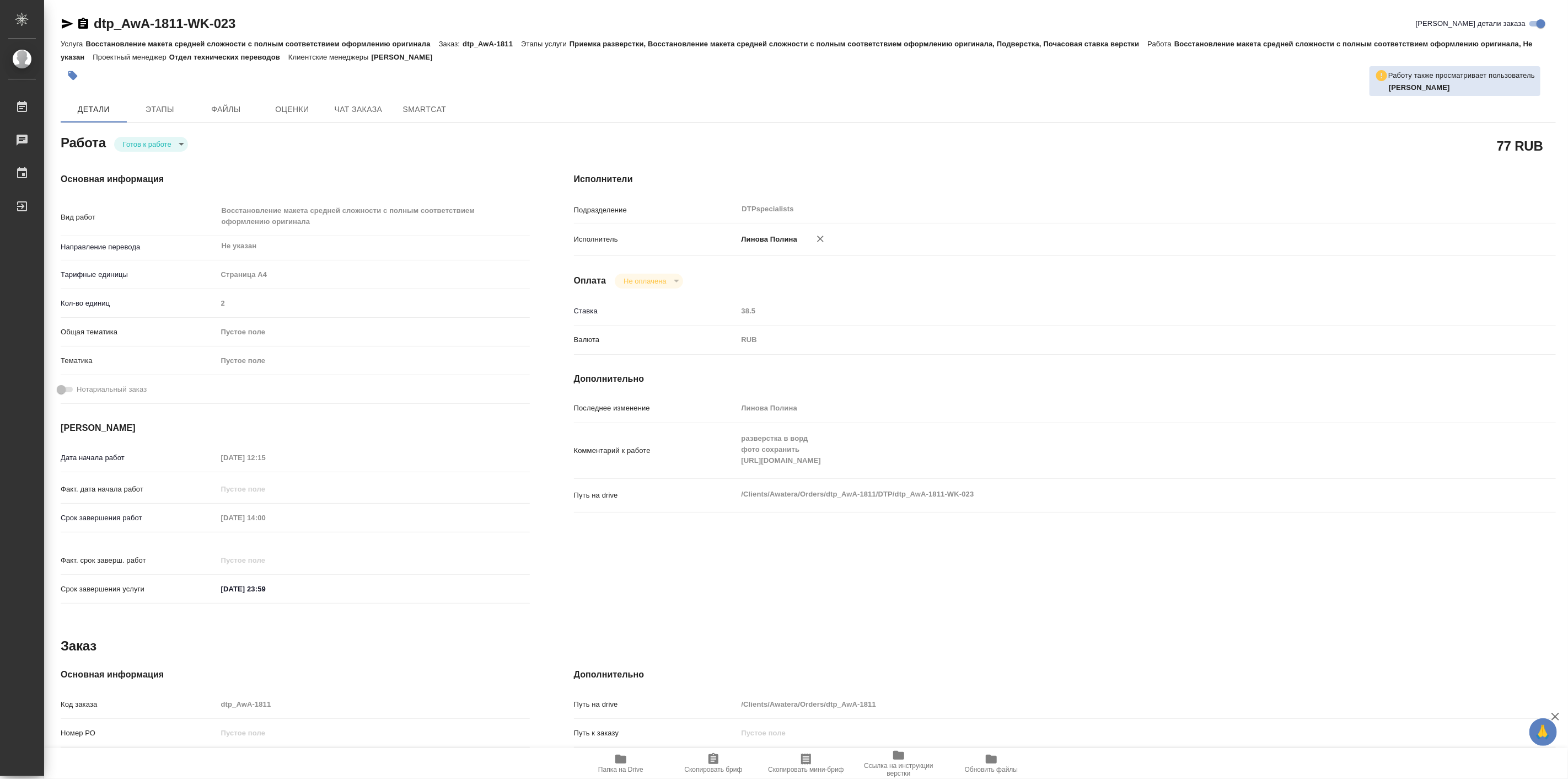
type textarea "x"
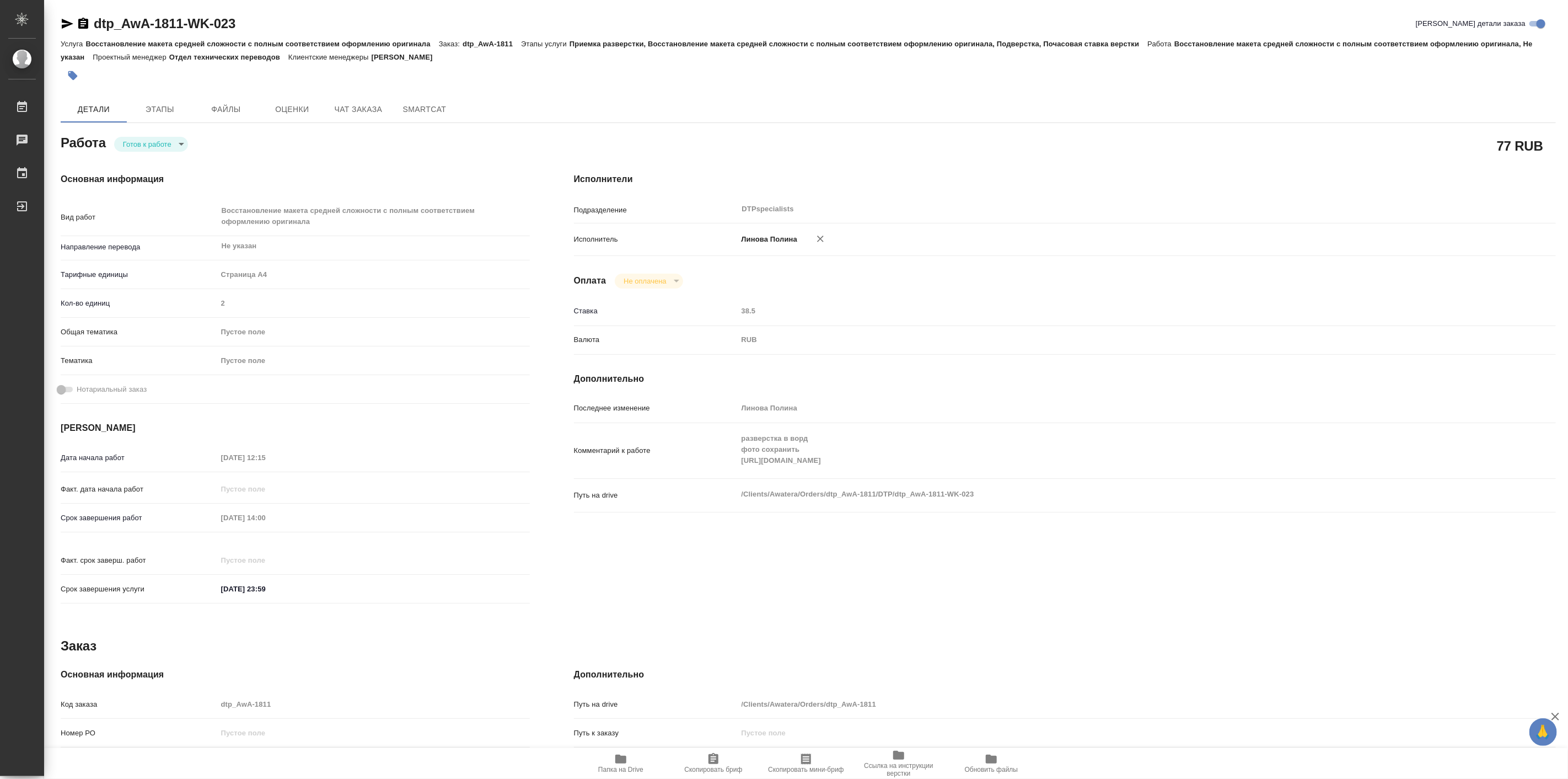
click at [1202, 365] on div "Исполнители Подразделение DTPspecialists ​ Исполнитель [PERSON_NAME] Оплата Не …" at bounding box center [1064, 391] width 1026 height 482
click at [342, 102] on button "Чат заказа" at bounding box center [358, 109] width 66 height 26
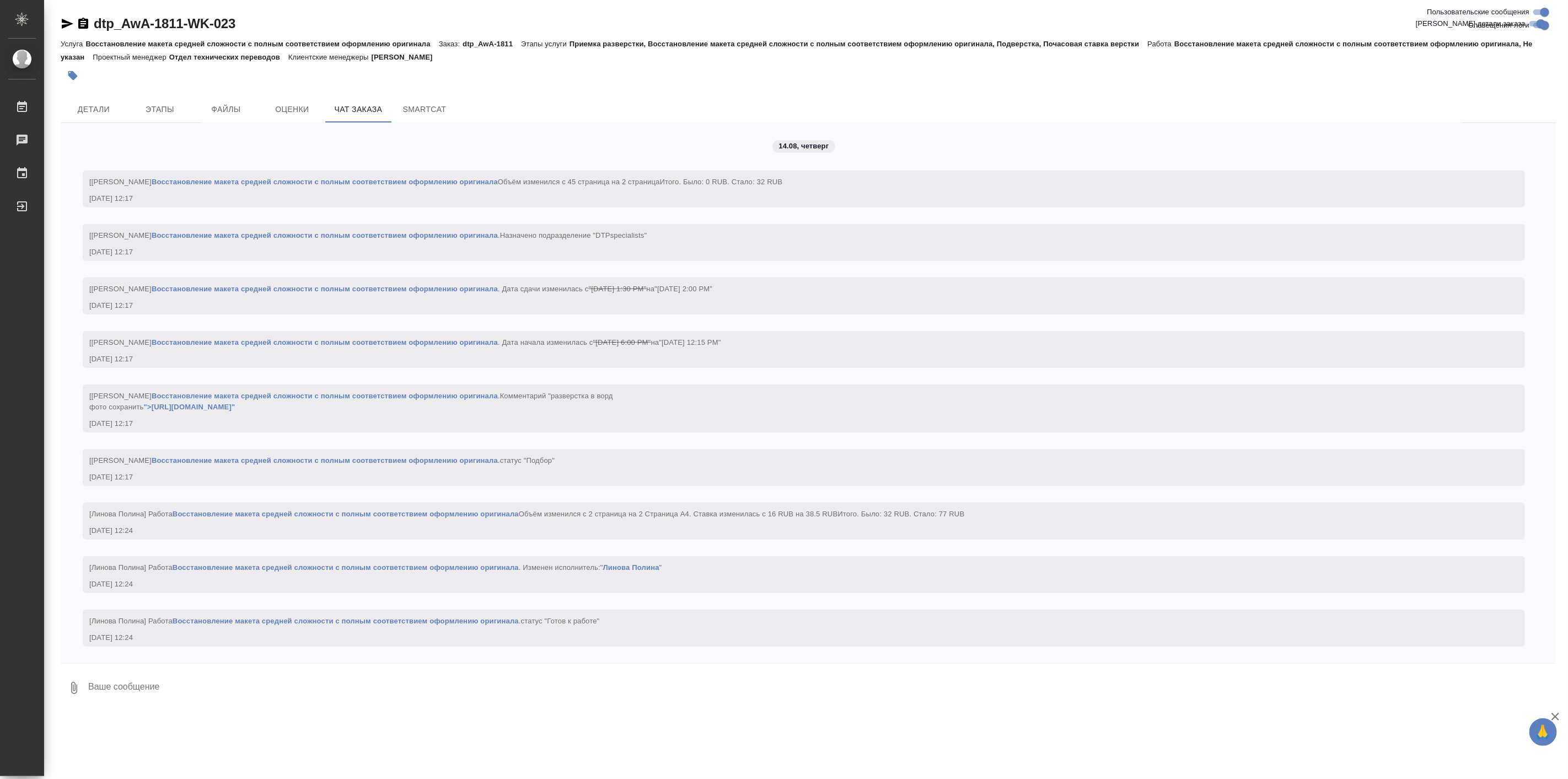
scroll to position [15372, 0]
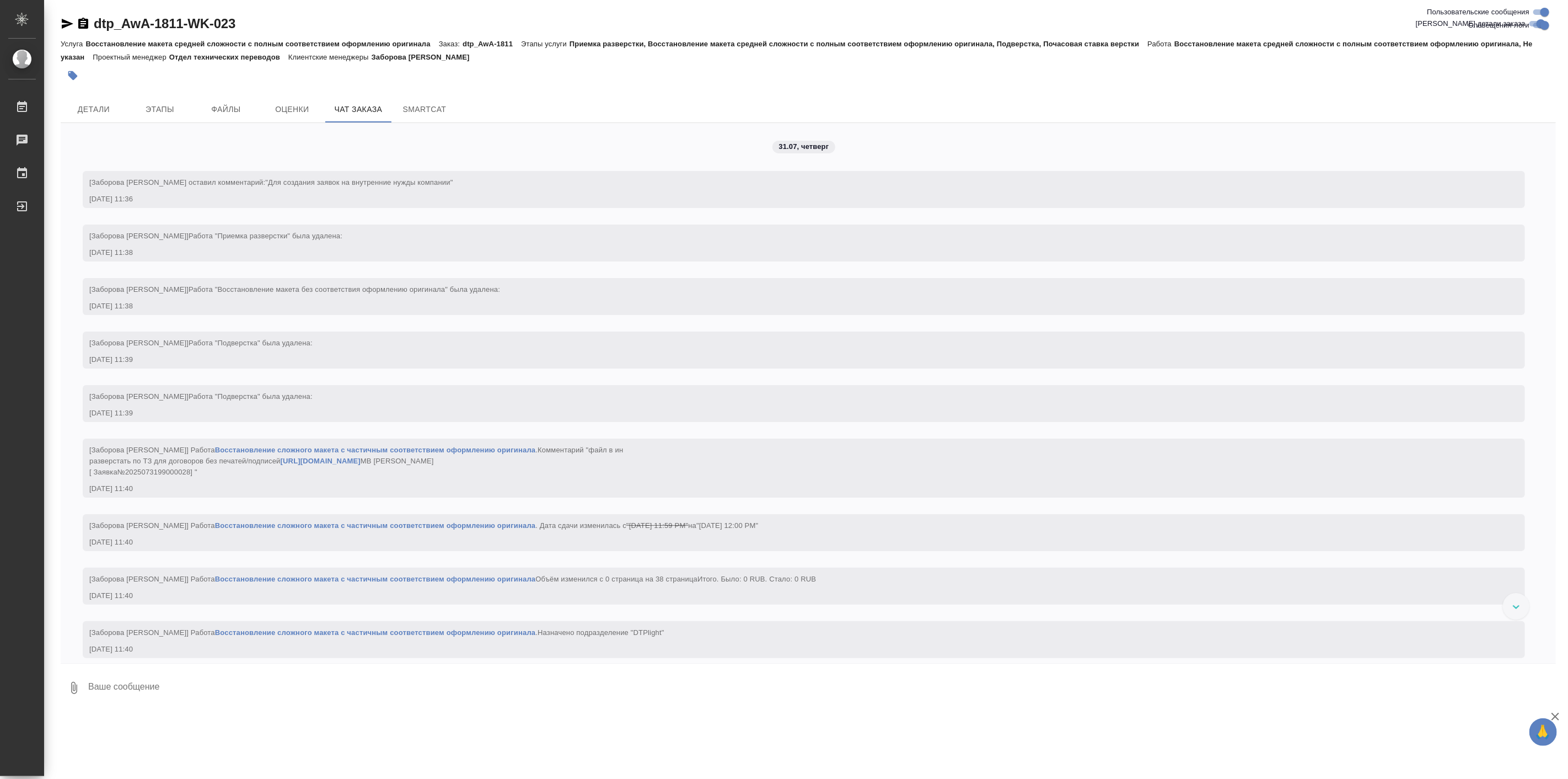
scroll to position [15372, 0]
